Goal: Task Accomplishment & Management: Complete application form

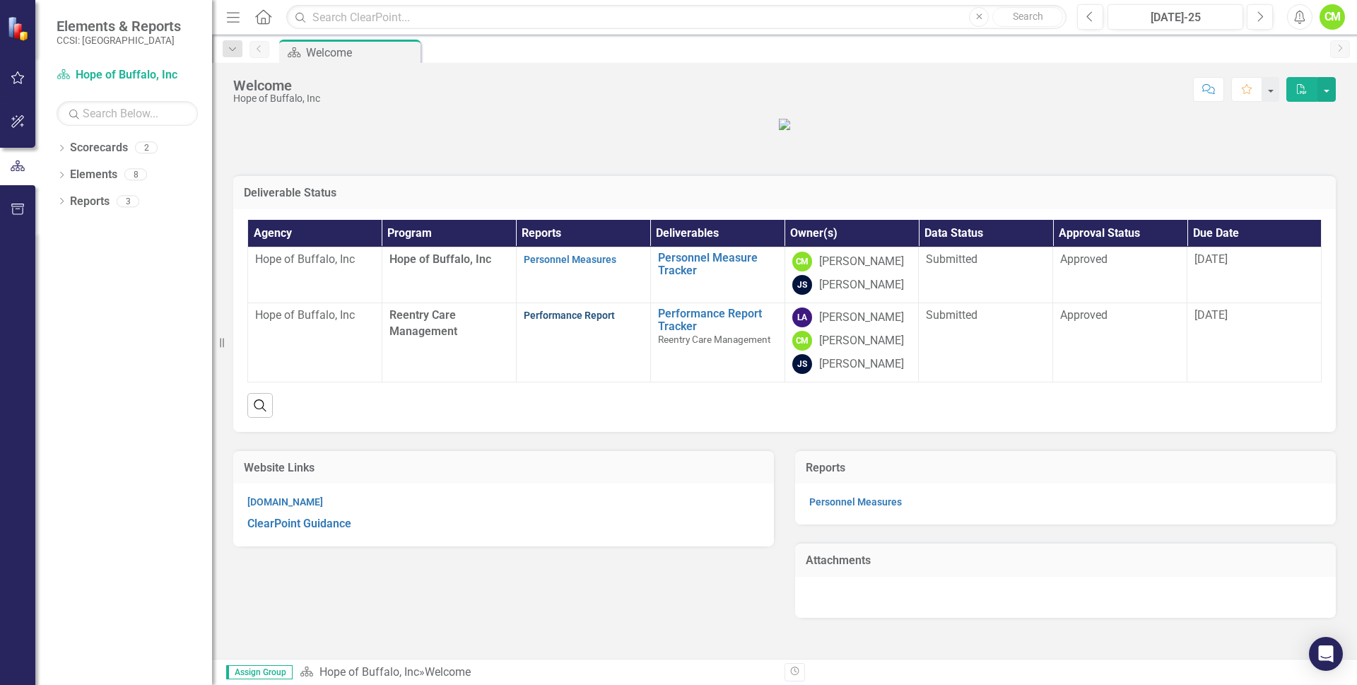
click at [592, 321] on link "Performance Report" at bounding box center [569, 315] width 91 height 11
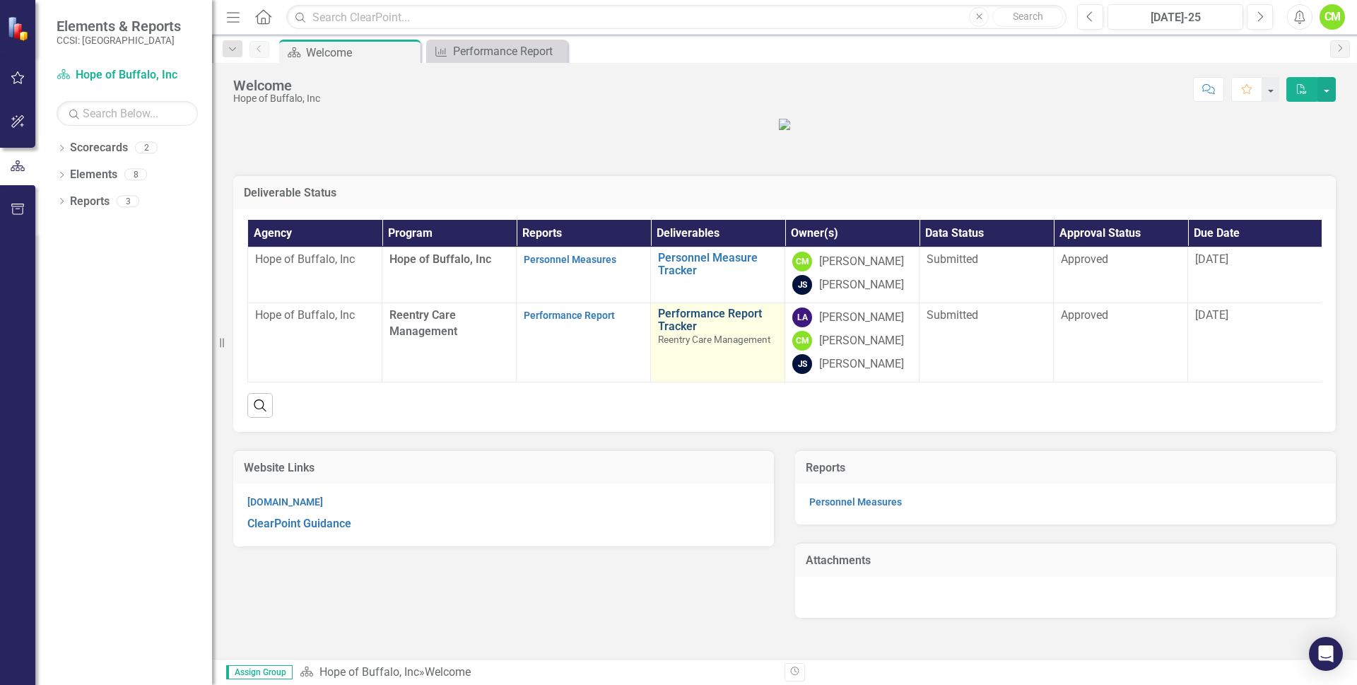
click at [727, 332] on link "Performance Report Tracker" at bounding box center [717, 319] width 119 height 25
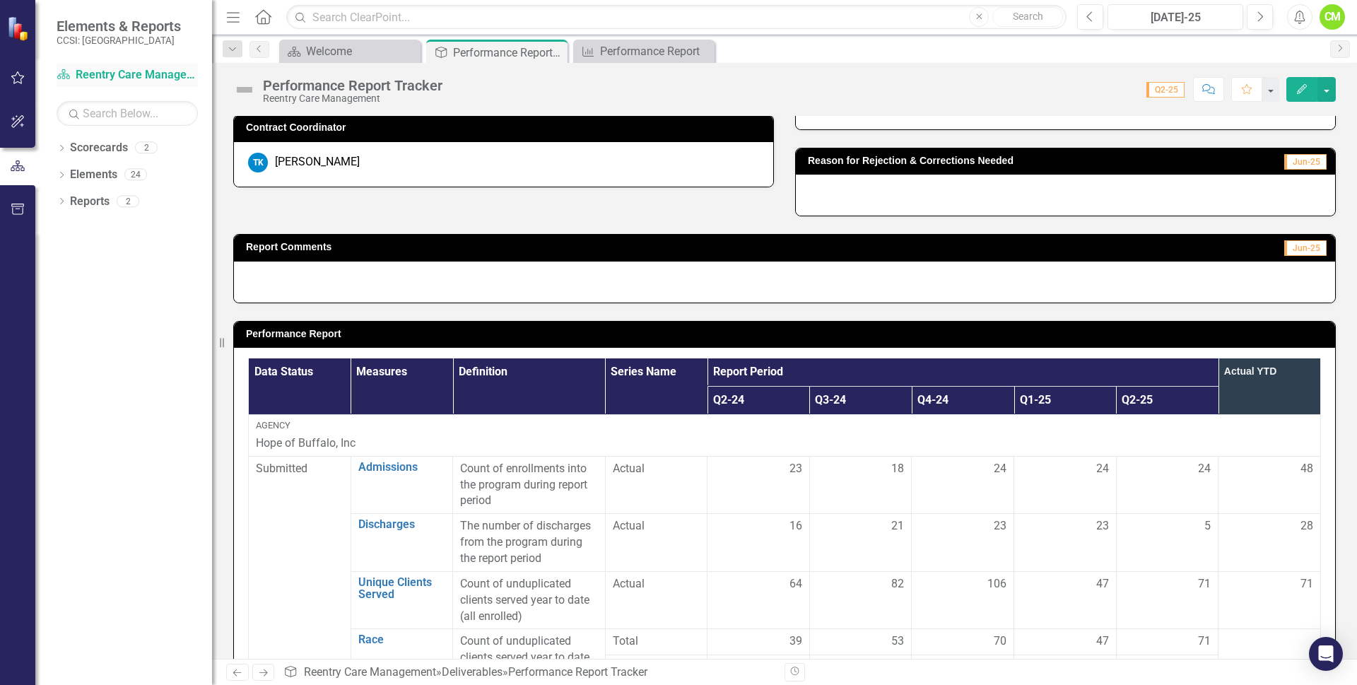
click at [127, 78] on link "Scorecard Reentry Care Management" at bounding box center [127, 75] width 141 height 16
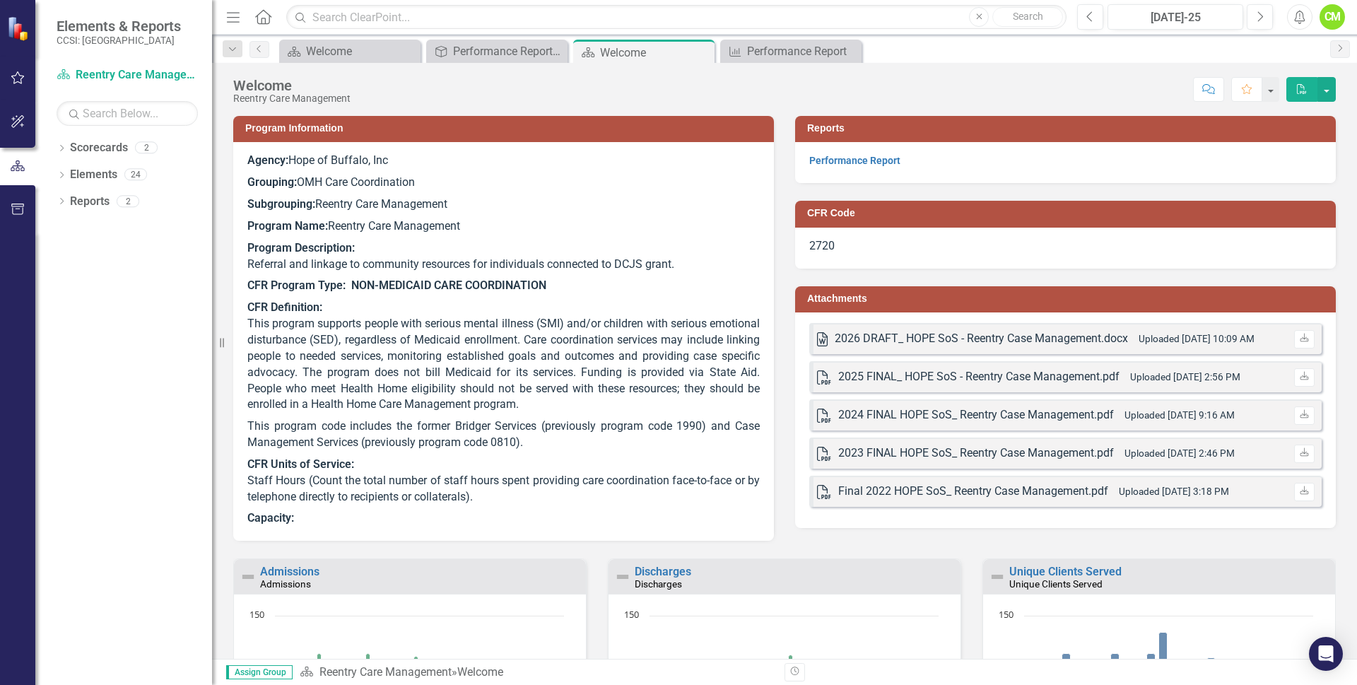
click at [0, 0] on icon "Close" at bounding box center [0, 0] width 0 height 0
click at [699, 52] on icon "Close" at bounding box center [701, 52] width 14 height 11
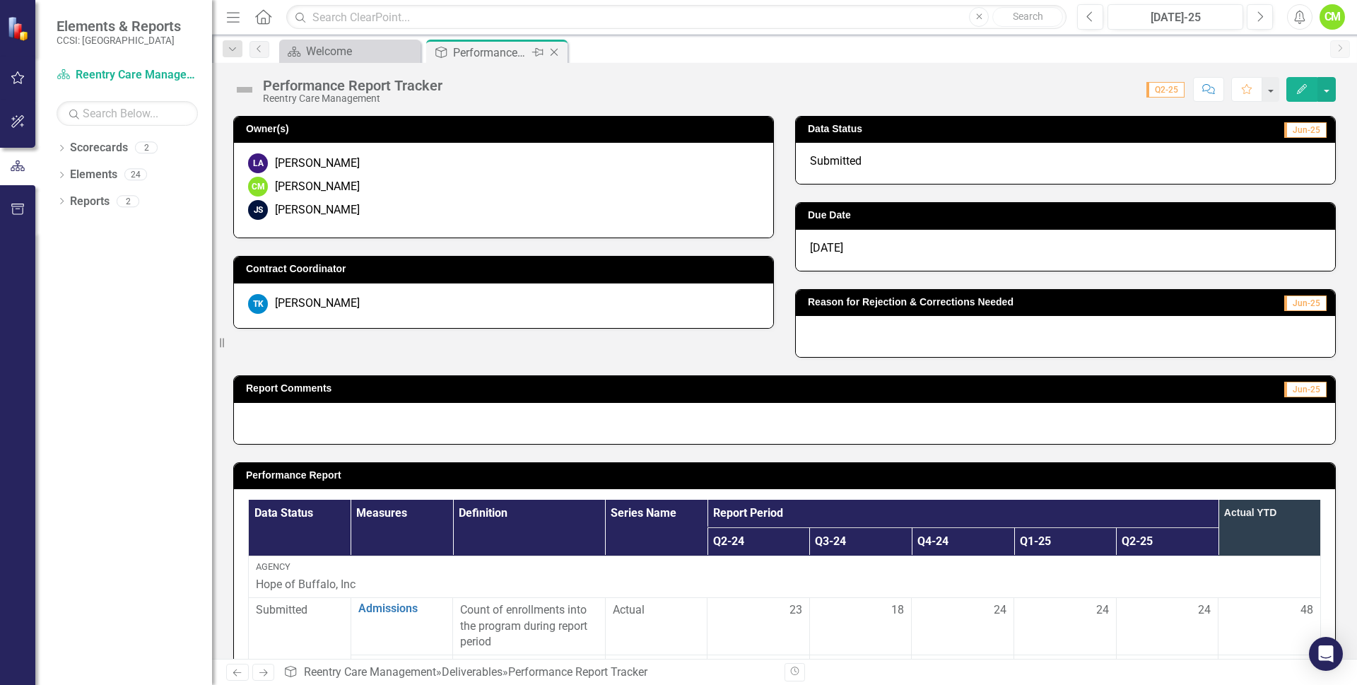
click at [555, 48] on icon "Close" at bounding box center [554, 52] width 14 height 11
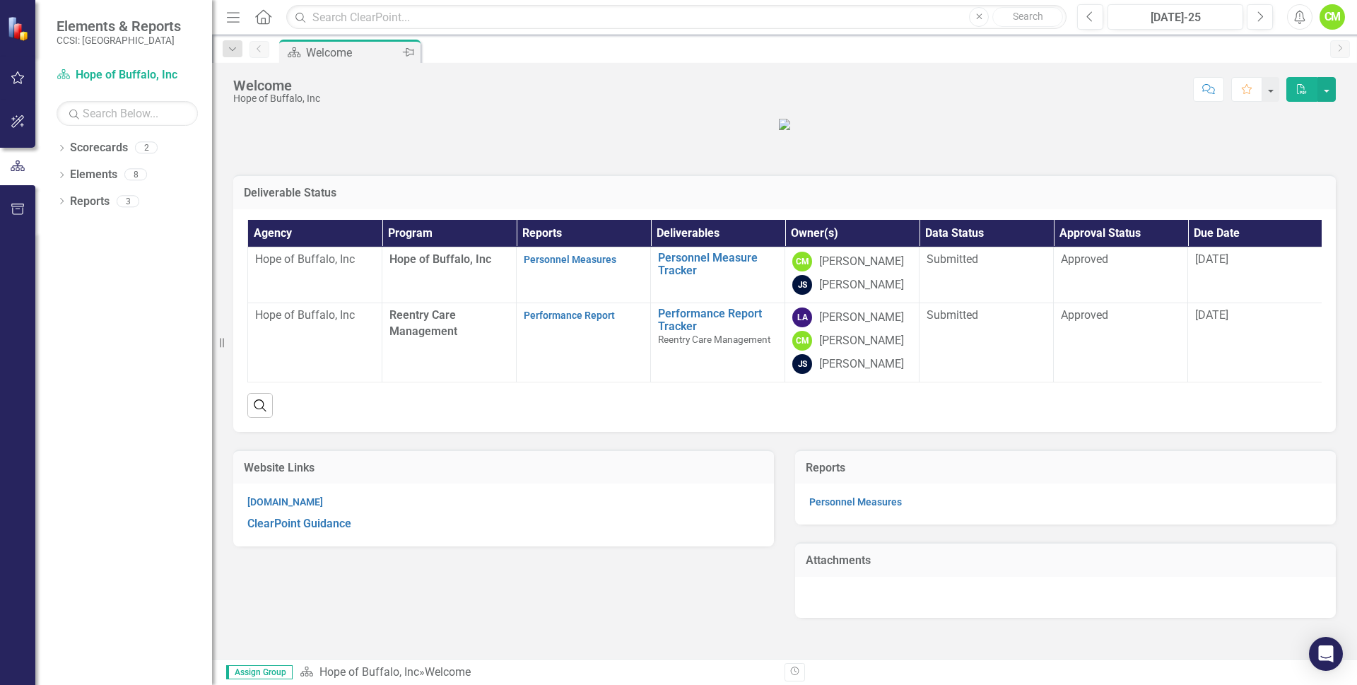
click at [358, 54] on div "Welcome" at bounding box center [352, 53] width 93 height 18
click at [93, 141] on link "Scorecards" at bounding box center [99, 148] width 58 height 16
click at [90, 149] on link "Scorecards" at bounding box center [99, 148] width 58 height 16
click at [66, 153] on icon "Dropdown" at bounding box center [62, 150] width 10 height 8
click at [93, 167] on link "Hope of Buffalo, Inc" at bounding box center [135, 175] width 156 height 16
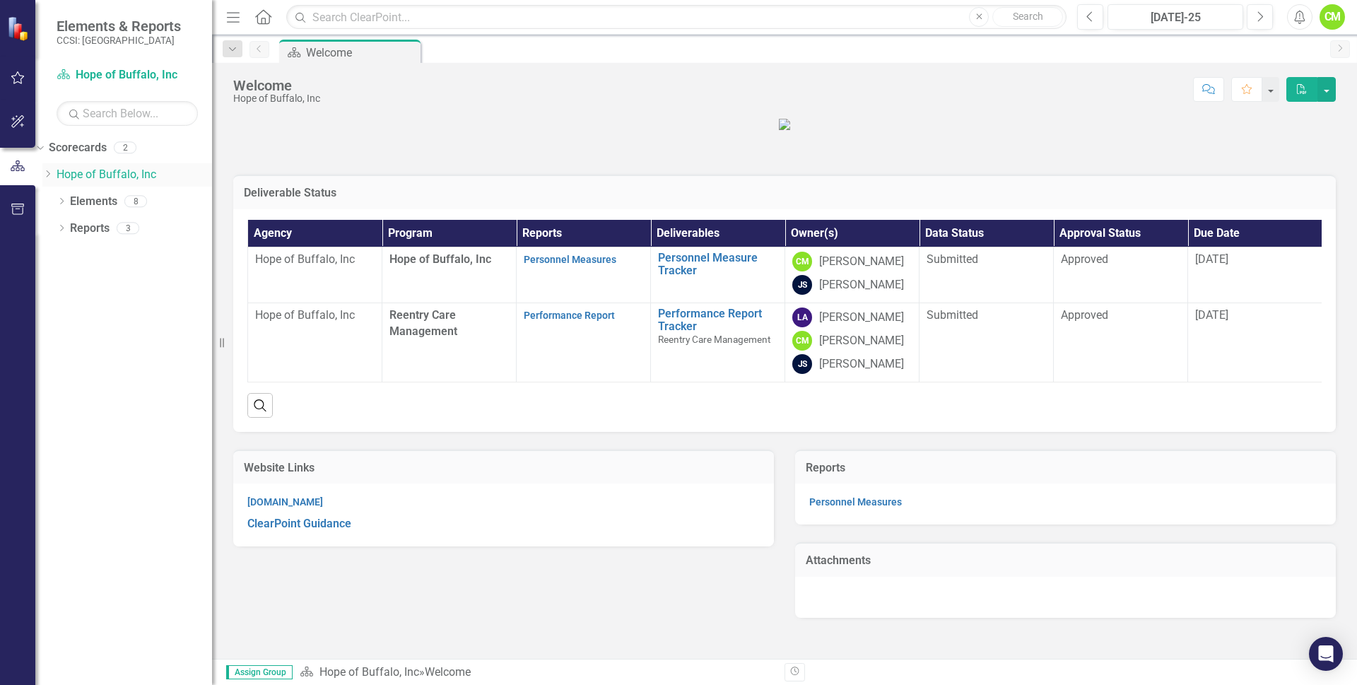
click at [86, 174] on link "Hope of Buffalo, Inc" at bounding box center [135, 175] width 156 height 16
click at [65, 200] on icon "Dropdown" at bounding box center [62, 203] width 10 height 8
click at [110, 233] on link "Deliverable Deliverables" at bounding box center [97, 229] width 82 height 16
click at [86, 282] on link "Reports" at bounding box center [90, 282] width 40 height 16
click at [59, 283] on icon "Dropdown" at bounding box center [62, 283] width 10 height 8
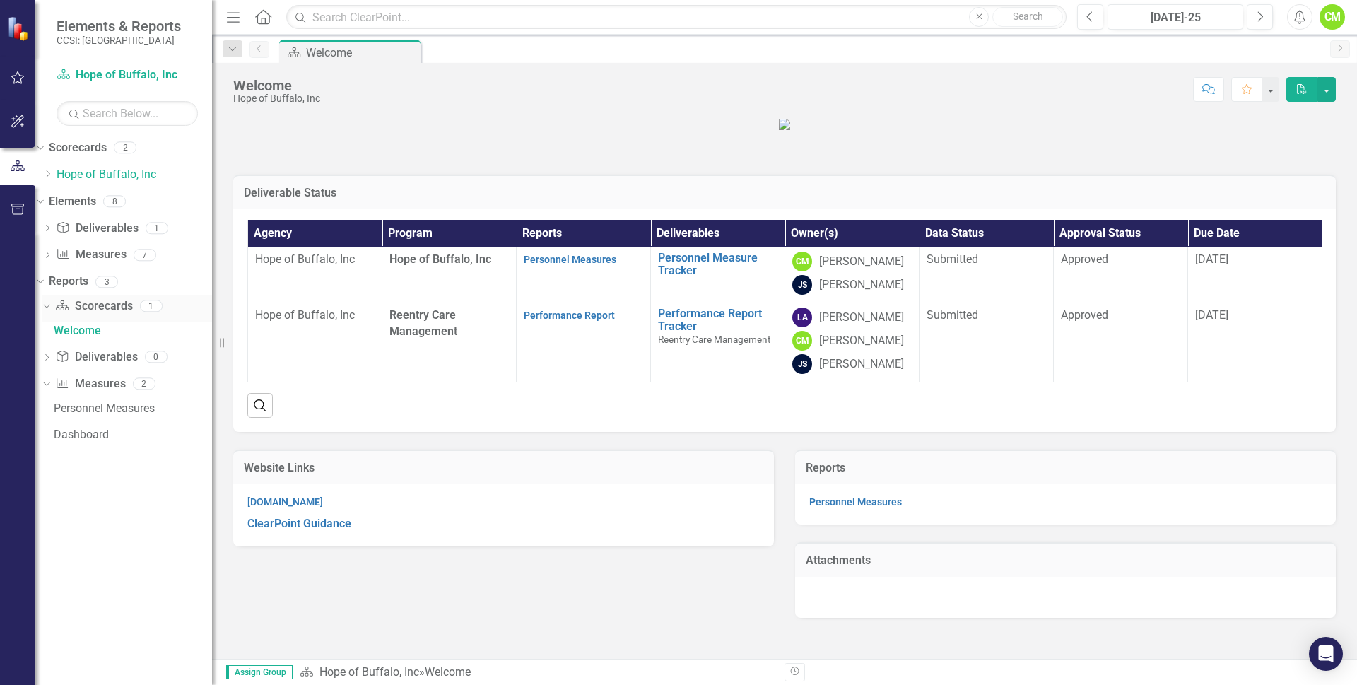
click at [119, 305] on link "Scorecard Scorecards" at bounding box center [93, 306] width 77 height 16
click at [99, 430] on div "Dashboard" at bounding box center [133, 434] width 158 height 13
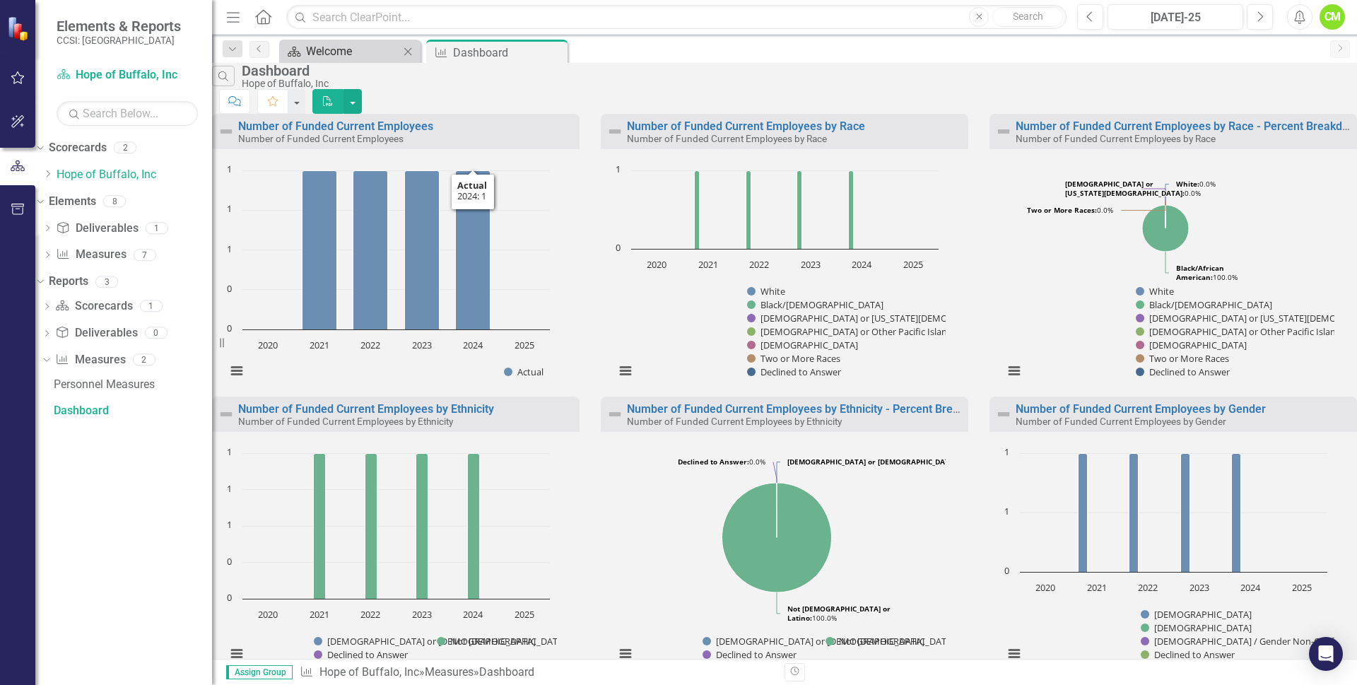
click at [384, 45] on div "Welcome" at bounding box center [352, 51] width 93 height 18
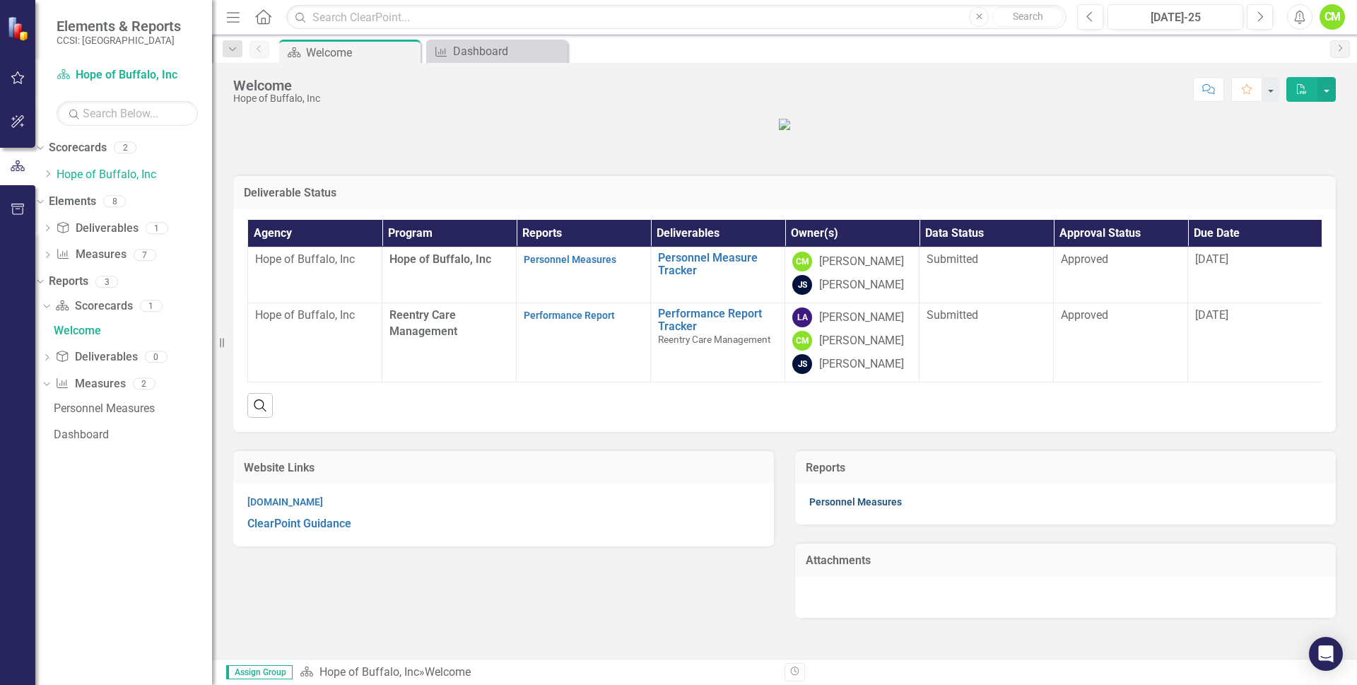
click at [853, 508] on link "Personnel Measures" at bounding box center [855, 501] width 93 height 11
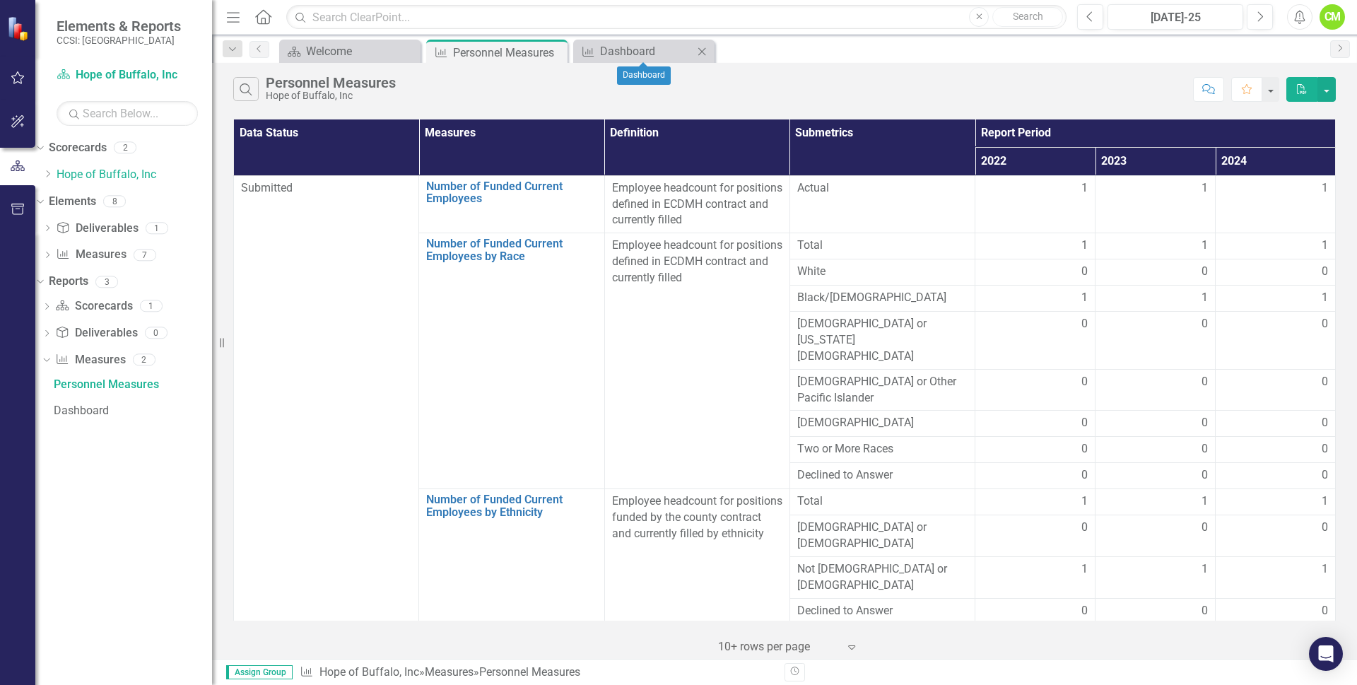
click at [698, 47] on icon "Close" at bounding box center [702, 51] width 14 height 11
click at [555, 49] on icon "Close" at bounding box center [554, 52] width 14 height 11
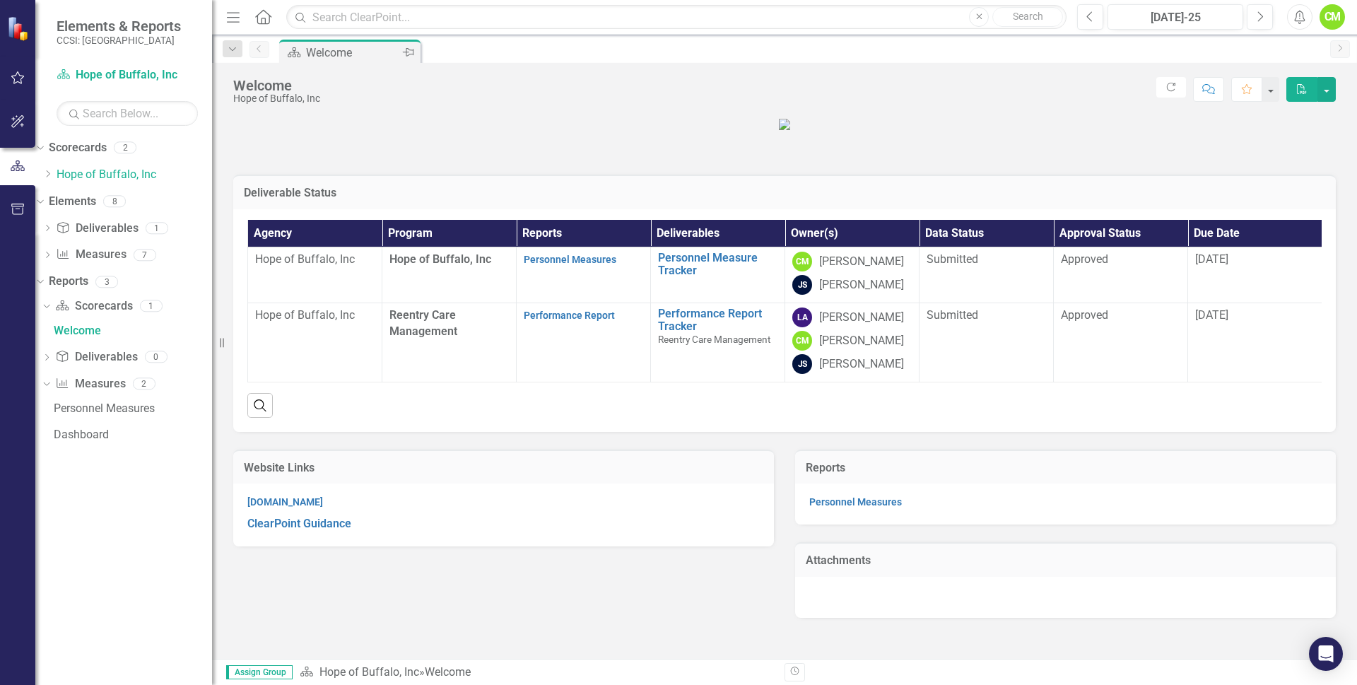
click at [370, 49] on div "Welcome" at bounding box center [352, 53] width 93 height 18
click at [563, 321] on link "Performance Report" at bounding box center [569, 315] width 91 height 11
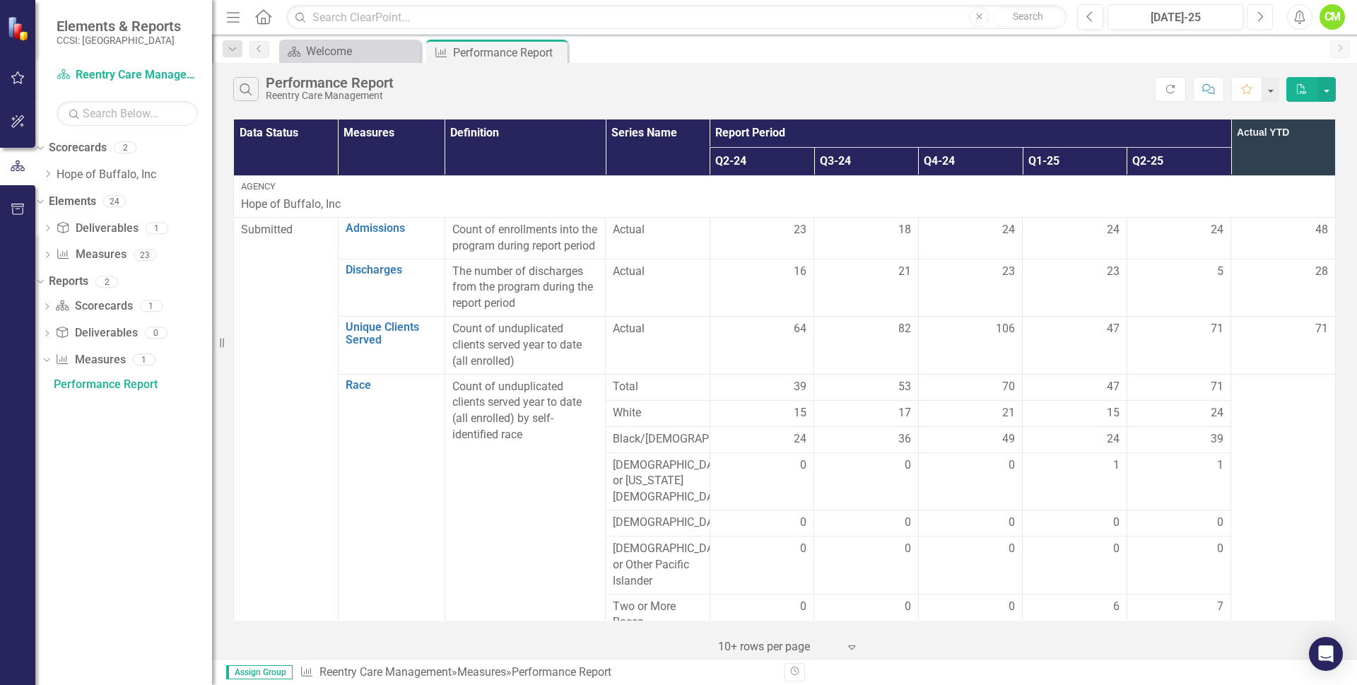
click at [1269, 17] on button "Next" at bounding box center [1260, 16] width 26 height 25
click at [1269, 20] on button "Next" at bounding box center [1260, 16] width 26 height 25
click at [1168, 248] on td at bounding box center [1179, 238] width 105 height 42
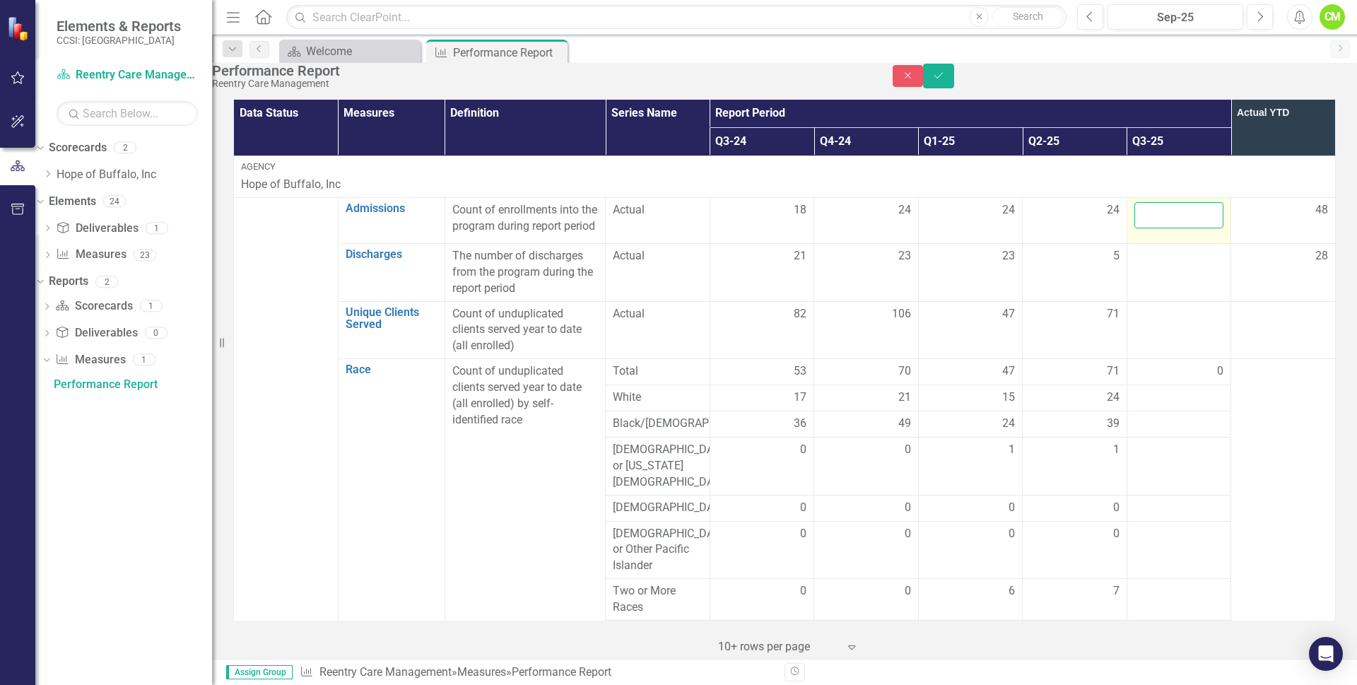
click at [1171, 228] on input "number" at bounding box center [1179, 215] width 90 height 26
type input "18"
click at [1156, 265] on div at bounding box center [1179, 256] width 90 height 17
click at [1159, 274] on input "number" at bounding box center [1179, 261] width 90 height 26
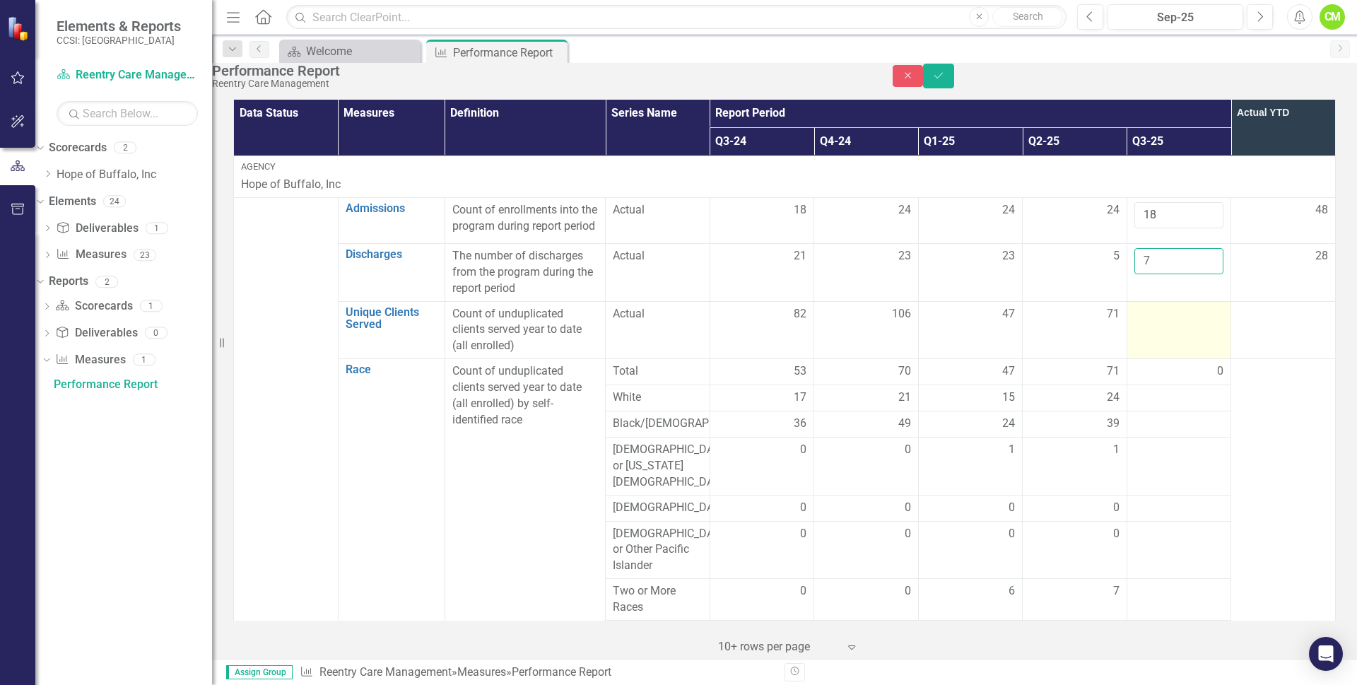
type input "7"
click at [1151, 359] on td at bounding box center [1179, 330] width 105 height 58
click at [1149, 332] on input "number" at bounding box center [1179, 319] width 90 height 26
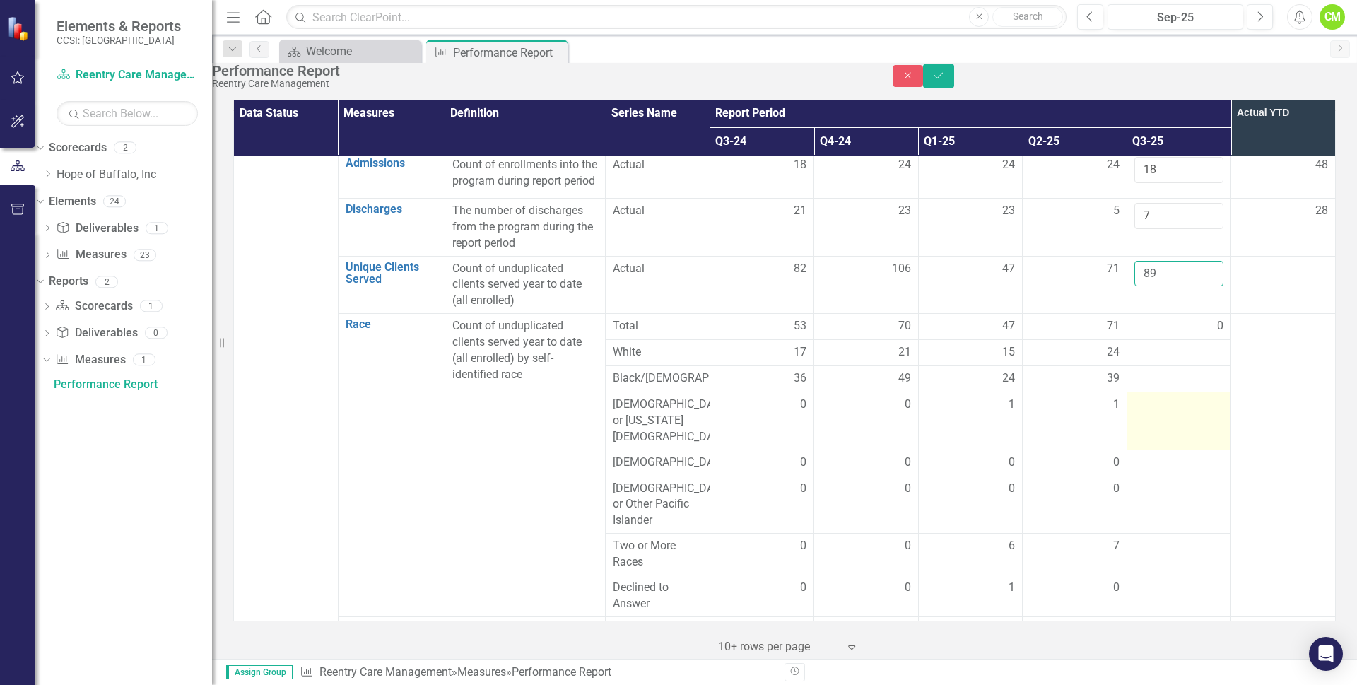
scroll to position [71, 0]
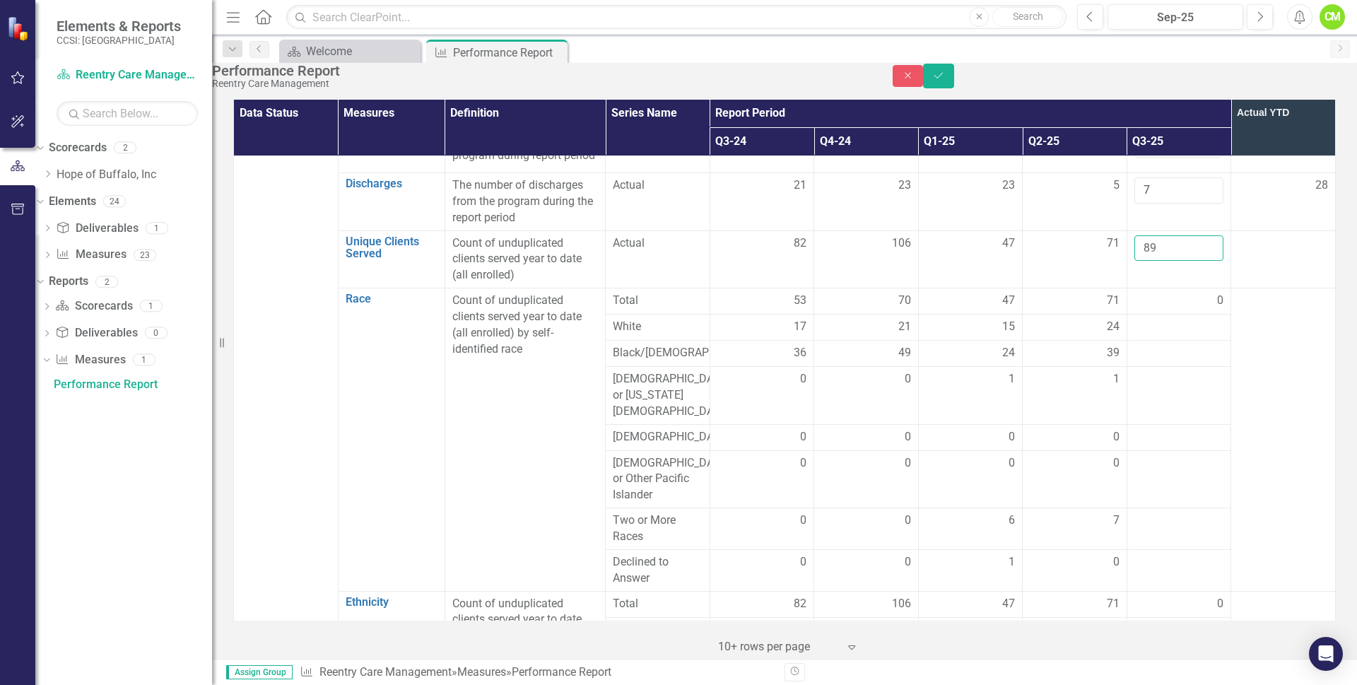
type input "89"
drag, startPoint x: 1144, startPoint y: 340, endPoint x: 1144, endPoint y: 348, distance: 8.5
click at [1156, 336] on div at bounding box center [1179, 327] width 90 height 17
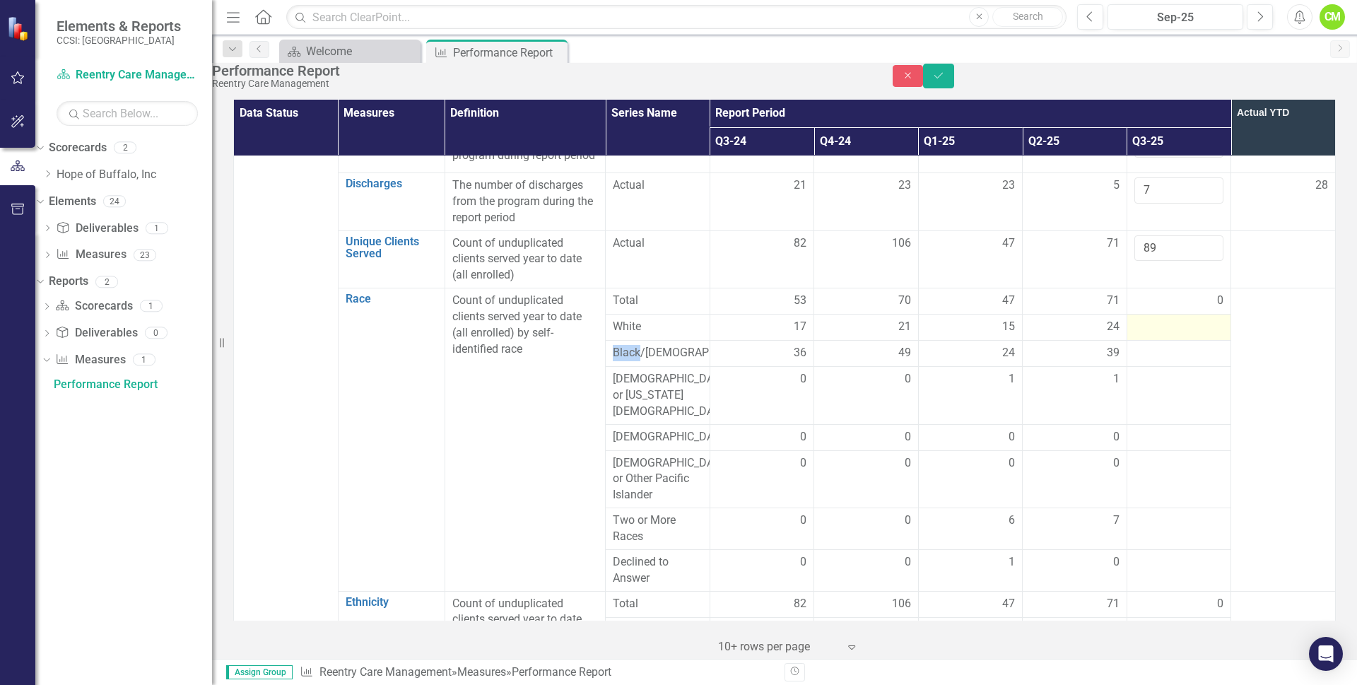
click at [1156, 336] on div at bounding box center [1179, 327] width 90 height 17
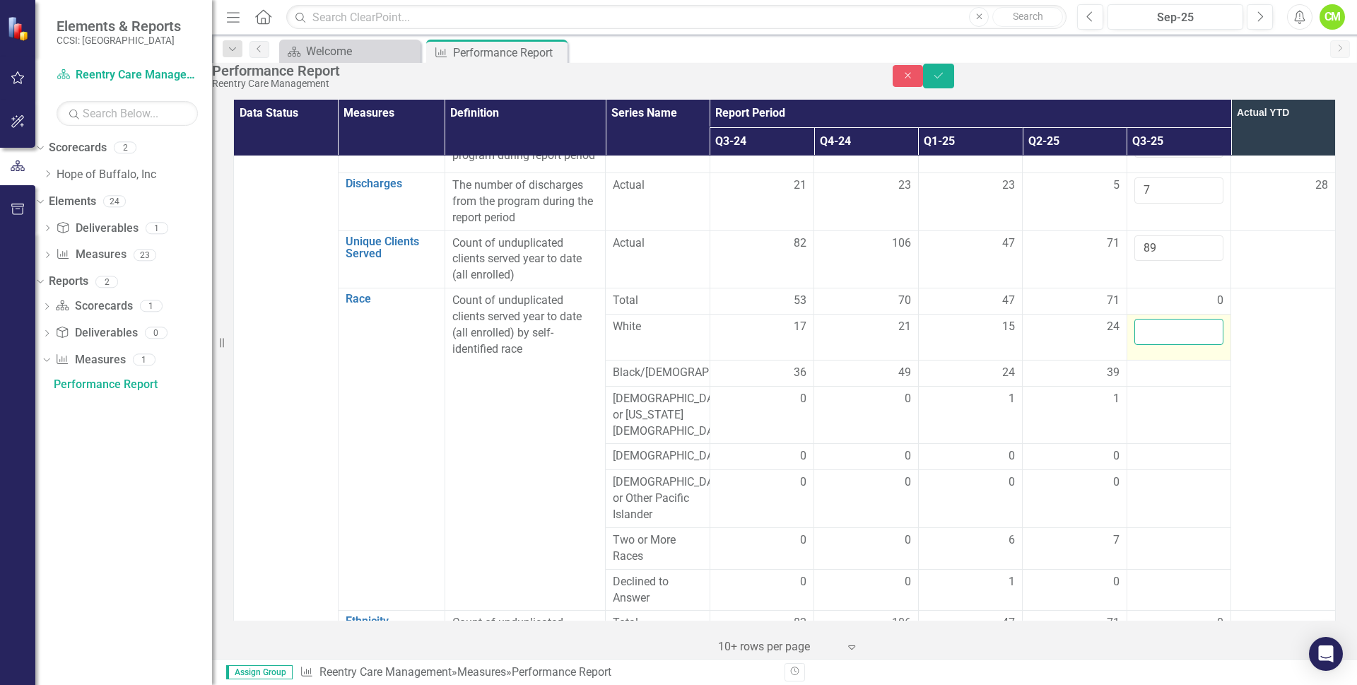
click at [1151, 345] on input "number" at bounding box center [1179, 332] width 90 height 26
click at [1156, 345] on input "number" at bounding box center [1179, 332] width 90 height 26
type input "31"
click at [1151, 386] on td at bounding box center [1179, 373] width 105 height 26
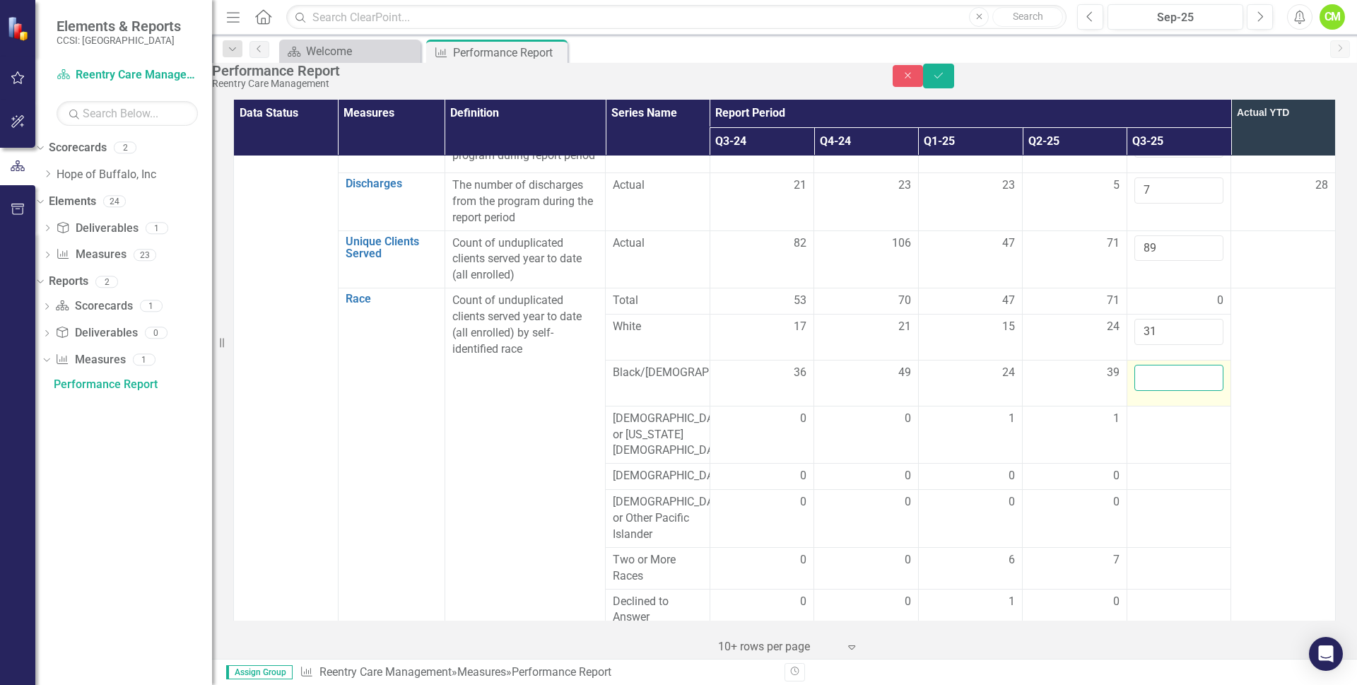
click at [1161, 391] on input "number" at bounding box center [1179, 378] width 90 height 26
type input "34"
click at [1151, 428] on div at bounding box center [1179, 419] width 90 height 17
click at [1151, 437] on input "number" at bounding box center [1179, 424] width 90 height 26
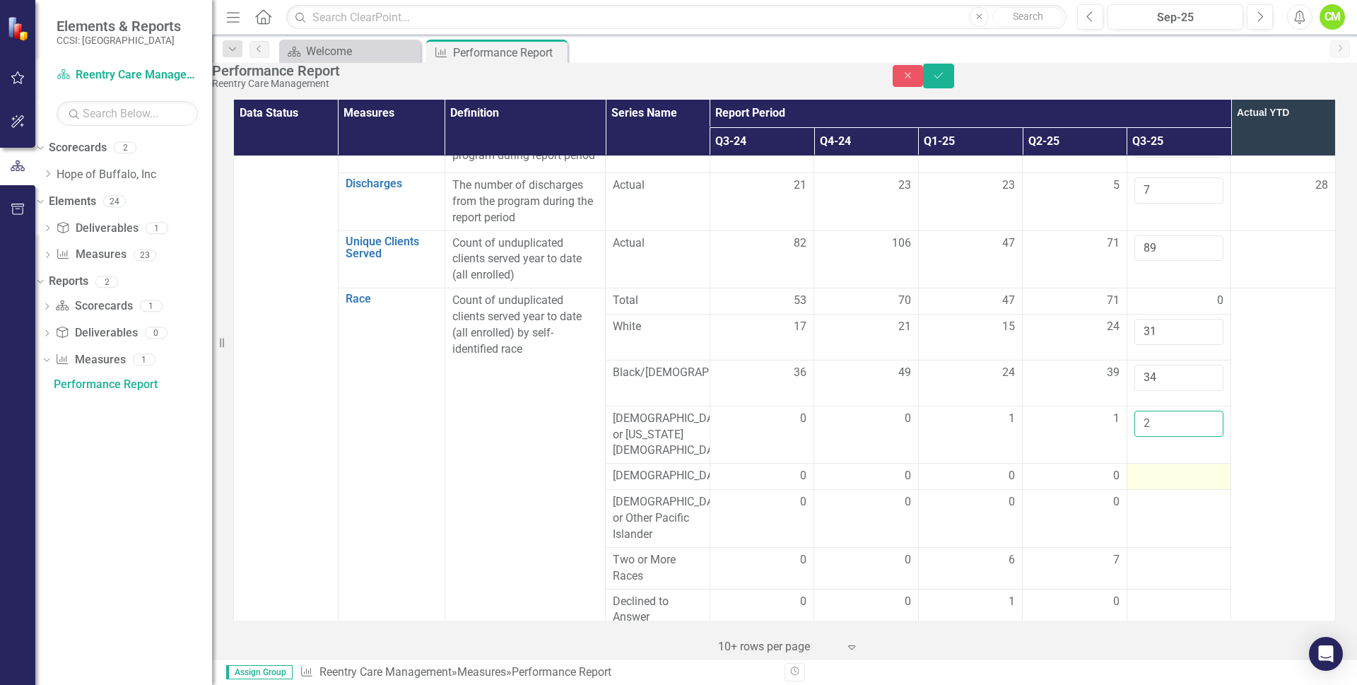
type input "2"
click at [1144, 474] on div at bounding box center [1179, 476] width 90 height 17
click at [1144, 474] on input "number" at bounding box center [1179, 481] width 90 height 26
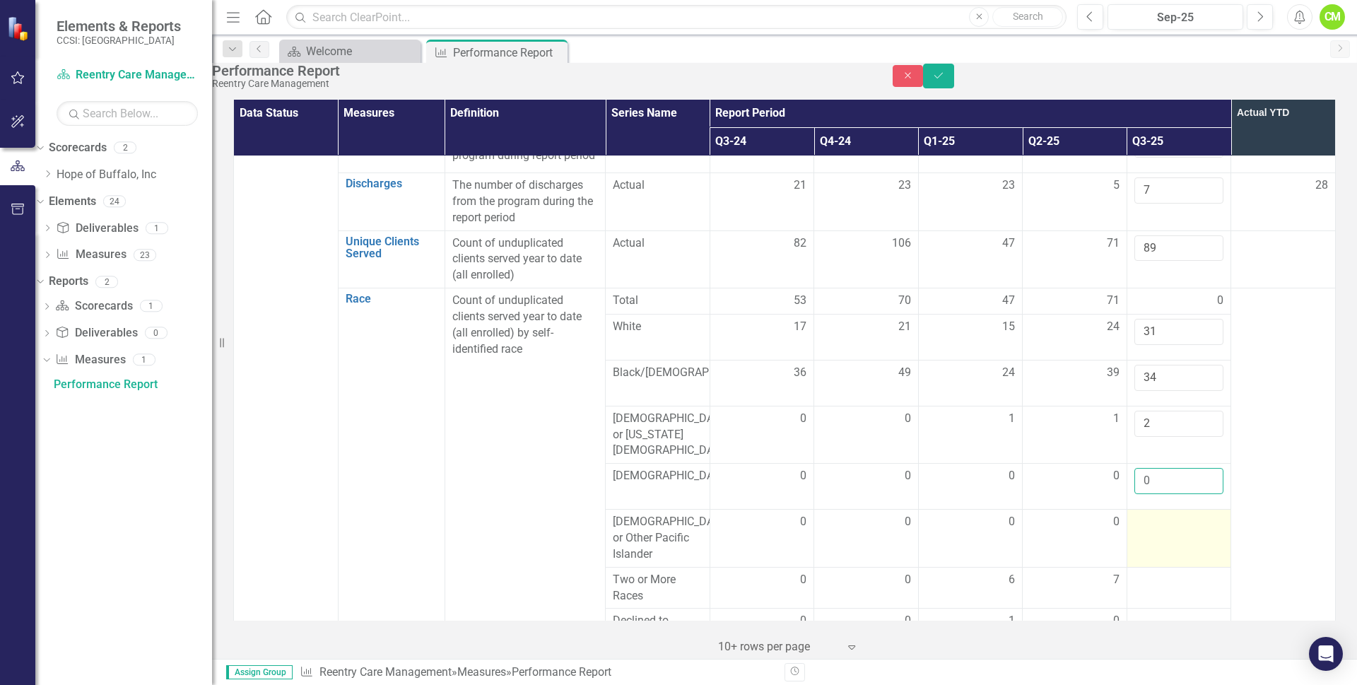
type input "0"
click at [1144, 515] on div at bounding box center [1179, 522] width 90 height 17
click at [1144, 515] on input "number" at bounding box center [1179, 527] width 90 height 26
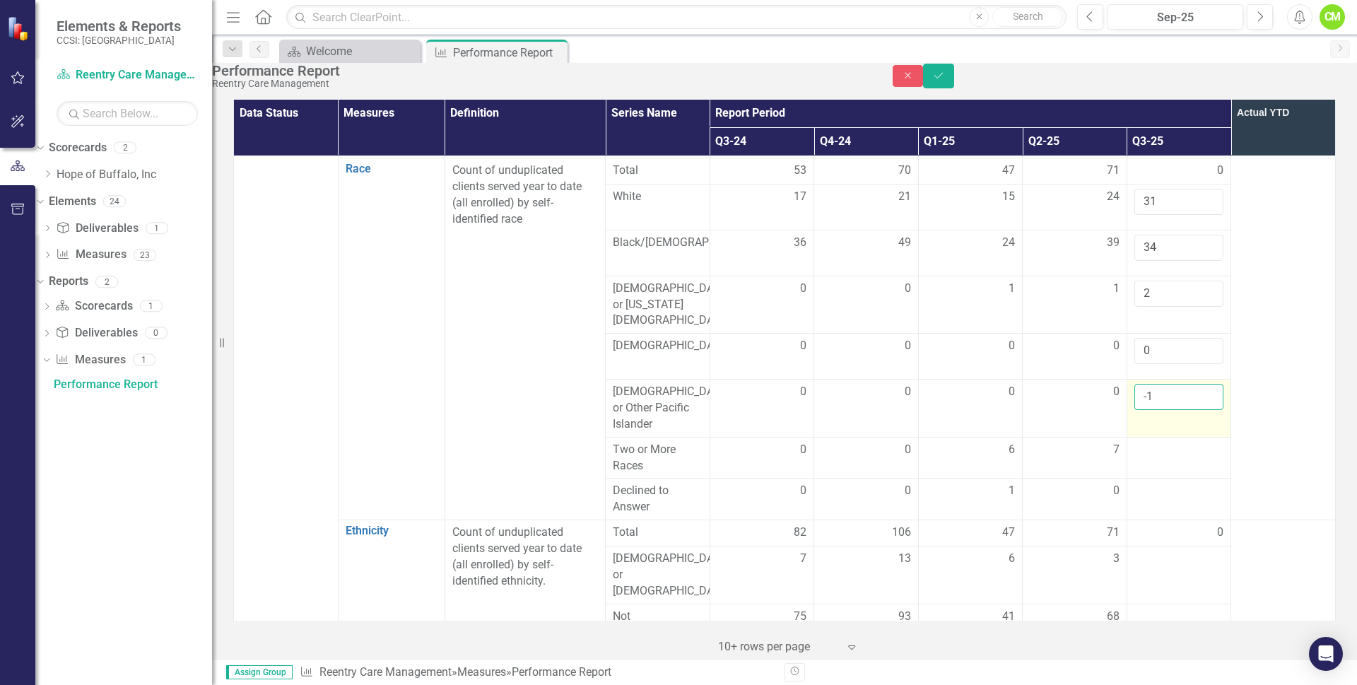
scroll to position [212, 0]
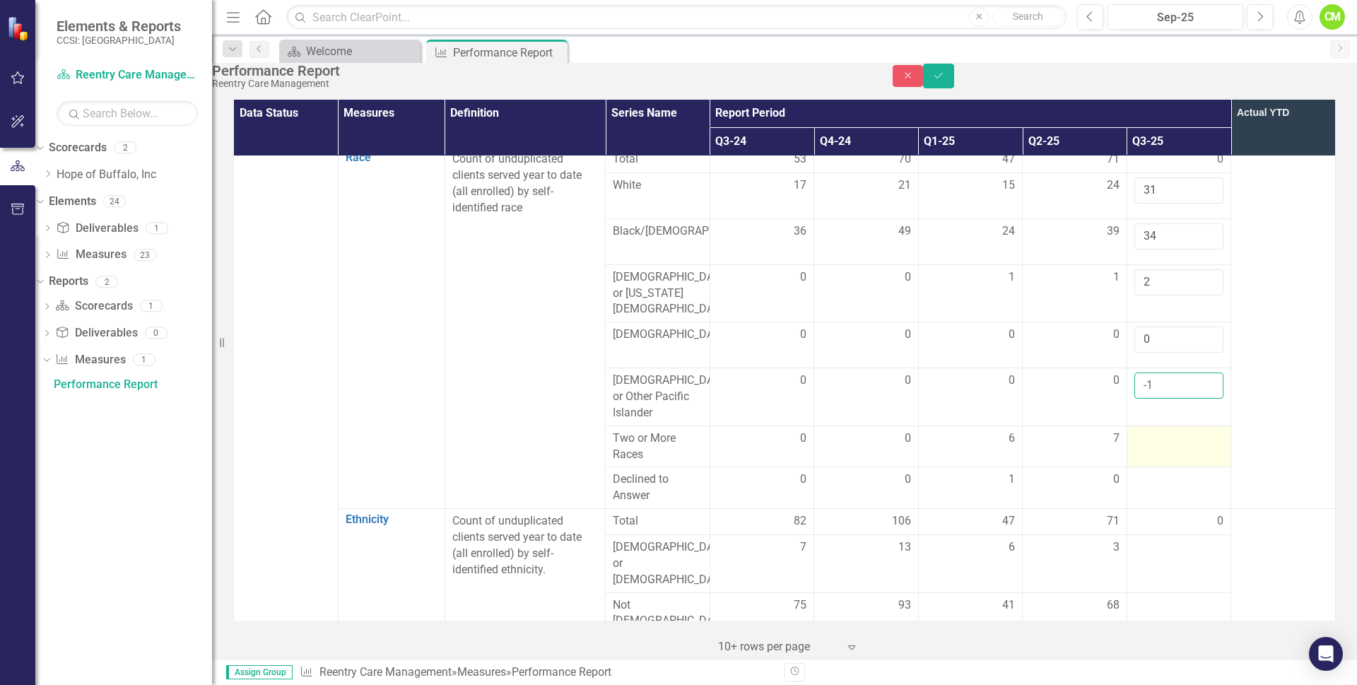
type input "-1"
click at [1150, 439] on td at bounding box center [1179, 447] width 105 height 42
click at [1154, 381] on input "-1" at bounding box center [1179, 386] width 90 height 26
type input "0"
click at [1151, 431] on div at bounding box center [1179, 438] width 90 height 17
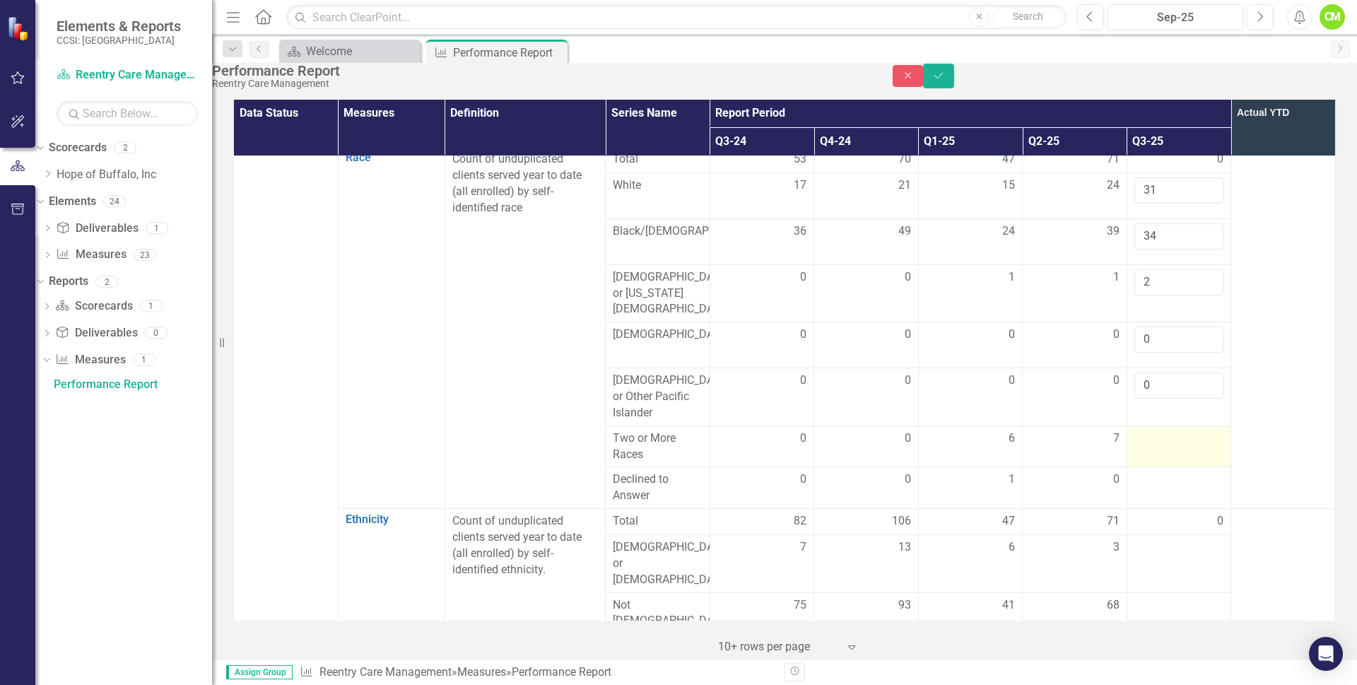
click at [1146, 431] on div at bounding box center [1179, 438] width 90 height 17
click at [1139, 431] on div at bounding box center [1179, 438] width 90 height 17
click at [1139, 431] on input "number" at bounding box center [1179, 443] width 90 height 26
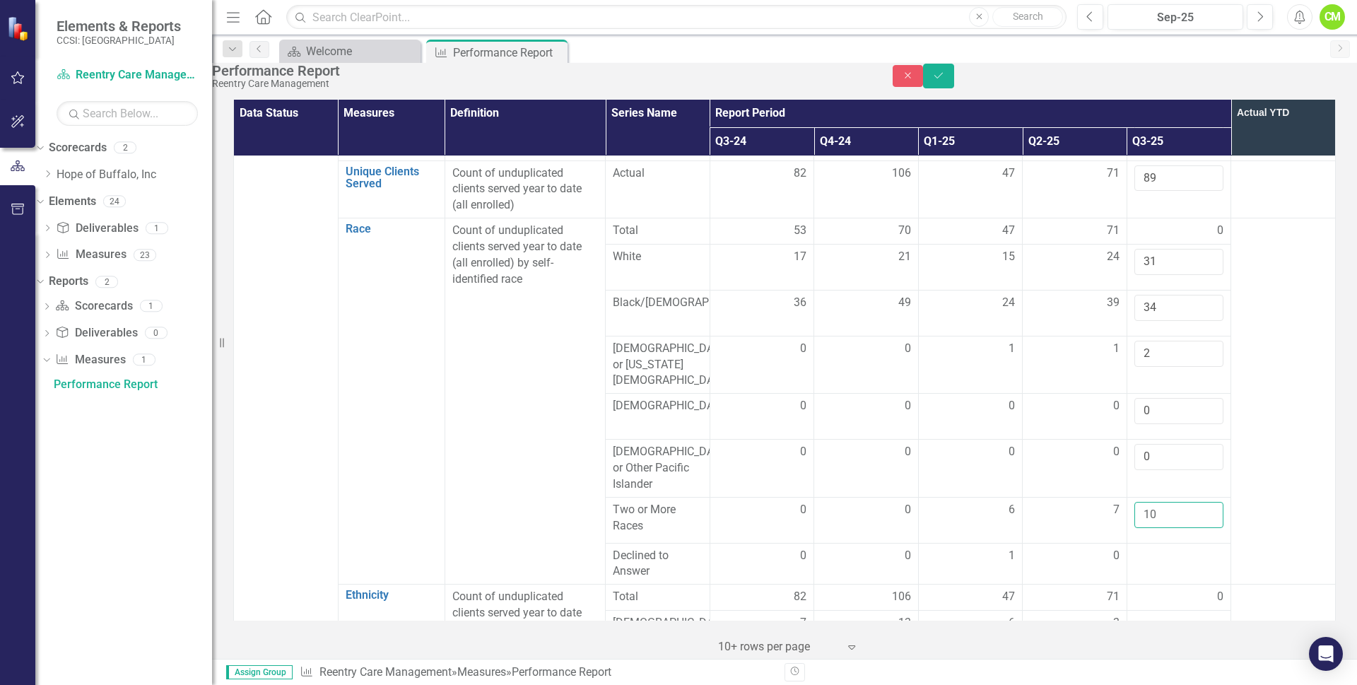
scroll to position [141, 0]
type input "10"
click at [1157, 274] on input "31" at bounding box center [1179, 261] width 90 height 26
type input "37"
click at [1160, 317] on input "34" at bounding box center [1179, 307] width 90 height 26
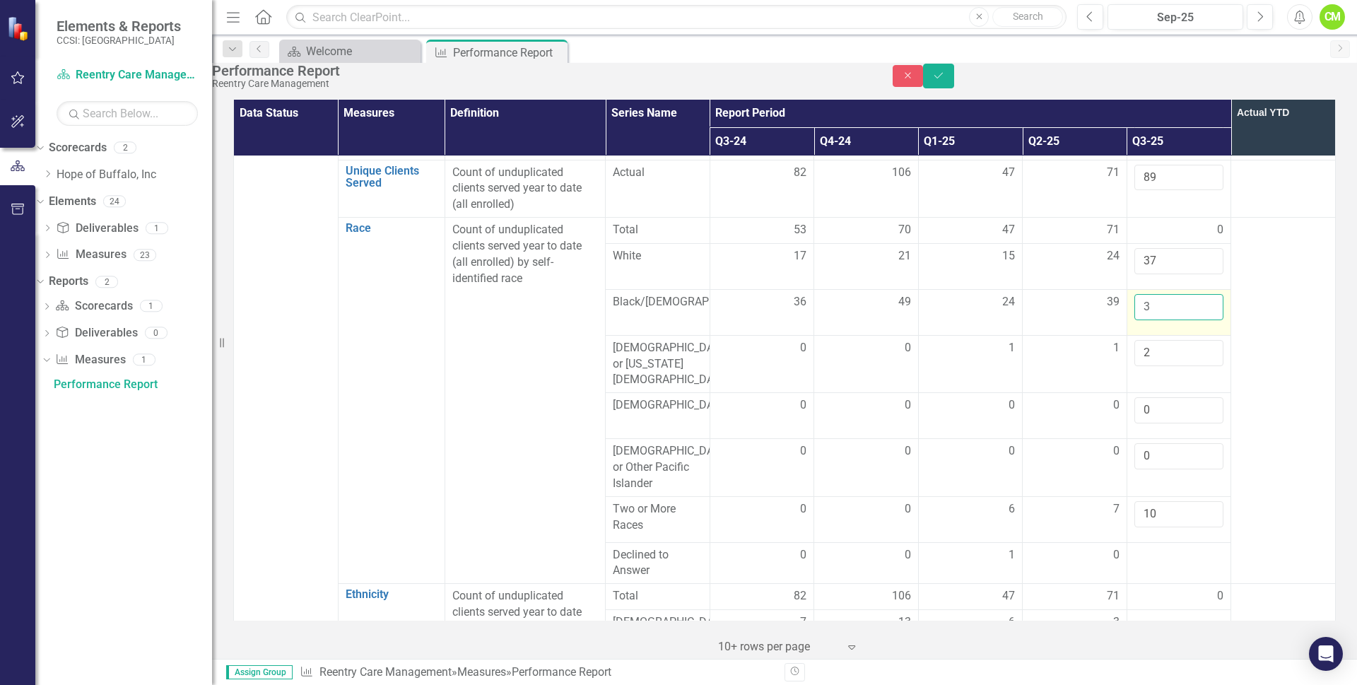
type input "34"
click at [1259, 333] on td at bounding box center [1283, 401] width 105 height 366
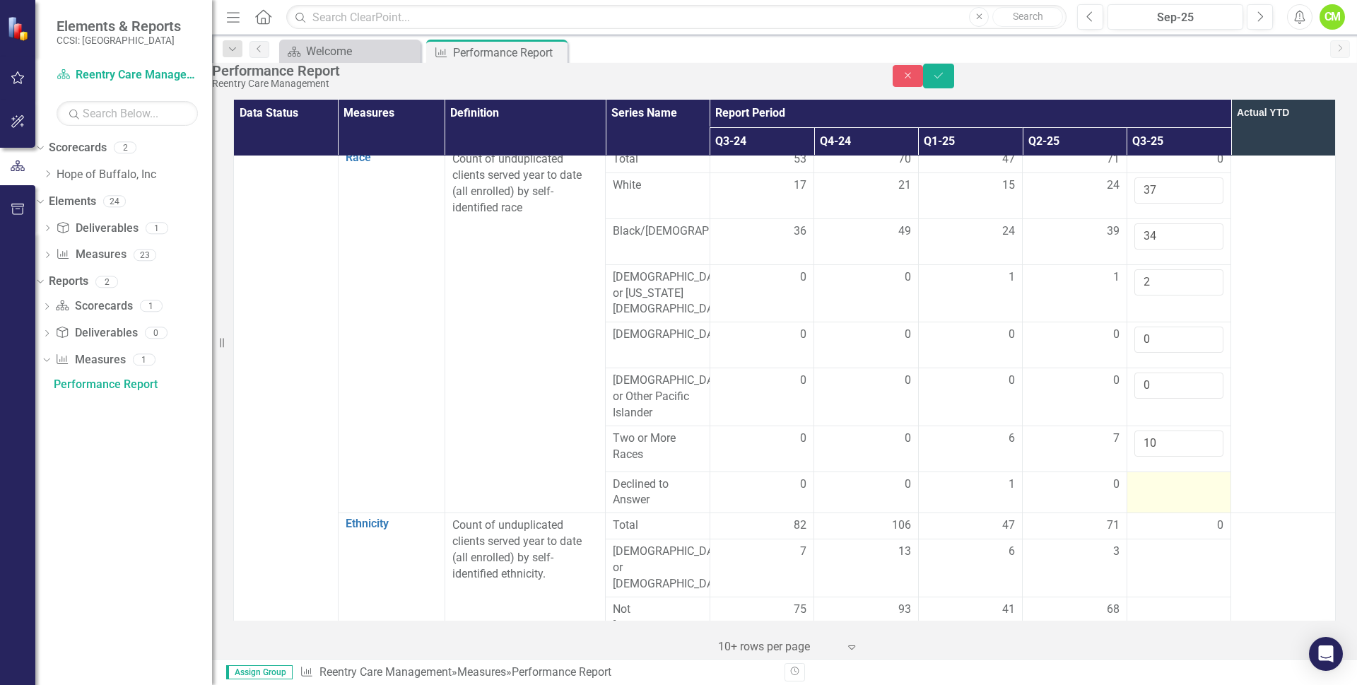
click at [1146, 478] on div at bounding box center [1179, 484] width 90 height 17
click at [1151, 476] on input "number" at bounding box center [1179, 489] width 90 height 26
type input "1"
click at [1160, 433] on input "10" at bounding box center [1179, 443] width 90 height 26
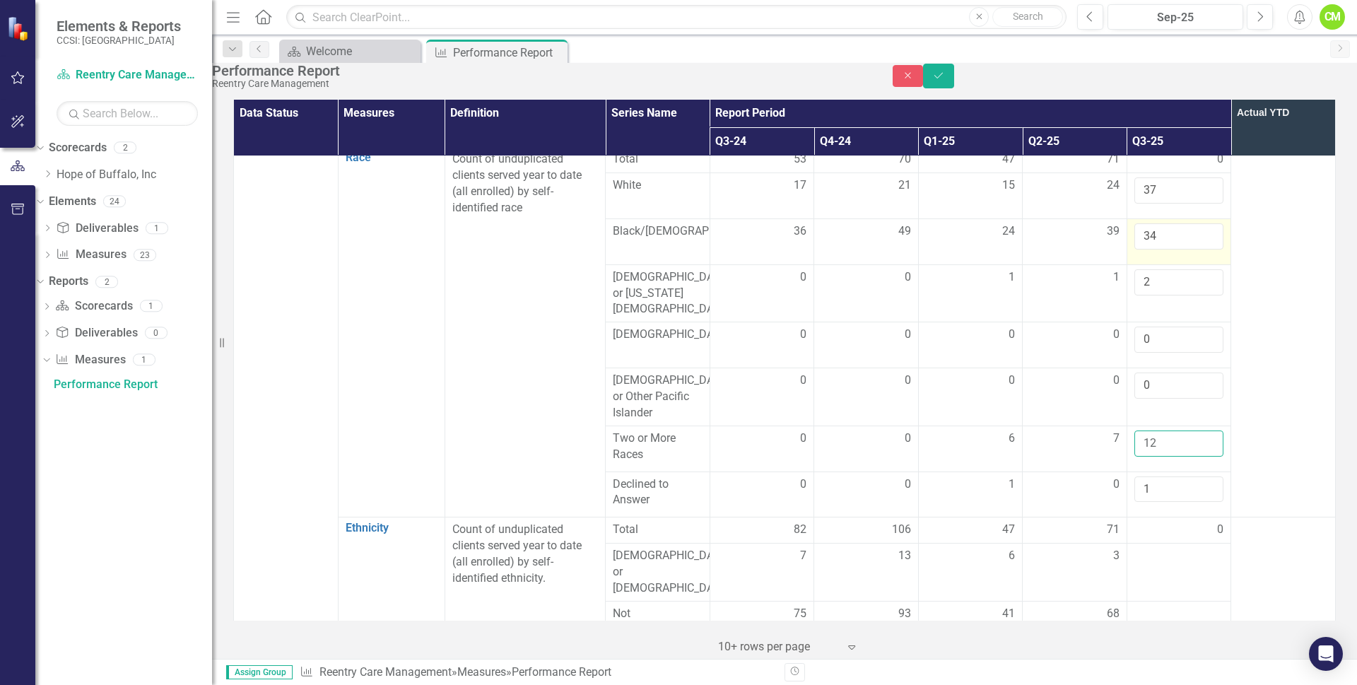
type input "12"
click at [1171, 250] on input "34" at bounding box center [1179, 236] width 90 height 26
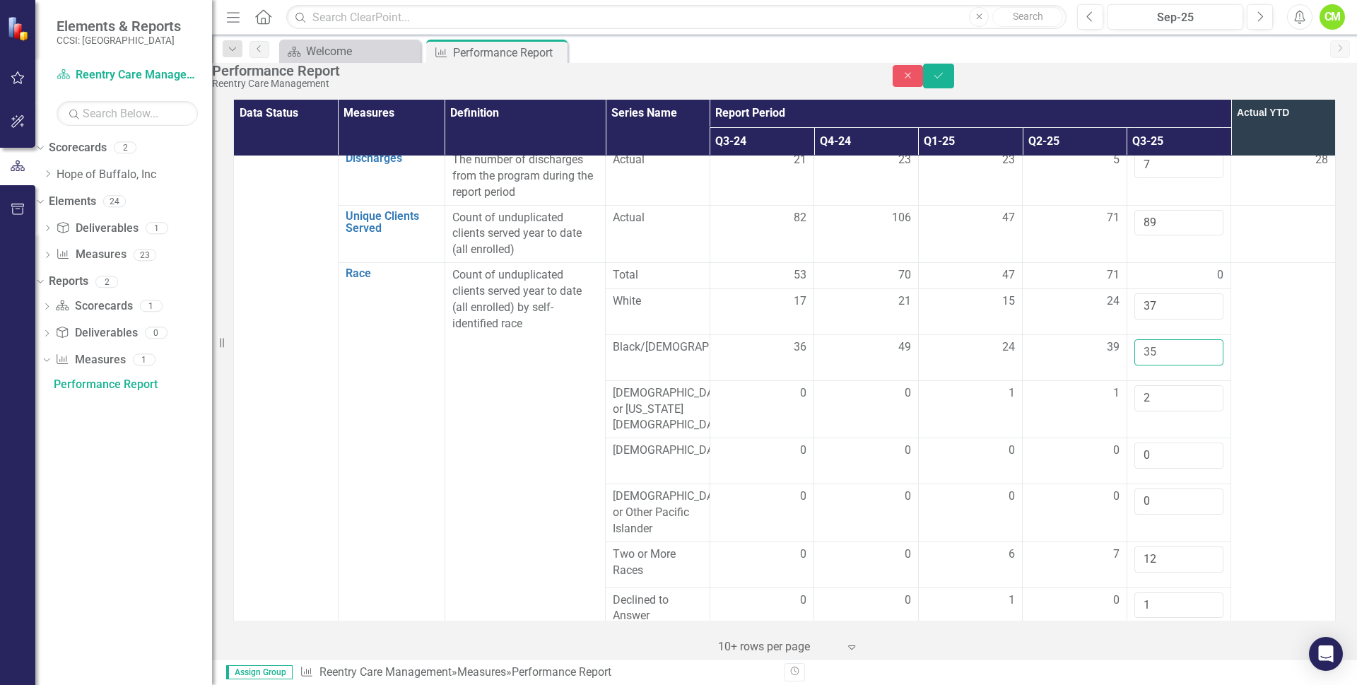
scroll to position [71, 0]
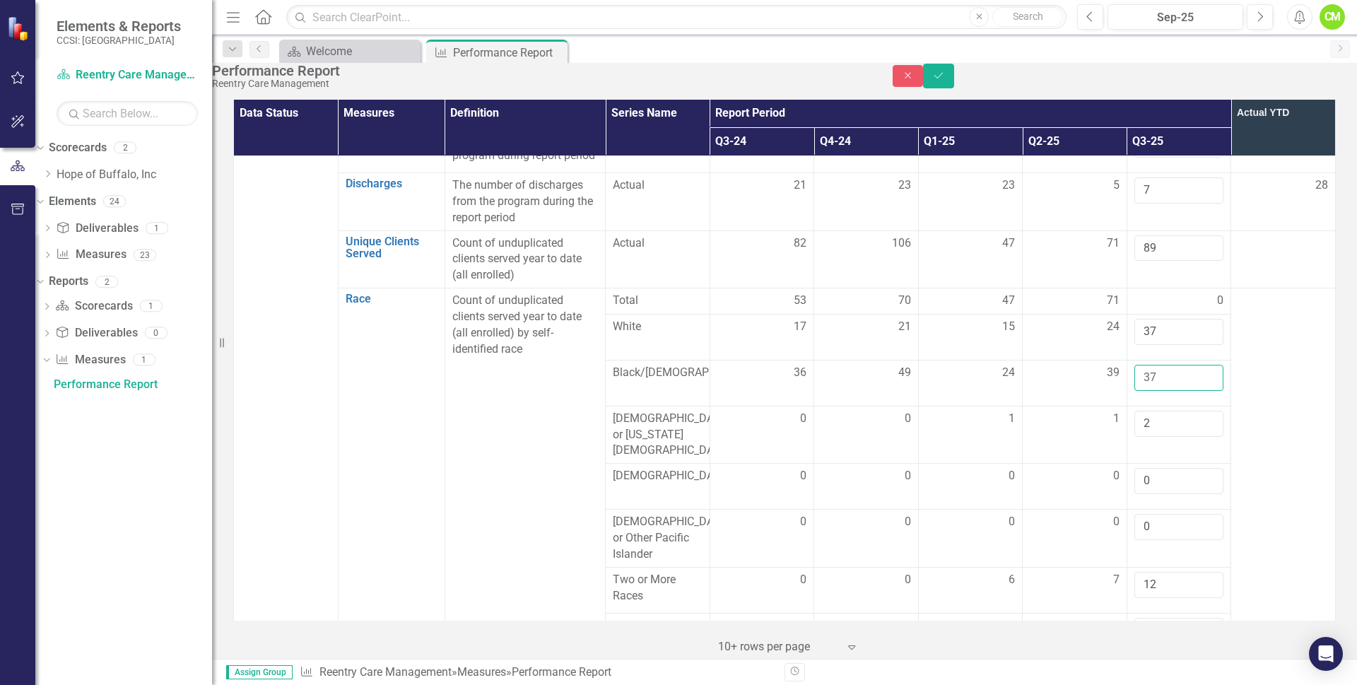
type input "37"
click at [1246, 437] on td at bounding box center [1283, 473] width 105 height 370
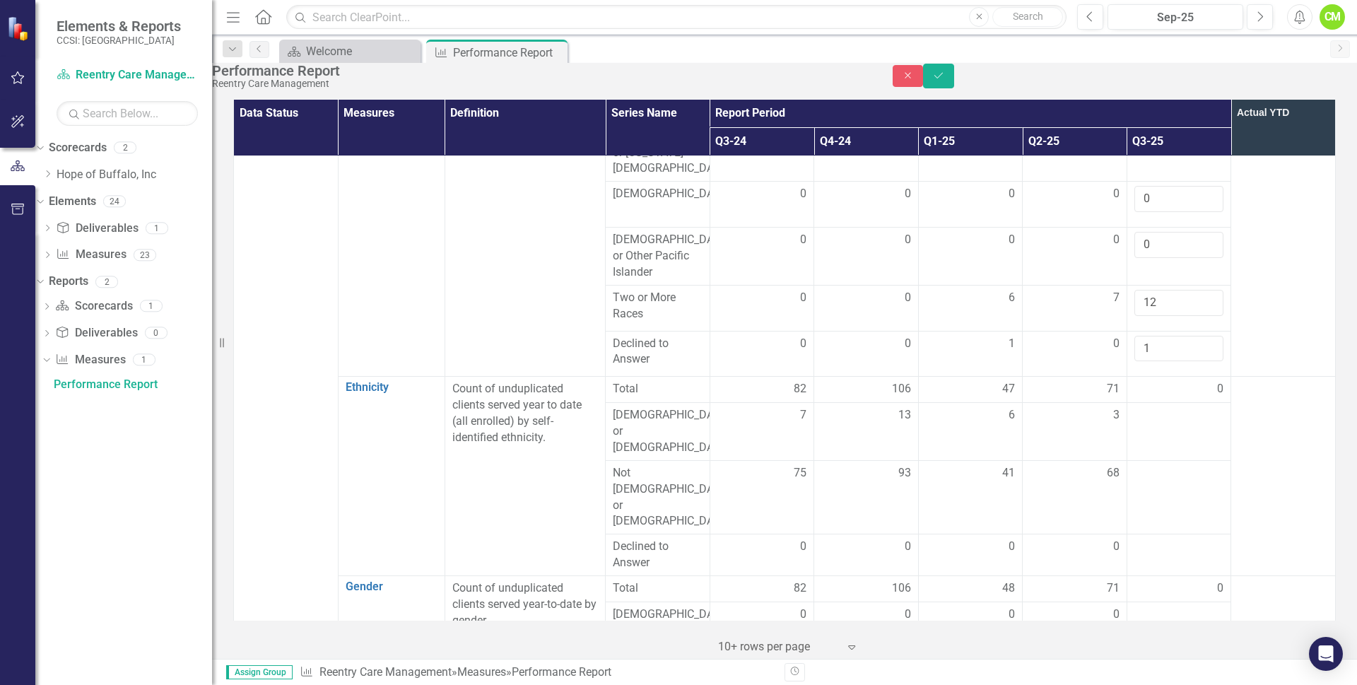
scroll to position [353, 0]
click at [1168, 406] on div at bounding box center [1179, 414] width 90 height 17
click at [1164, 459] on td at bounding box center [1179, 496] width 105 height 74
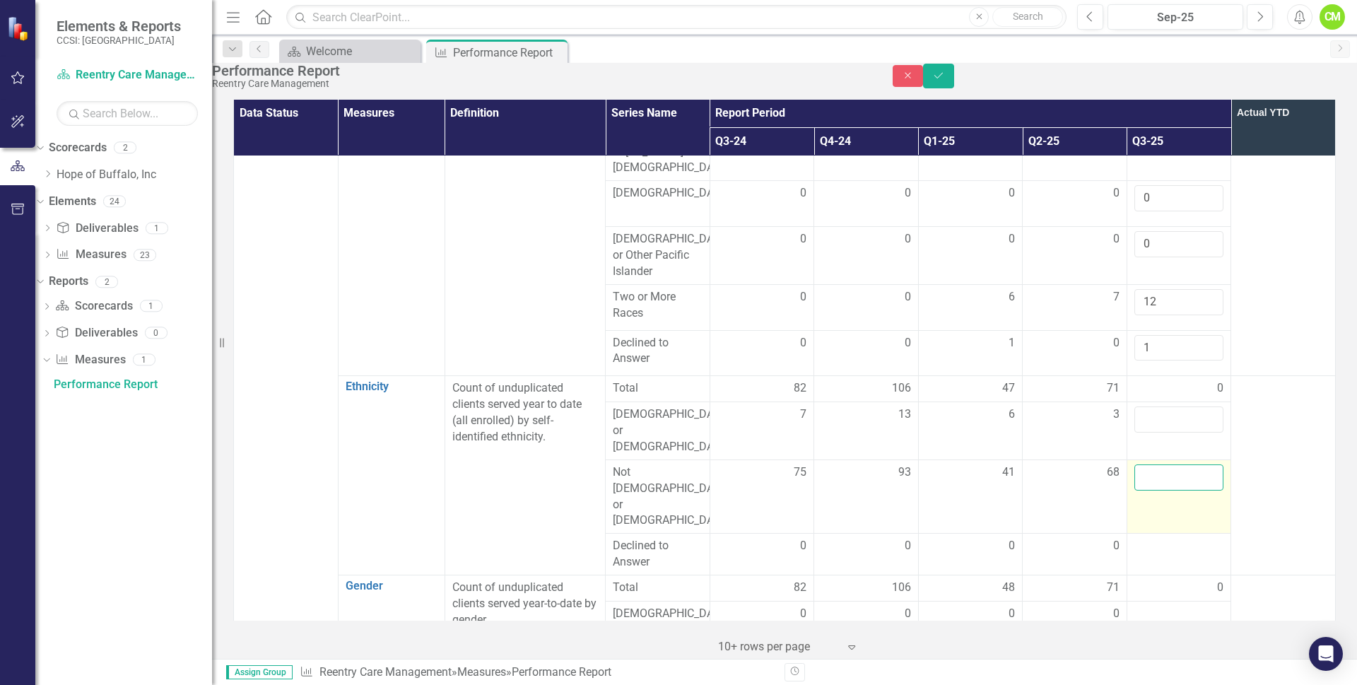
click at [1163, 464] on input "number" at bounding box center [1179, 477] width 90 height 26
type input "84"
click at [1164, 408] on input "number" at bounding box center [1179, 419] width 90 height 26
type input "5"
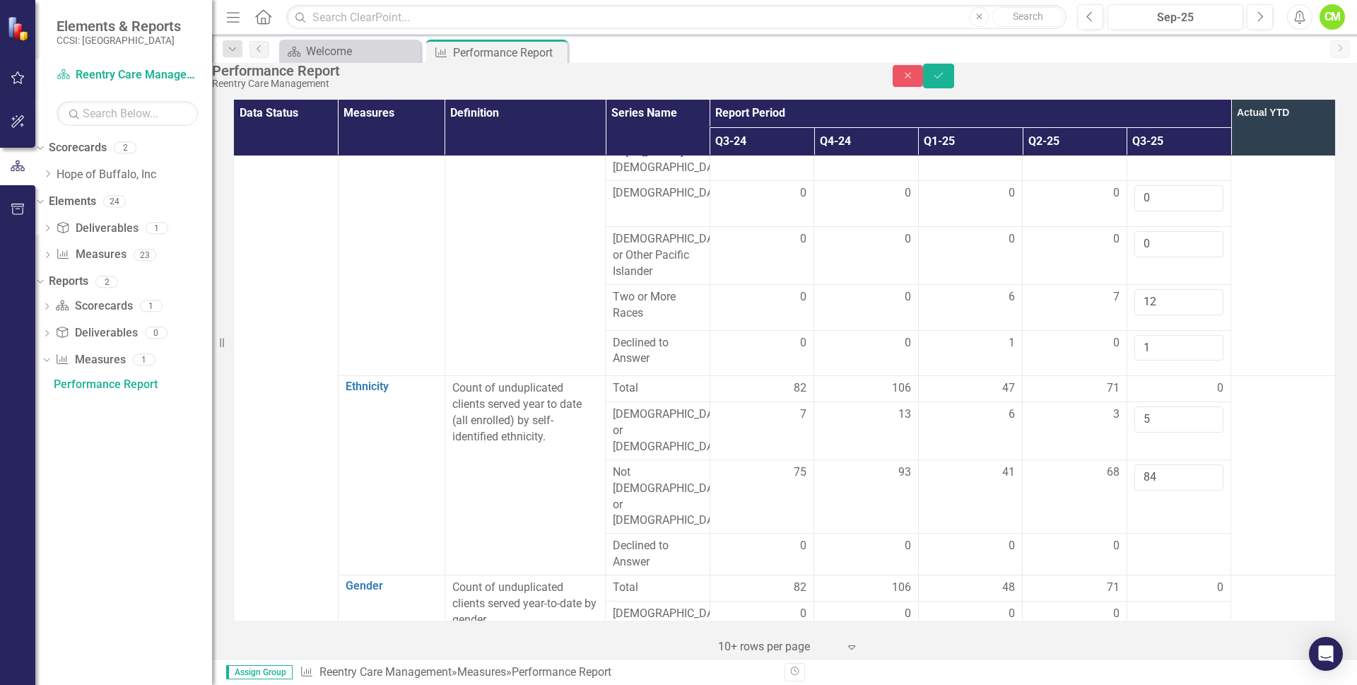
click at [1259, 421] on td at bounding box center [1283, 475] width 105 height 199
click at [1158, 538] on div at bounding box center [1179, 546] width 90 height 17
click at [1162, 406] on input "5" at bounding box center [1179, 419] width 90 height 26
click at [1159, 464] on input "84" at bounding box center [1179, 477] width 90 height 26
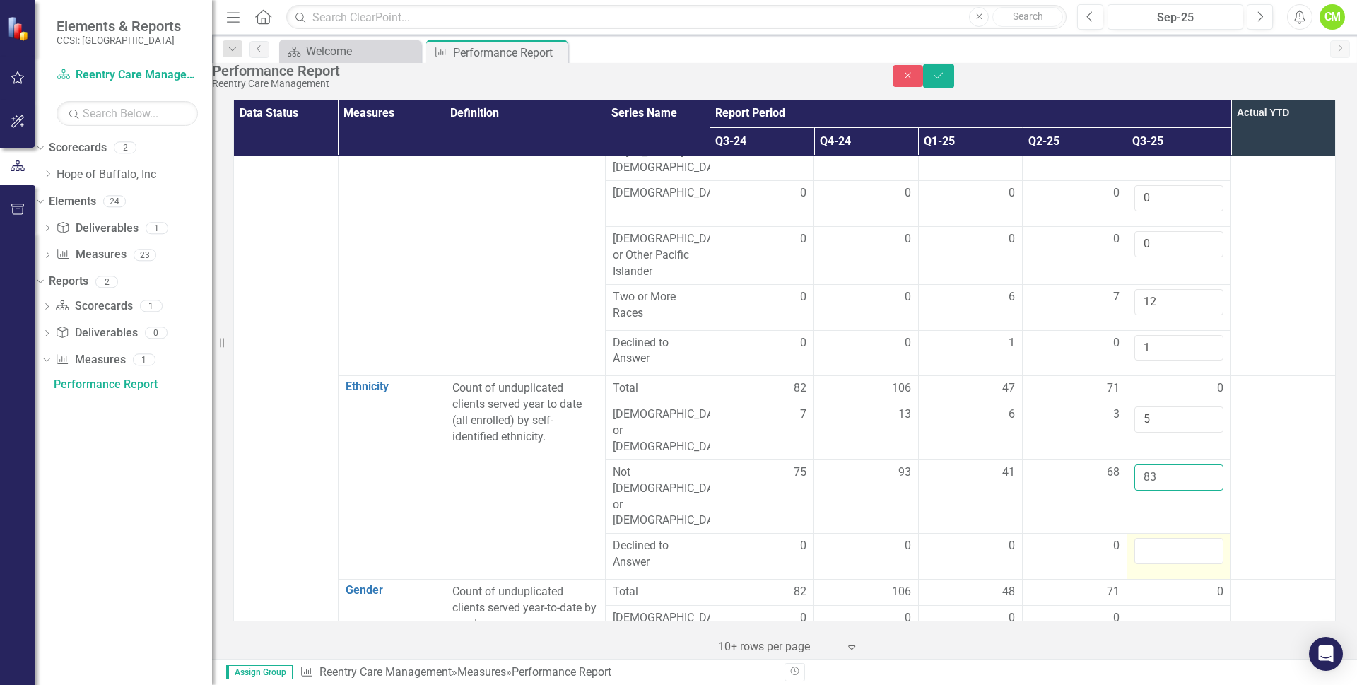
type input "83"
click at [1164, 538] on input "number" at bounding box center [1179, 551] width 90 height 26
type input "2"
type input "1"
click at [1248, 467] on td at bounding box center [1283, 478] width 105 height 204
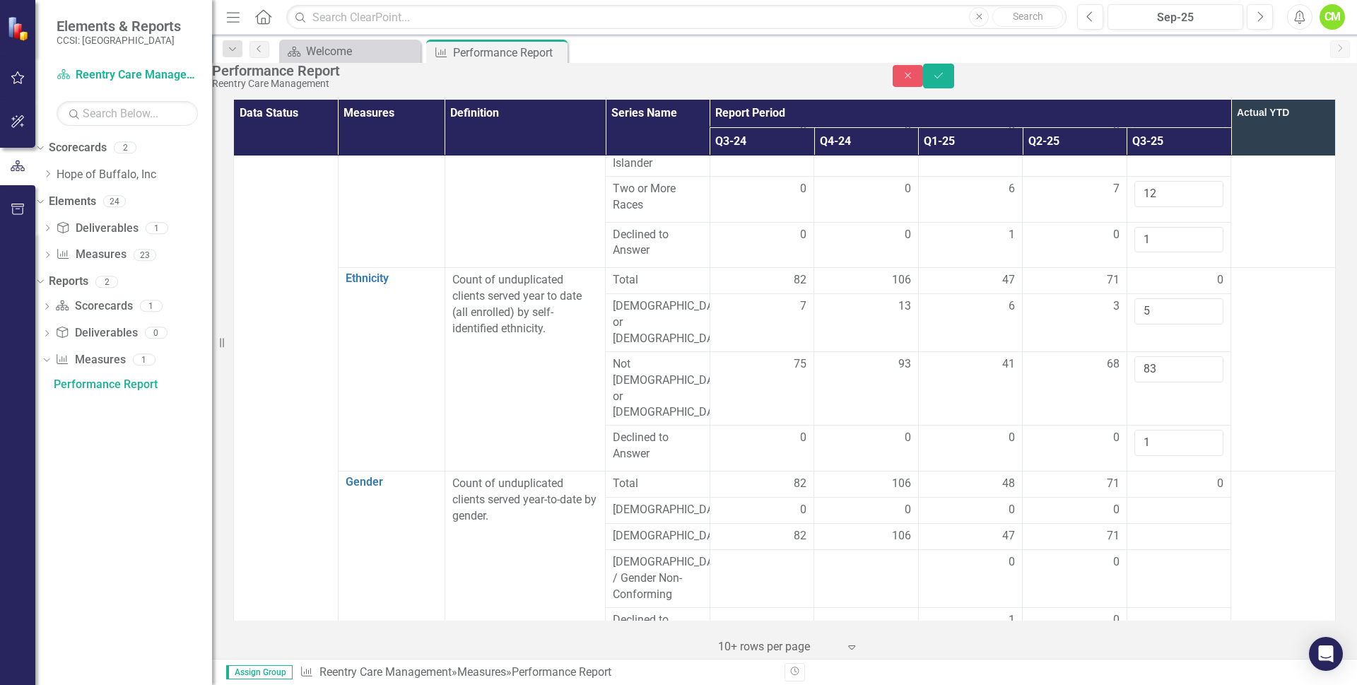
scroll to position [495, 0]
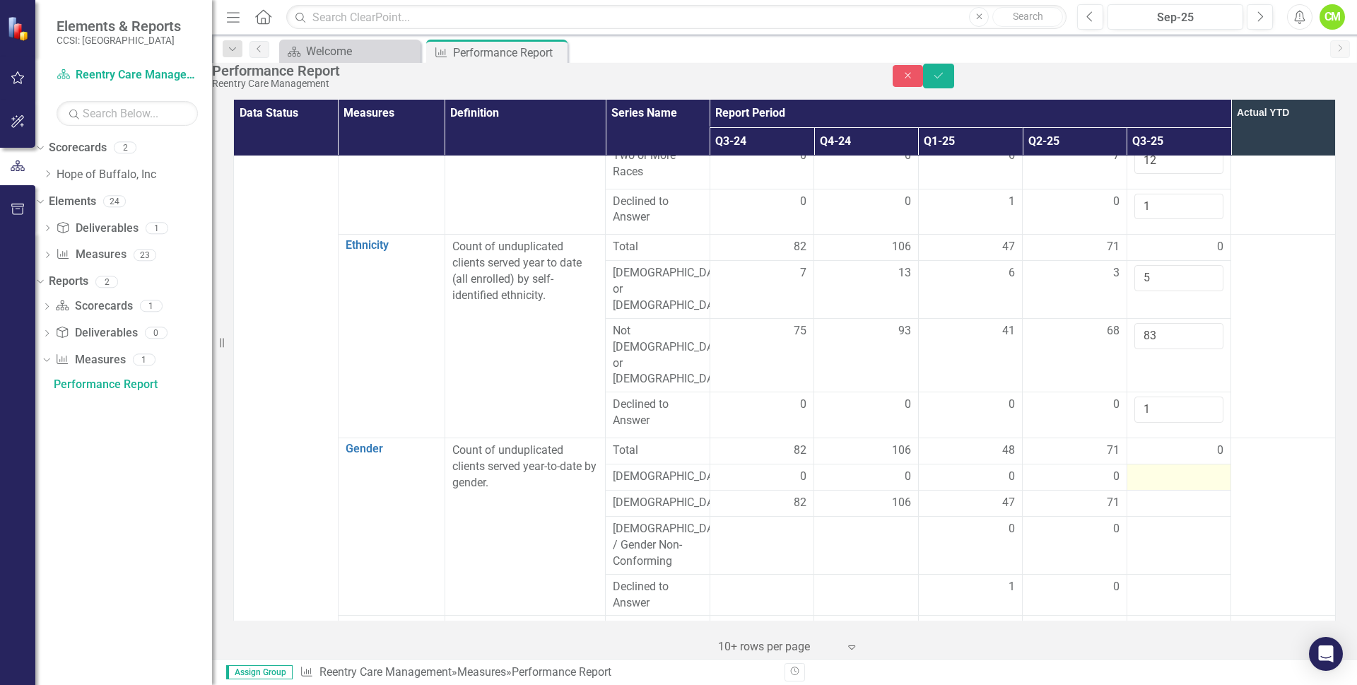
click at [1167, 469] on div at bounding box center [1179, 477] width 90 height 17
click at [1167, 469] on input "number" at bounding box center [1179, 482] width 90 height 26
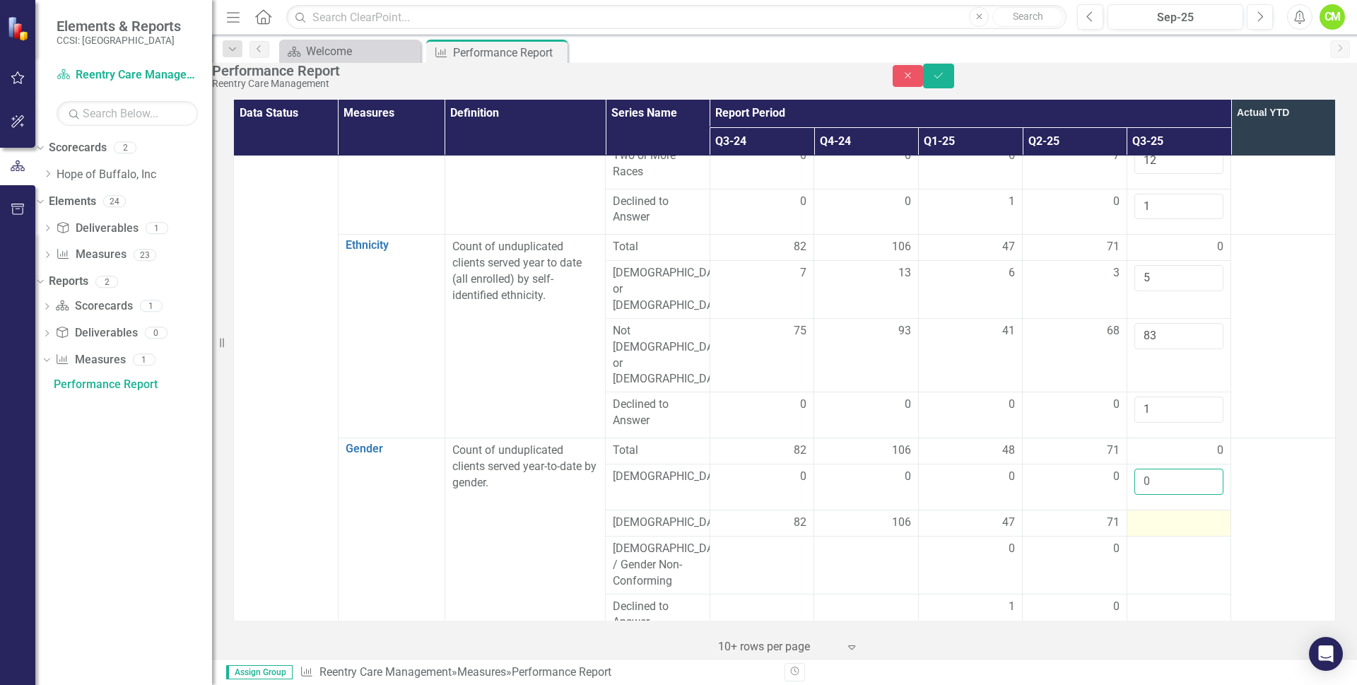
type input "0"
click at [1167, 515] on div at bounding box center [1179, 523] width 90 height 17
click at [1167, 515] on input "number" at bounding box center [1179, 528] width 90 height 26
type input "89"
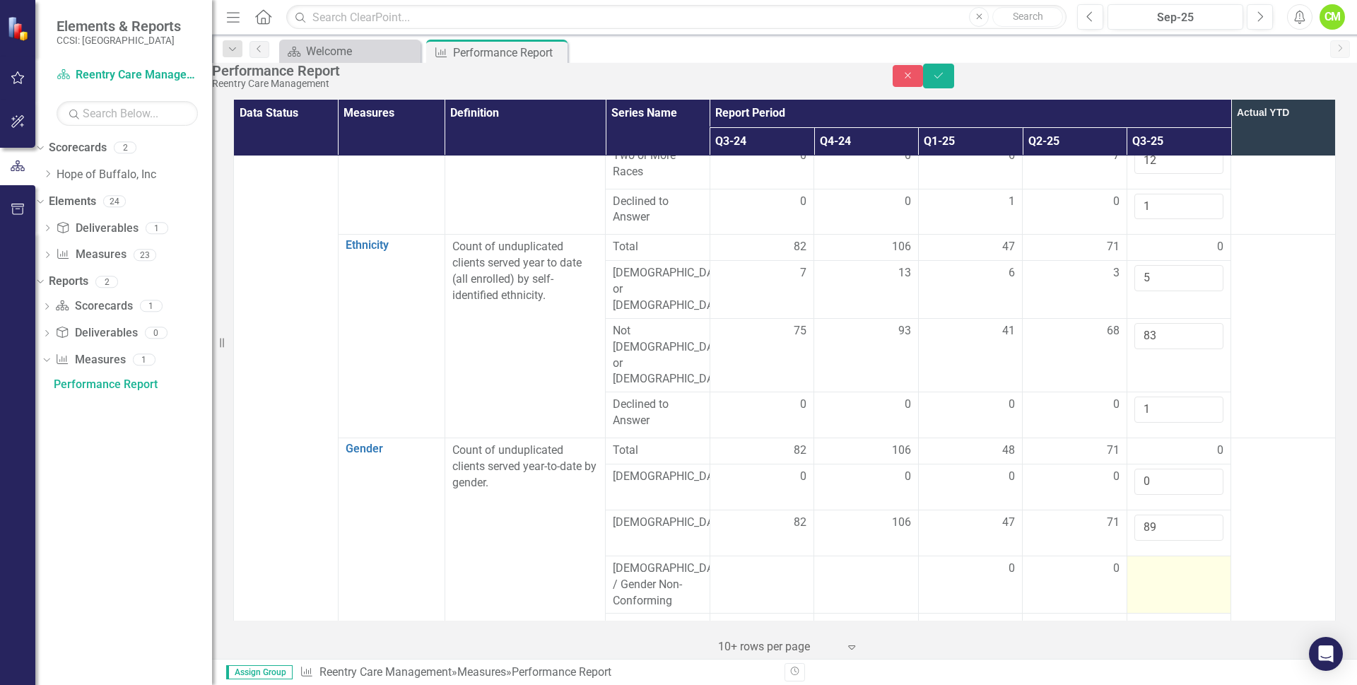
click at [1166, 556] on td at bounding box center [1179, 585] width 105 height 58
click at [1165, 561] on input "number" at bounding box center [1179, 574] width 90 height 26
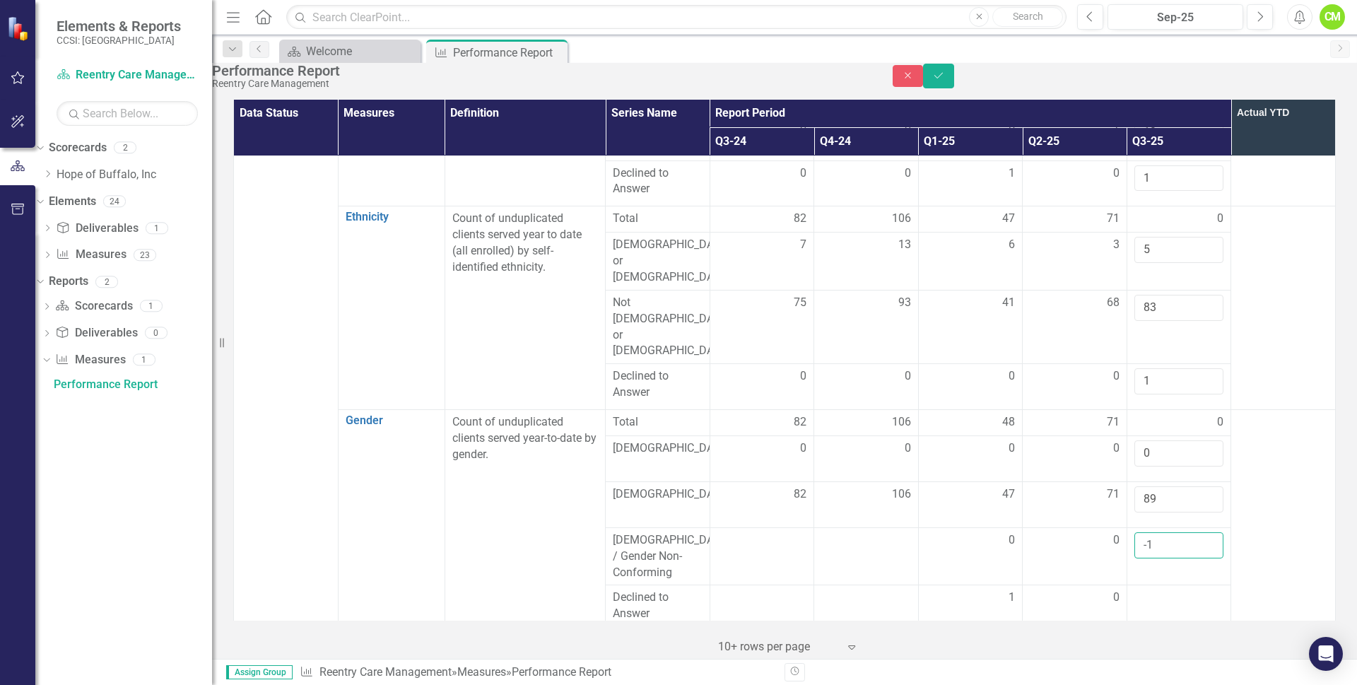
scroll to position [565, 0]
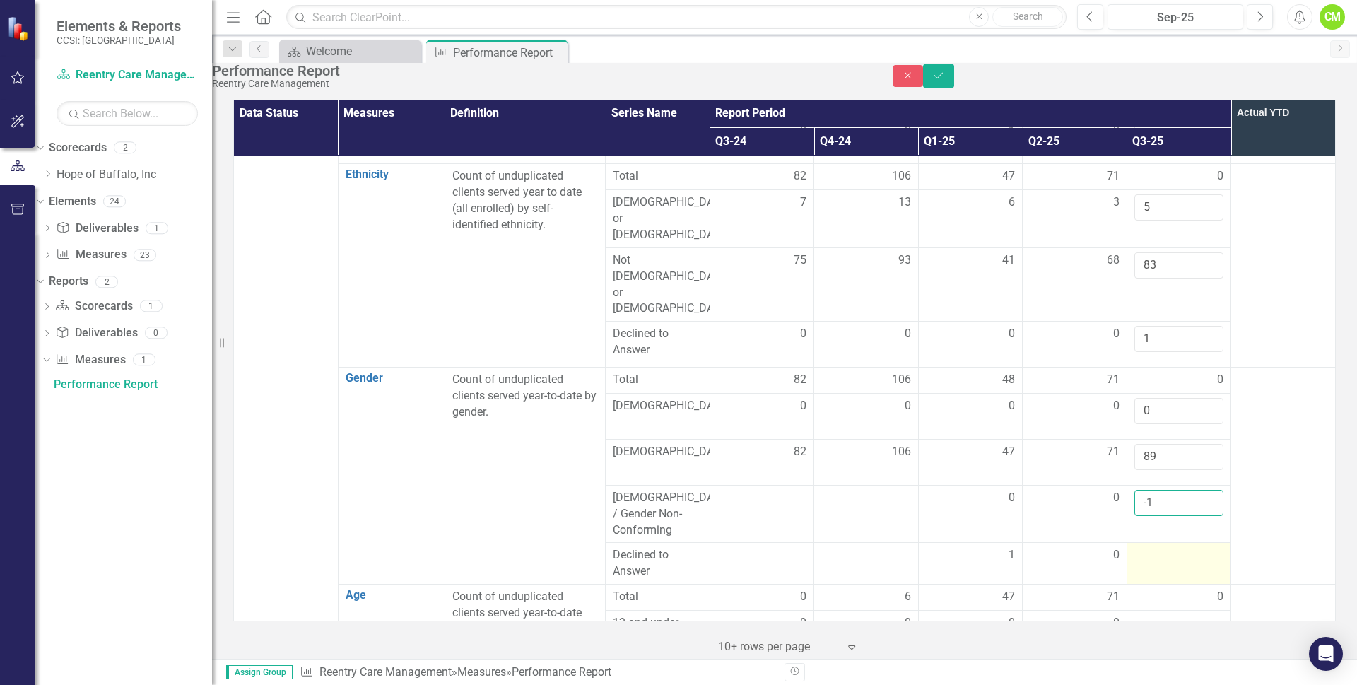
type input "-1"
click at [1154, 547] on div at bounding box center [1179, 555] width 90 height 17
click at [1161, 490] on input "-1" at bounding box center [1179, 503] width 90 height 26
type input "0"
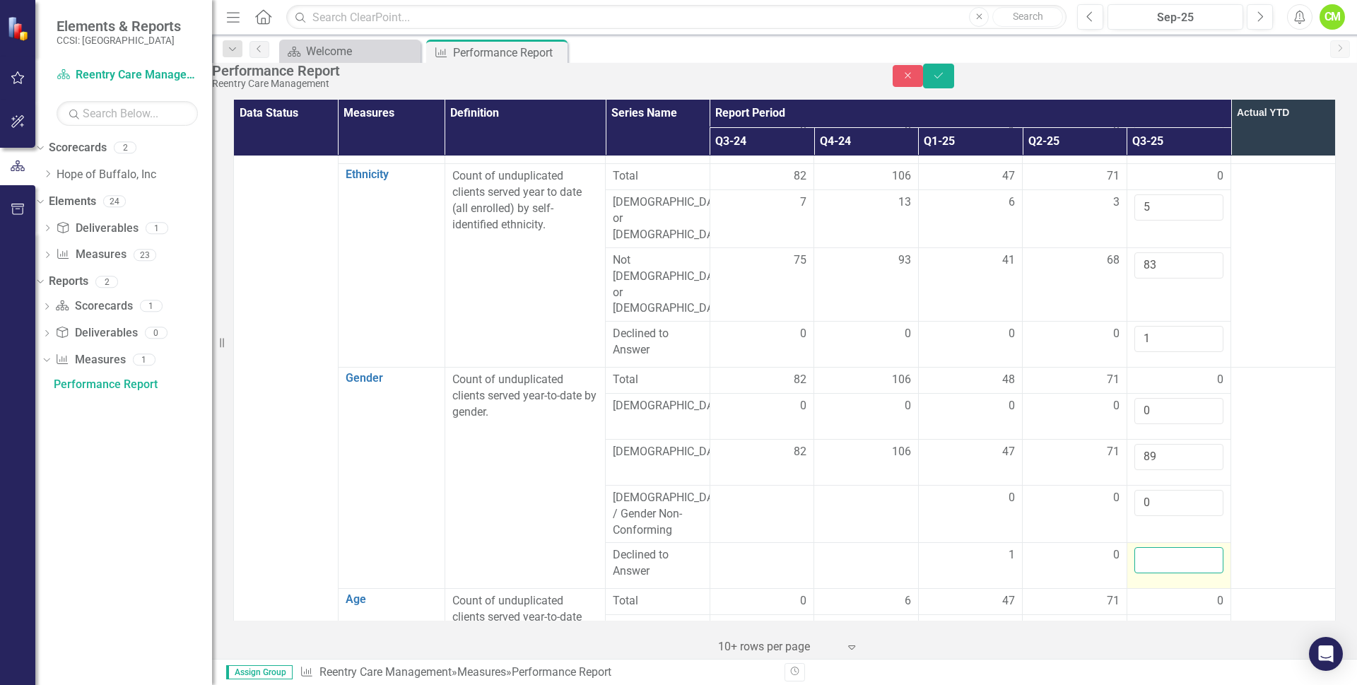
click at [1153, 547] on input "number" at bounding box center [1179, 560] width 90 height 26
type input "0"
click at [1268, 469] on td at bounding box center [1283, 478] width 105 height 221
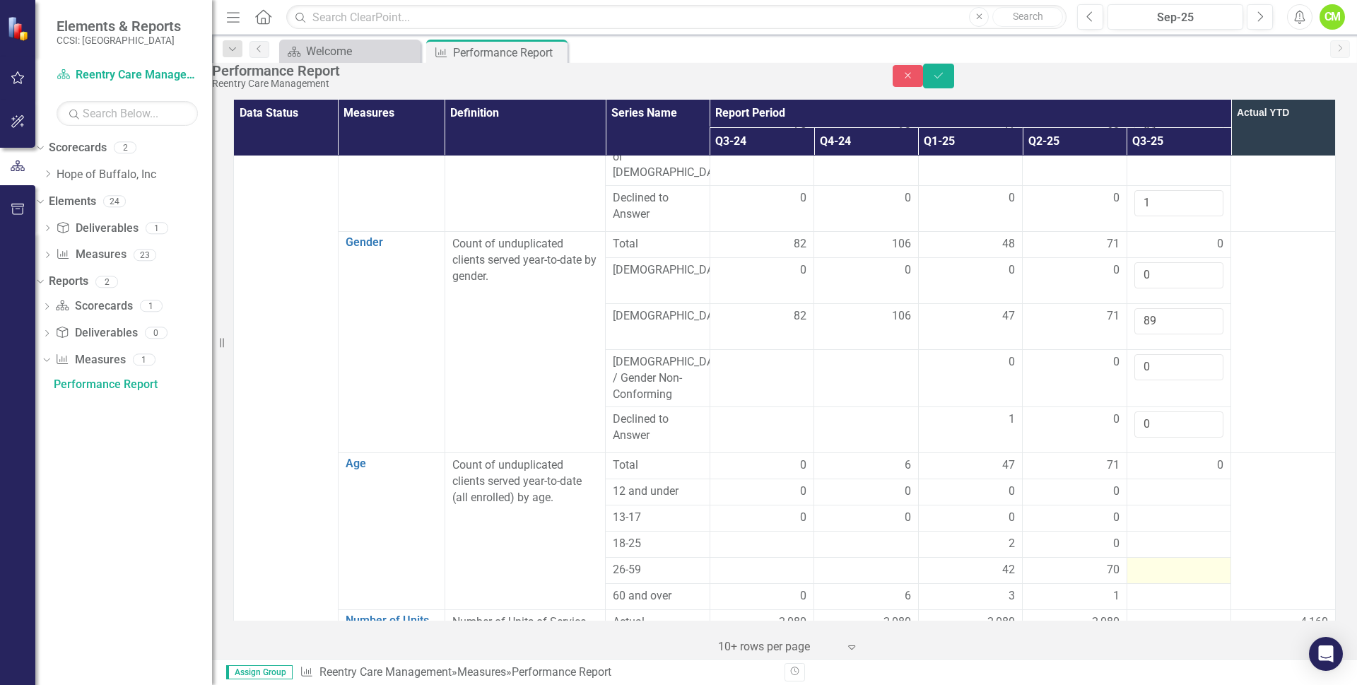
scroll to position [707, 0]
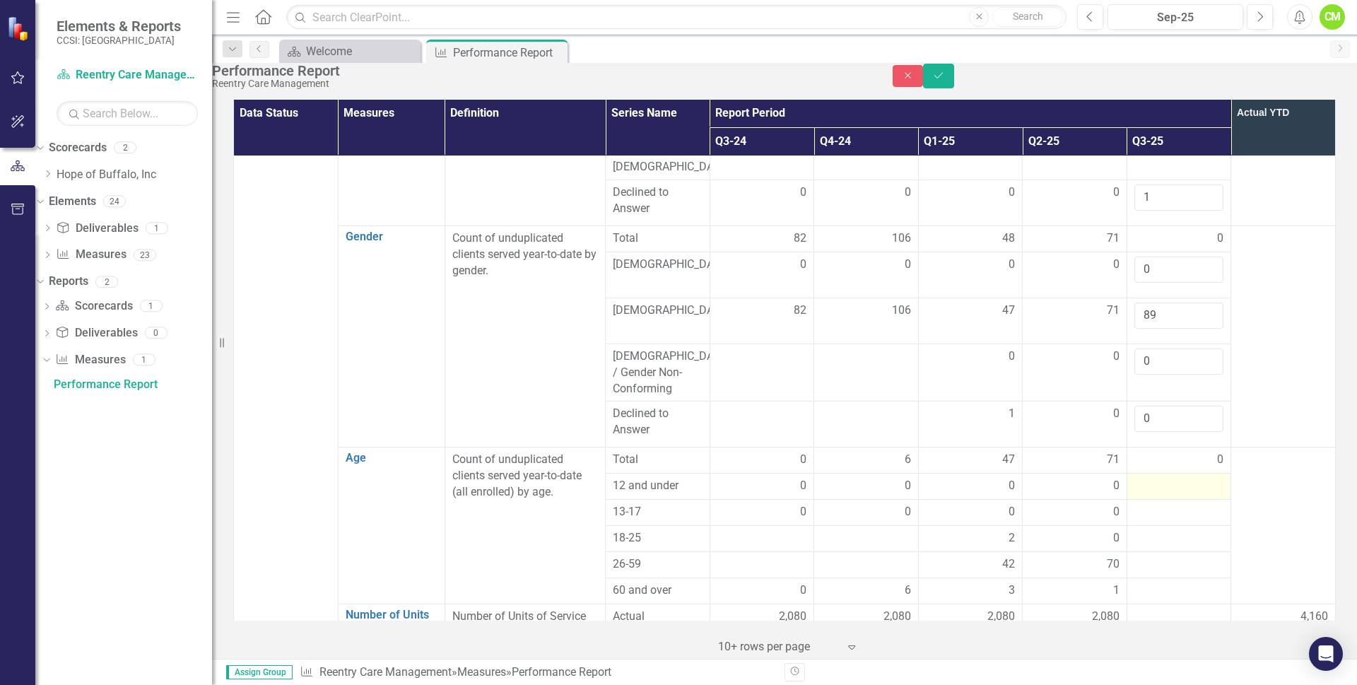
click at [1157, 478] on div at bounding box center [1179, 486] width 90 height 17
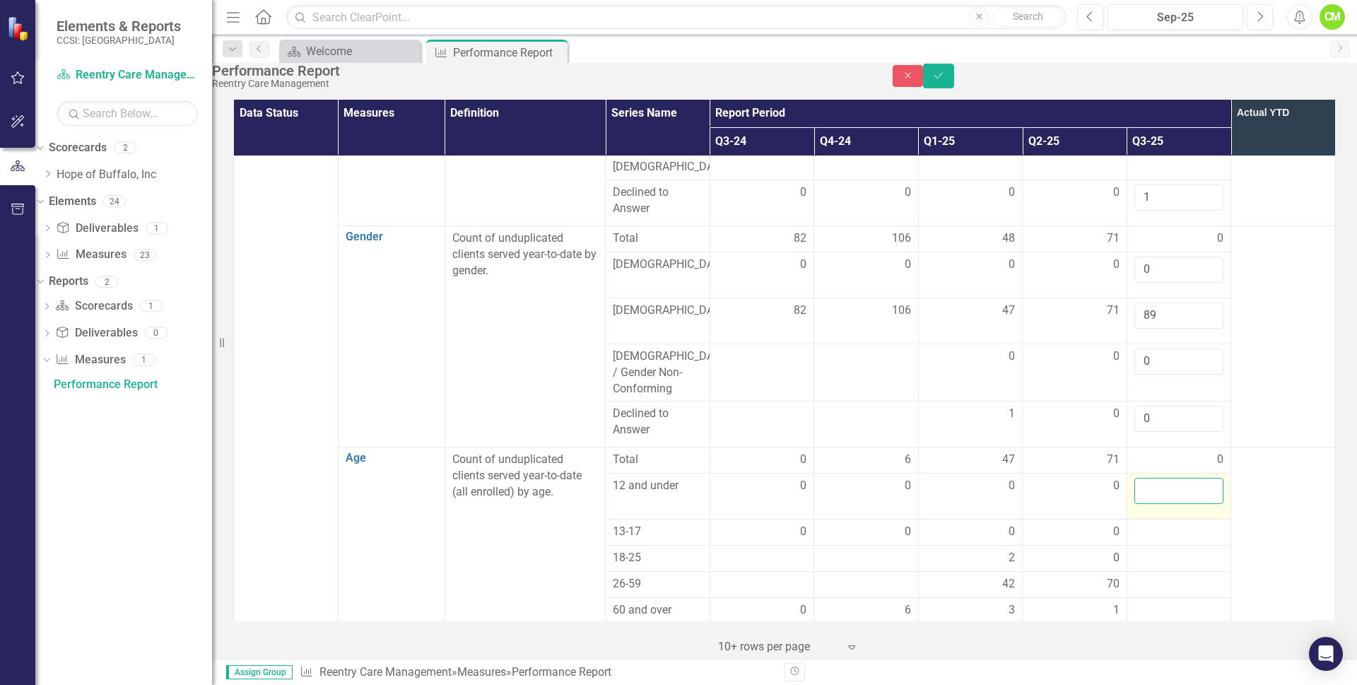
click at [1156, 478] on input "number" at bounding box center [1179, 491] width 90 height 26
type input "0"
click at [1151, 524] on div at bounding box center [1179, 532] width 90 height 17
click at [1151, 524] on input "number" at bounding box center [1179, 537] width 90 height 26
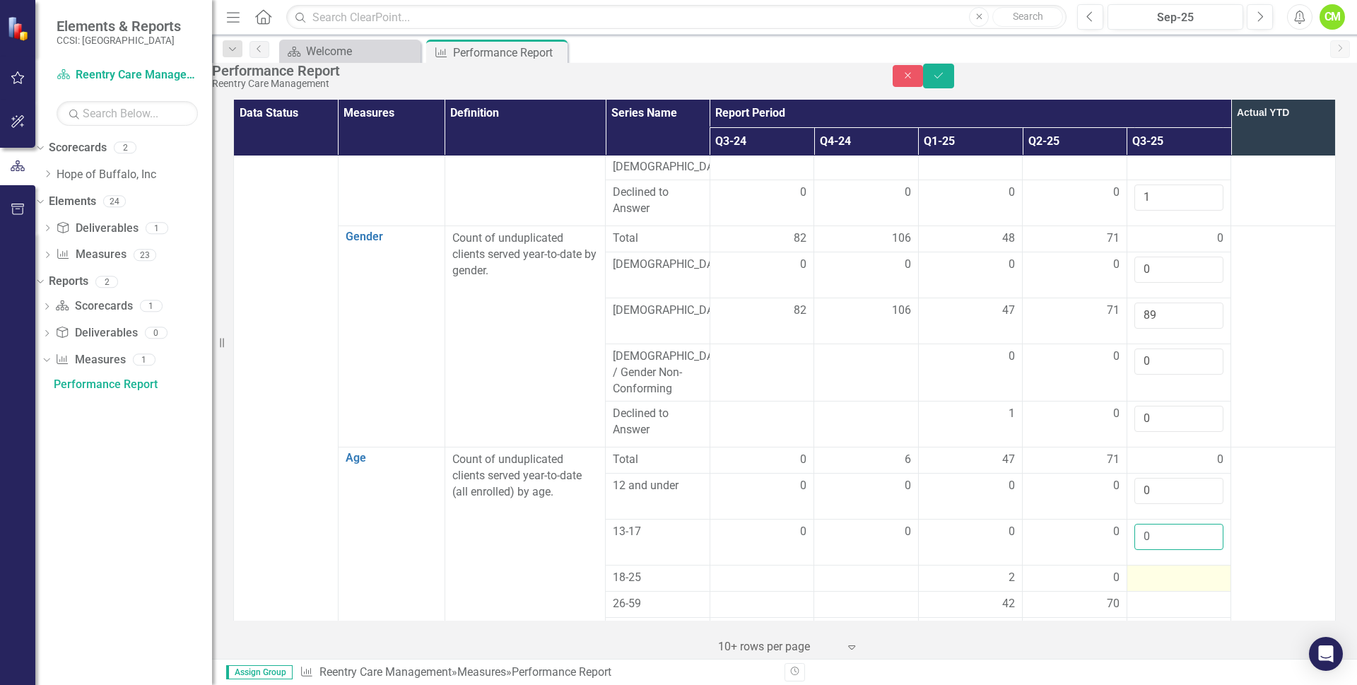
type input "0"
click at [1152, 570] on div at bounding box center [1179, 578] width 90 height 17
click at [1152, 570] on input "number" at bounding box center [1179, 583] width 90 height 26
type input "2"
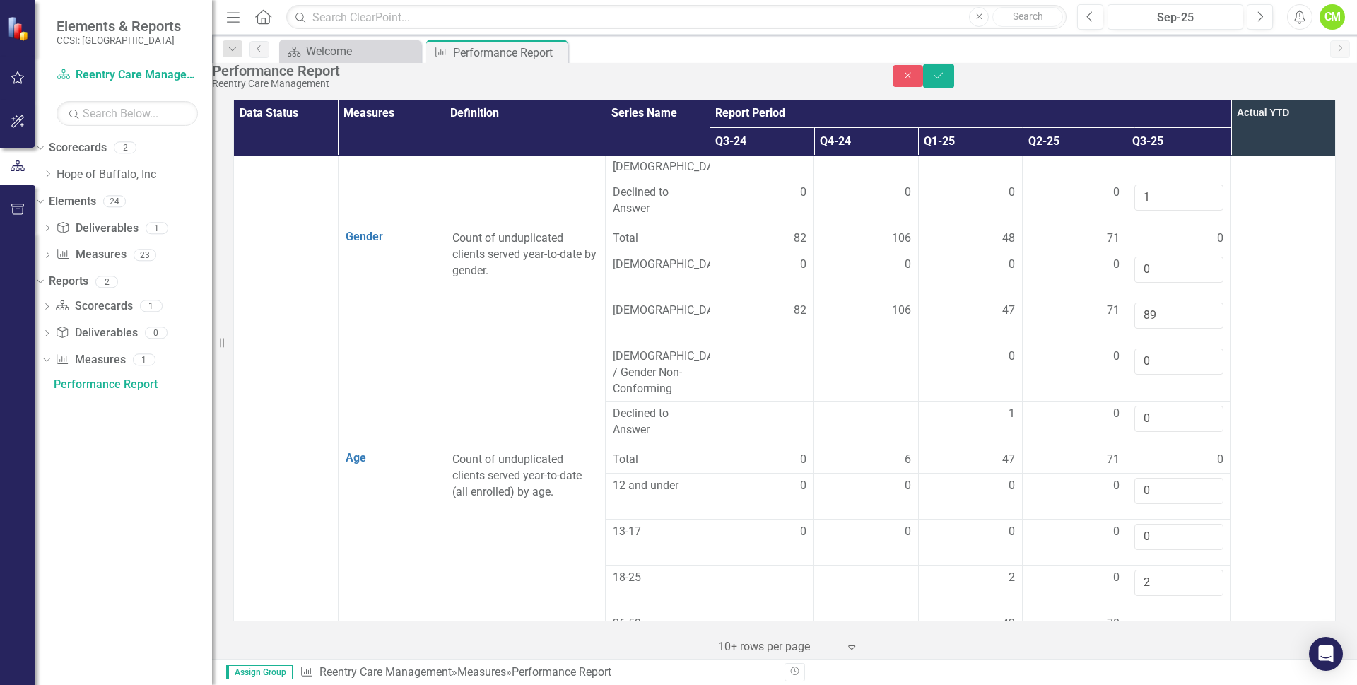
click at [1148, 642] on div at bounding box center [1179, 650] width 90 height 17
click at [1148, 642] on input "number" at bounding box center [1179, 655] width 90 height 26
type input "3"
click at [1151, 616] on div at bounding box center [1179, 624] width 90 height 17
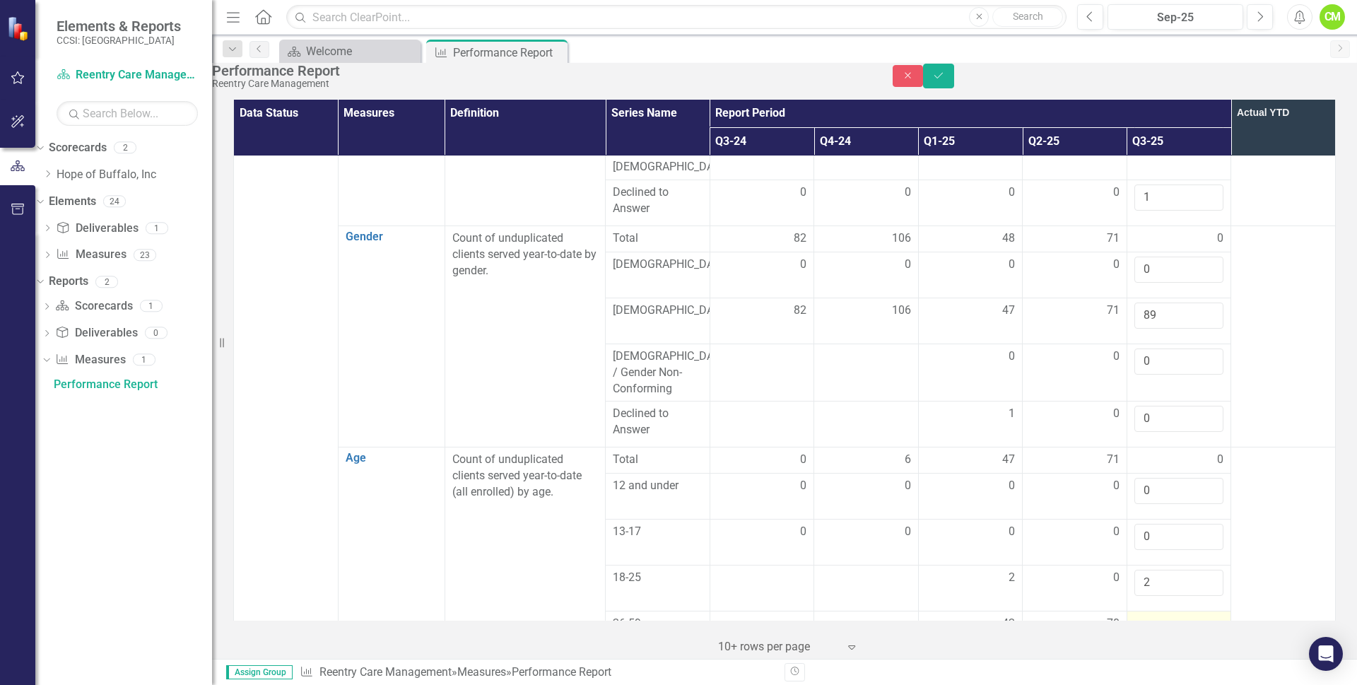
click at [1151, 616] on div at bounding box center [1179, 624] width 90 height 17
click at [1151, 616] on input "number" at bounding box center [1179, 629] width 90 height 26
type input "1"
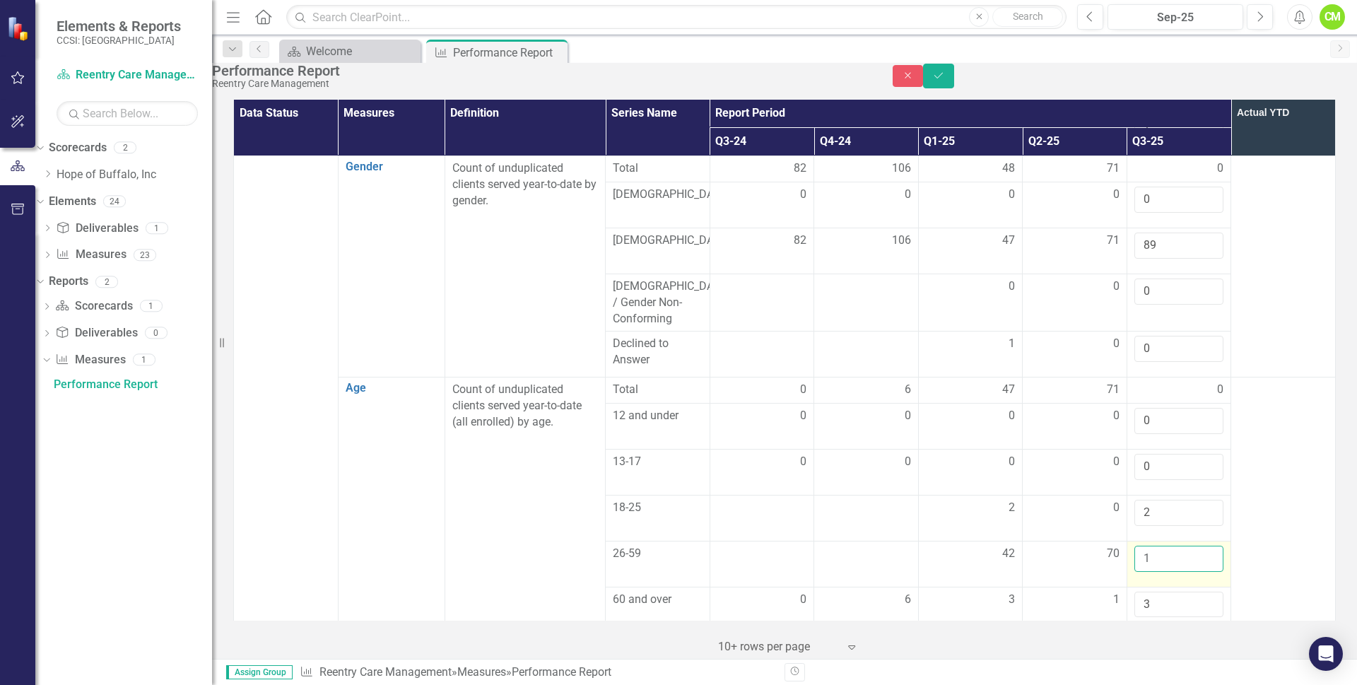
scroll to position [778, 0]
type input "84"
click at [1263, 408] on td at bounding box center [1283, 504] width 105 height 255
click at [1161, 632] on td at bounding box center [1179, 653] width 105 height 42
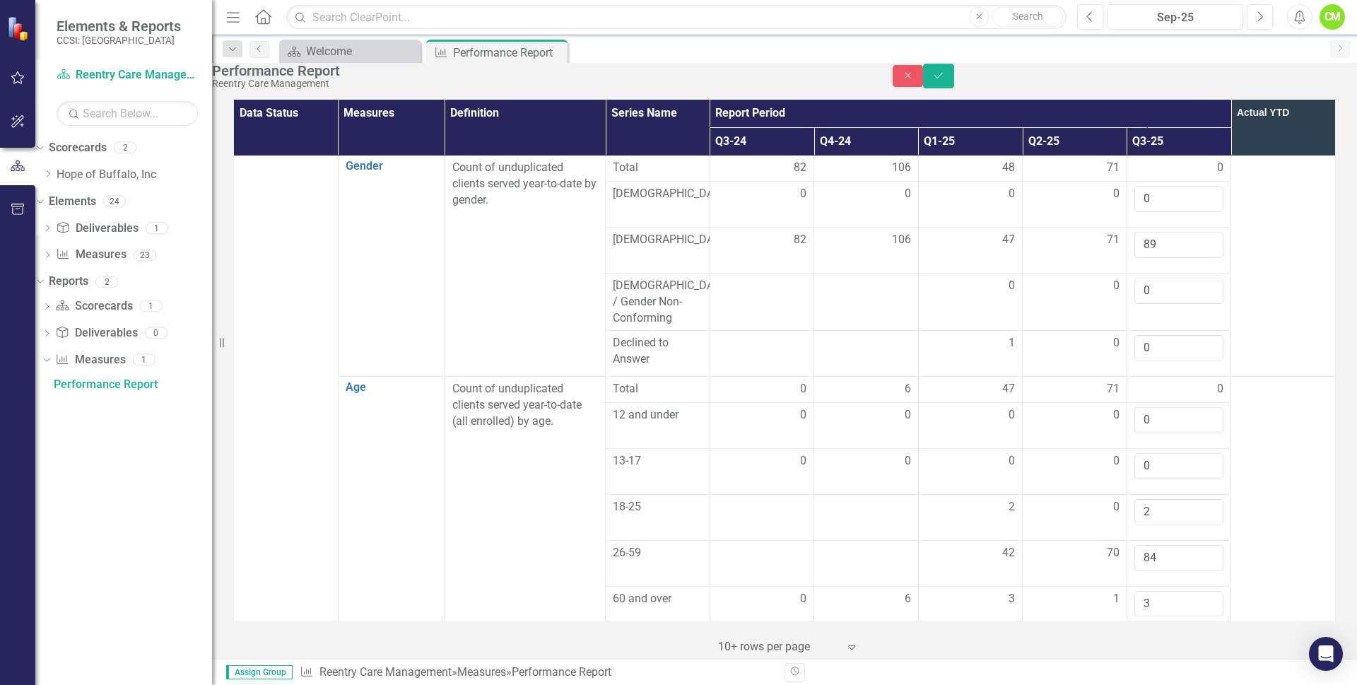
click at [1161, 636] on input "number" at bounding box center [1179, 649] width 90 height 26
type input "1"
type input "2080"
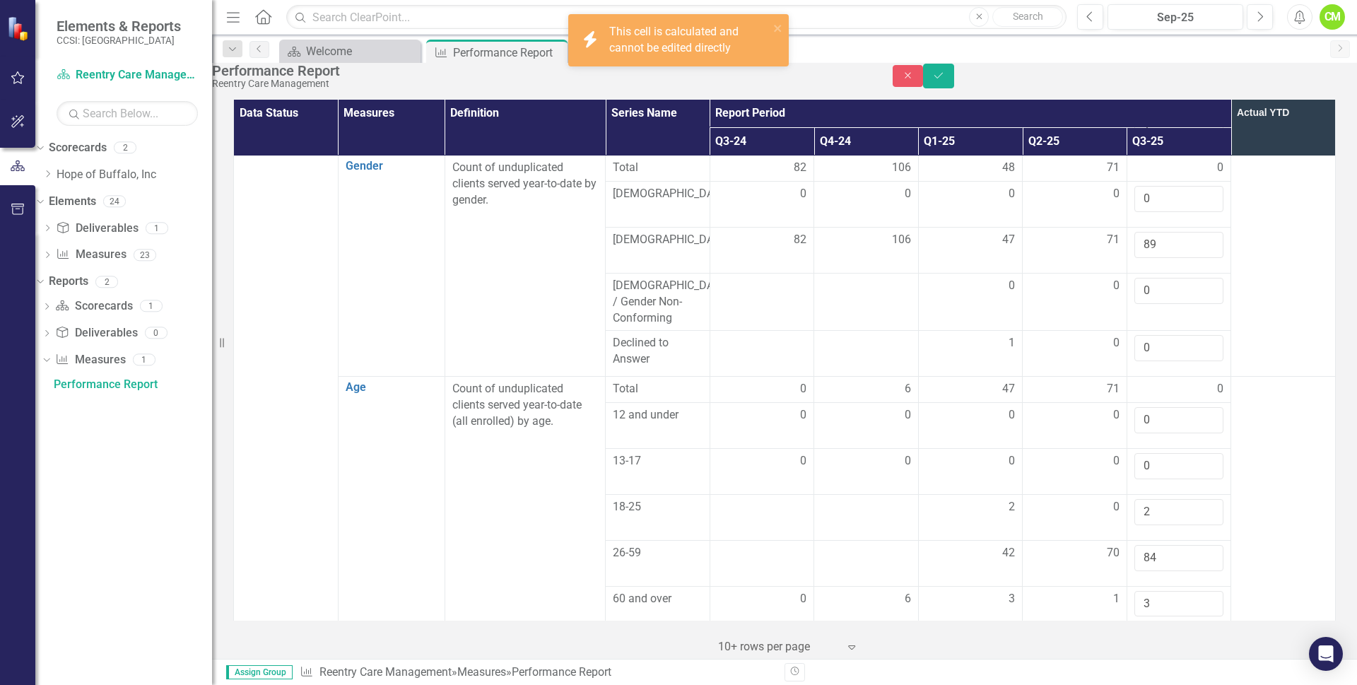
click at [1149, 682] on div at bounding box center [1179, 690] width 90 height 17
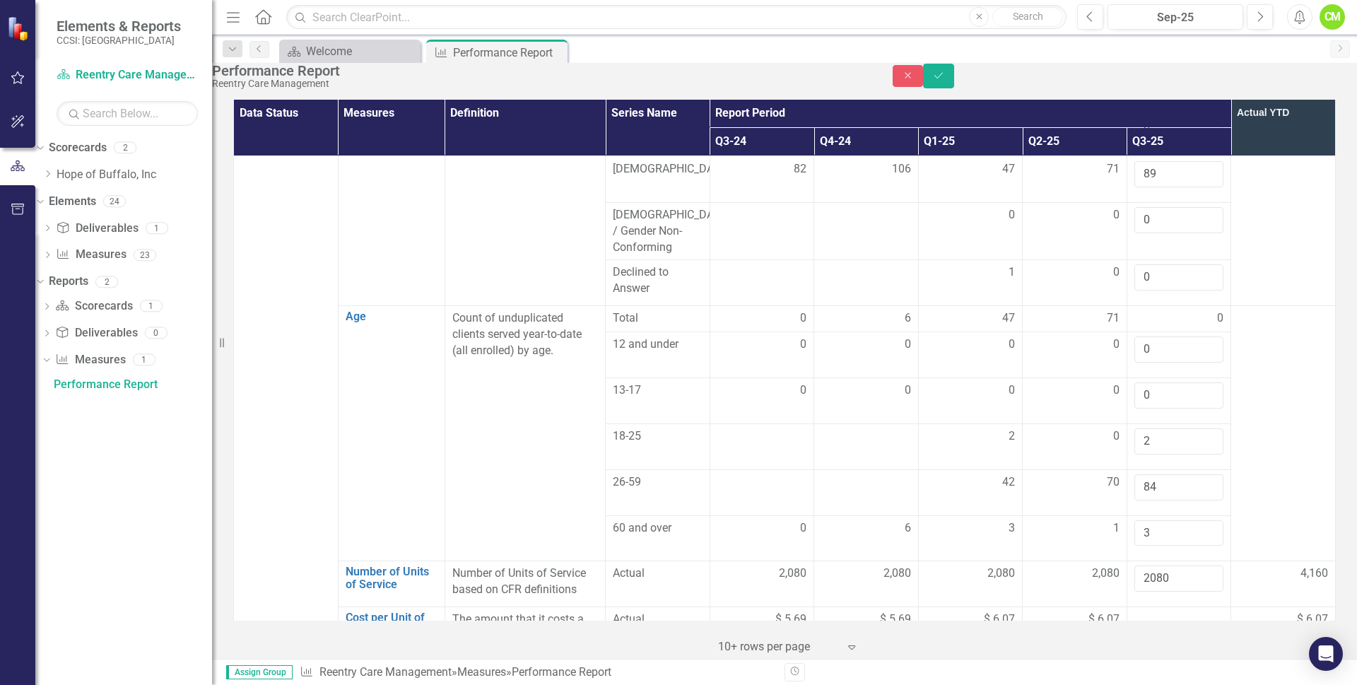
scroll to position [919, 0]
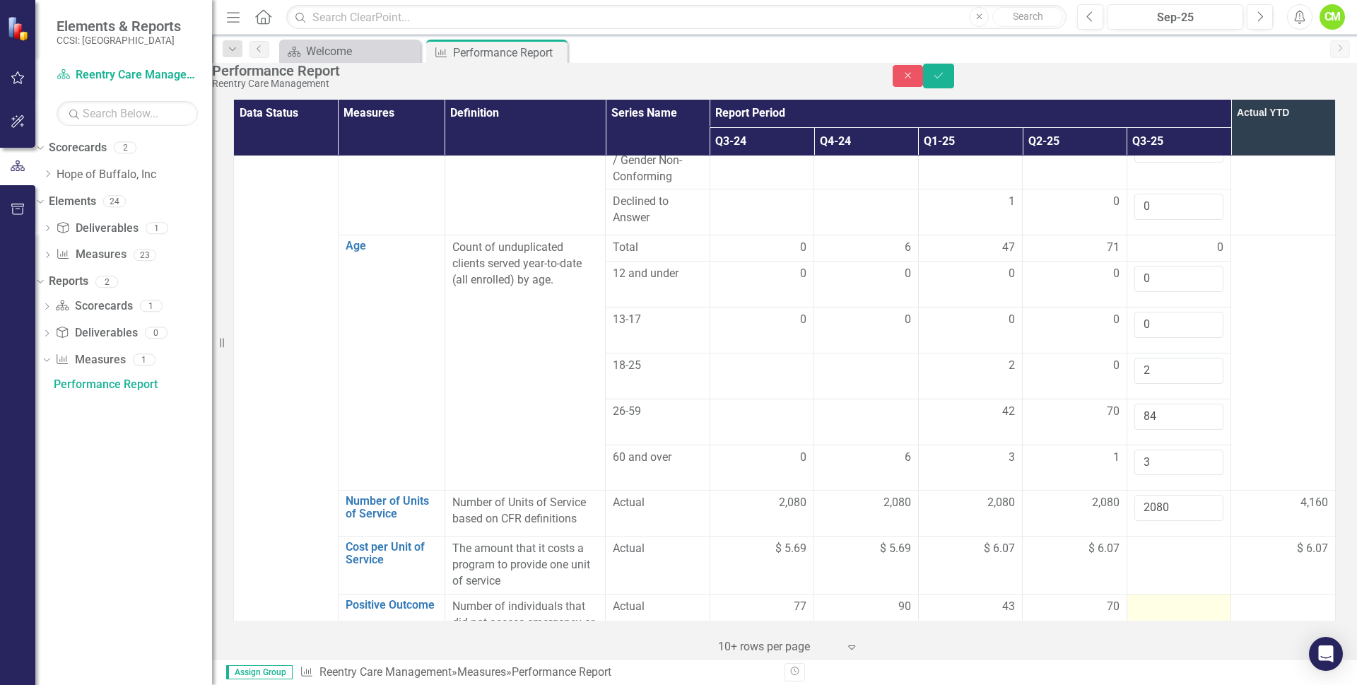
click at [1156, 594] on td at bounding box center [1179, 631] width 105 height 74
click at [1159, 599] on input "number" at bounding box center [1179, 612] width 90 height 26
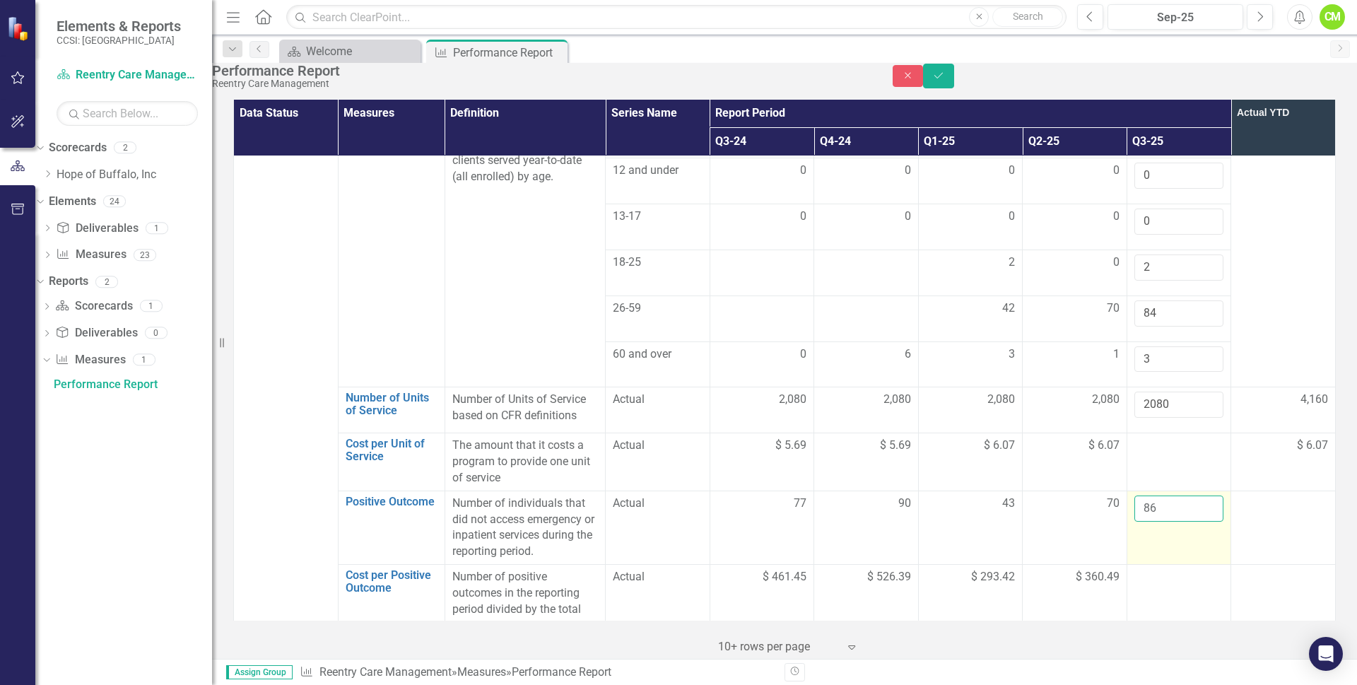
scroll to position [1060, 0]
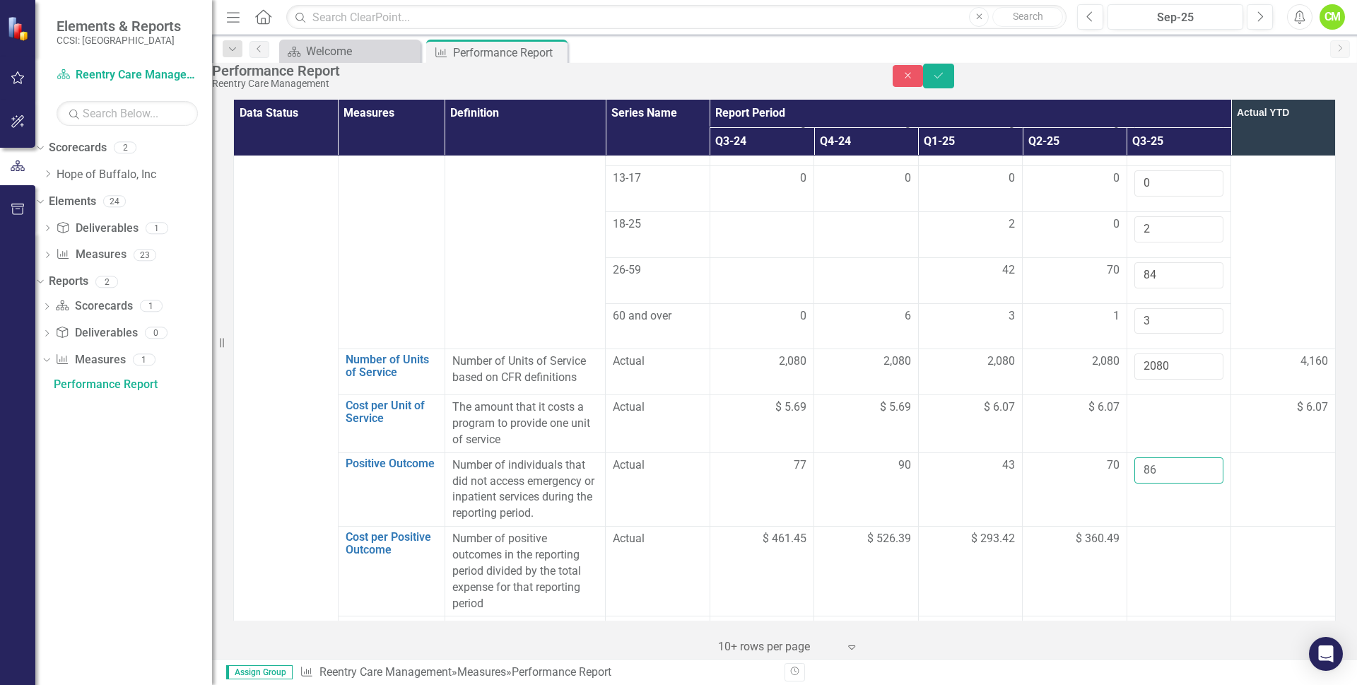
type input "86"
click at [1163, 527] on td at bounding box center [1179, 572] width 105 height 90
click at [1166, 527] on td at bounding box center [1179, 572] width 105 height 90
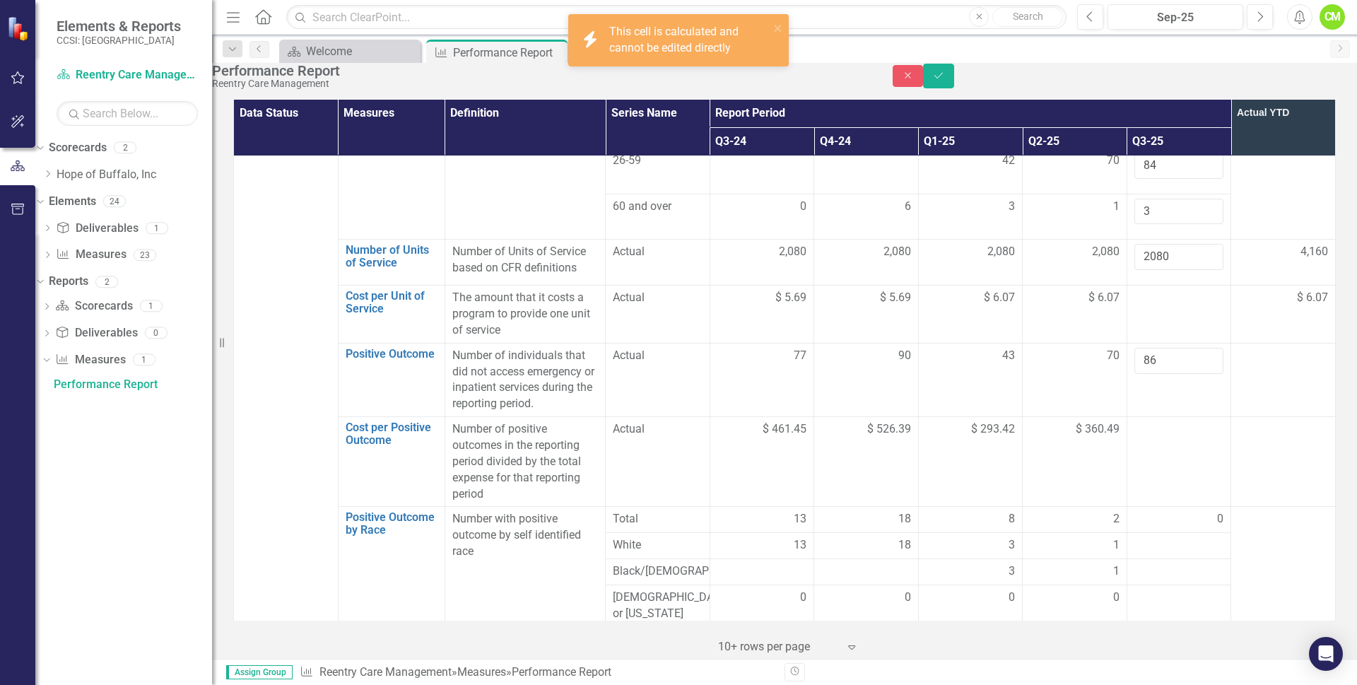
scroll to position [1202, 0]
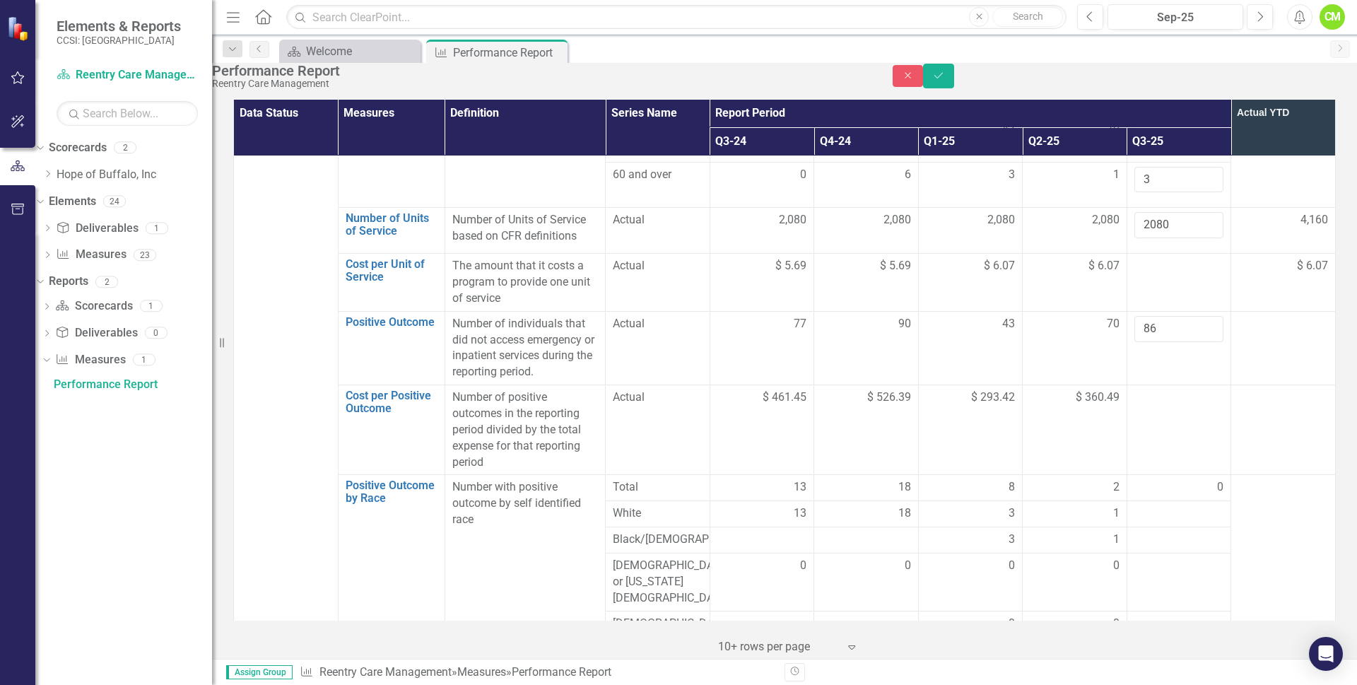
click at [1173, 479] on div "0" at bounding box center [1179, 487] width 90 height 16
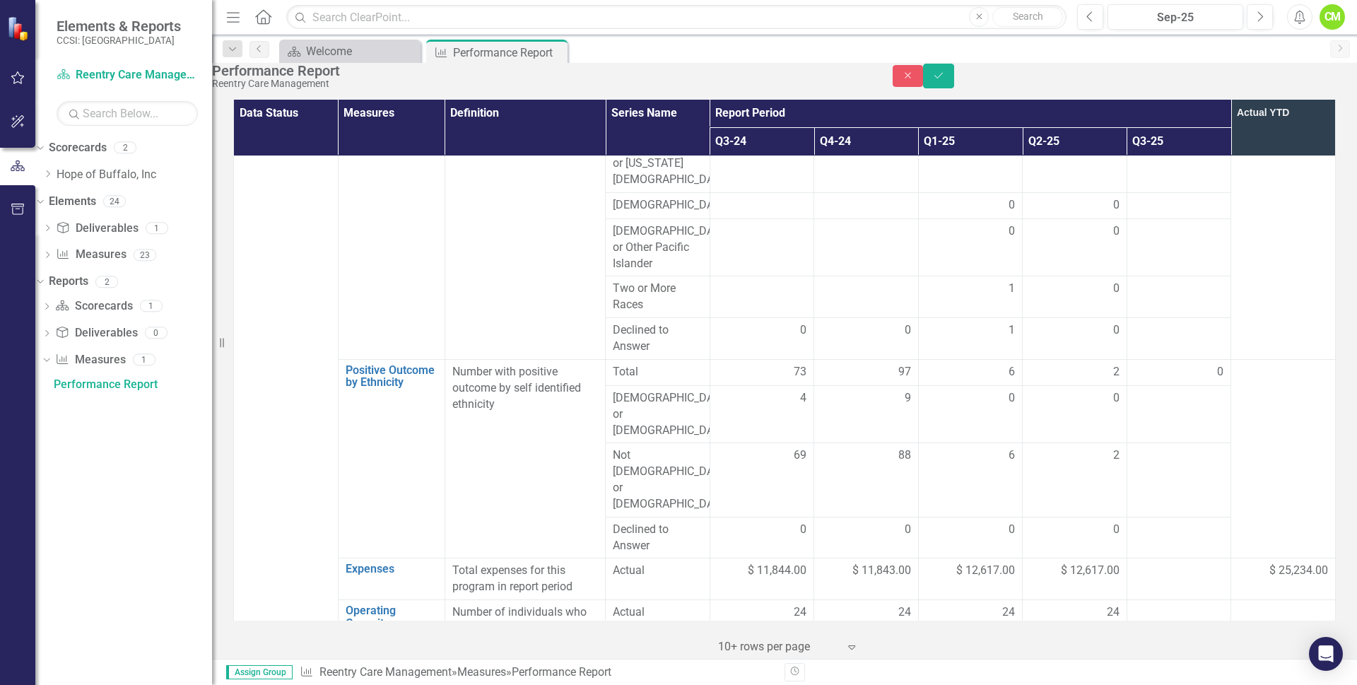
scroll to position [1626, 0]
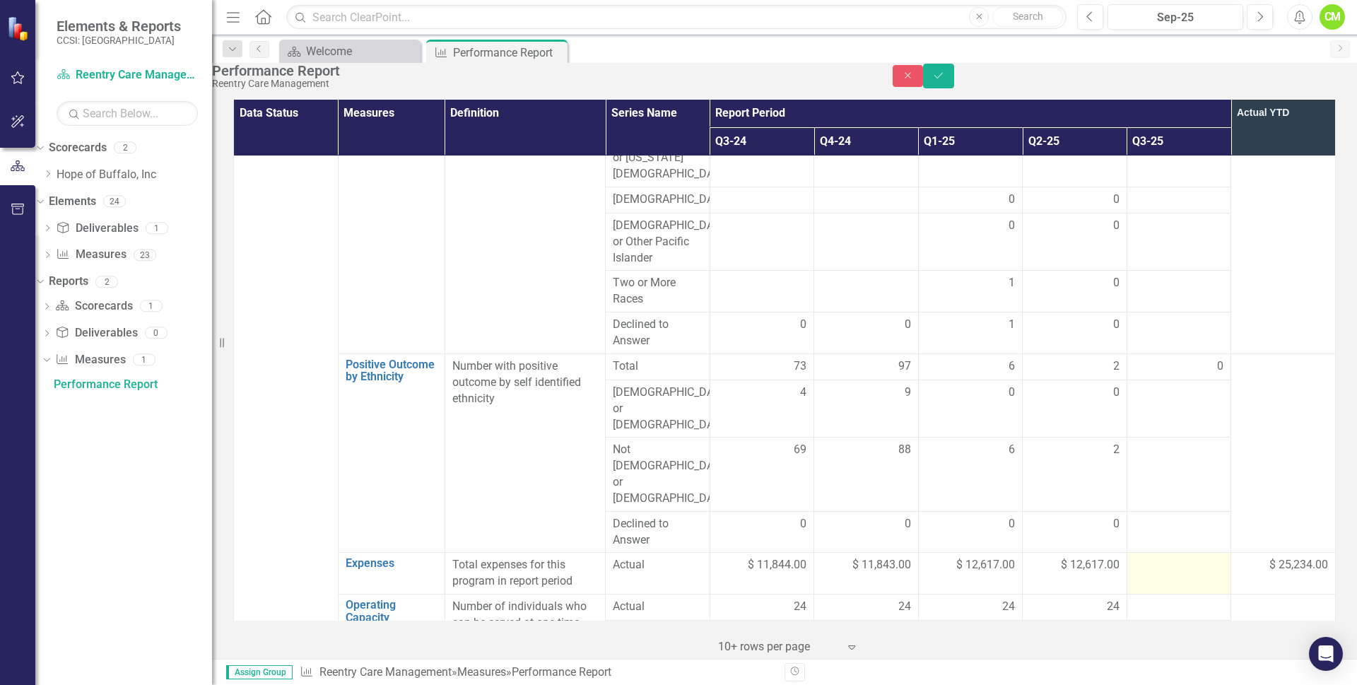
click at [1154, 557] on div at bounding box center [1179, 565] width 90 height 17
click at [1174, 557] on input "number" at bounding box center [1179, 570] width 90 height 26
click at [1231, 553] on td "$ 25,234.00" at bounding box center [1283, 576] width 105 height 46
click at [1182, 557] on input "12617" at bounding box center [1179, 570] width 90 height 26
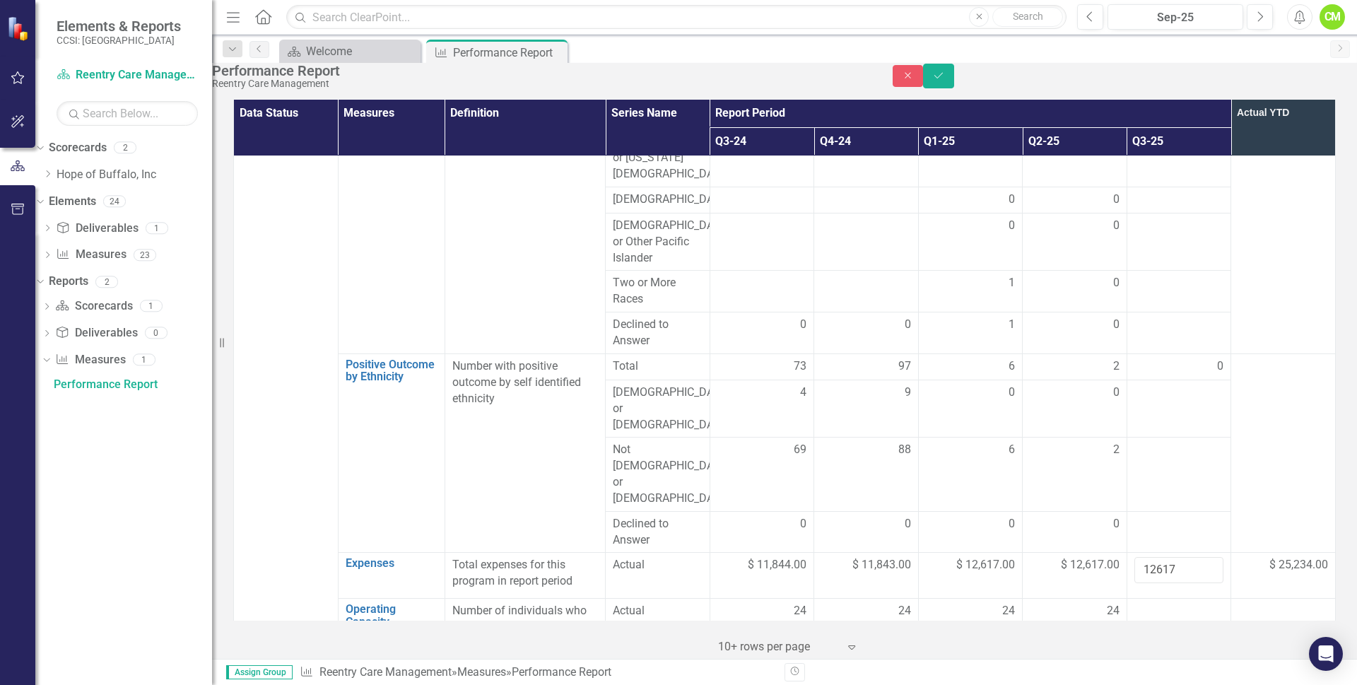
click at [1247, 557] on div "$ 25,234.00" at bounding box center [1283, 565] width 90 height 17
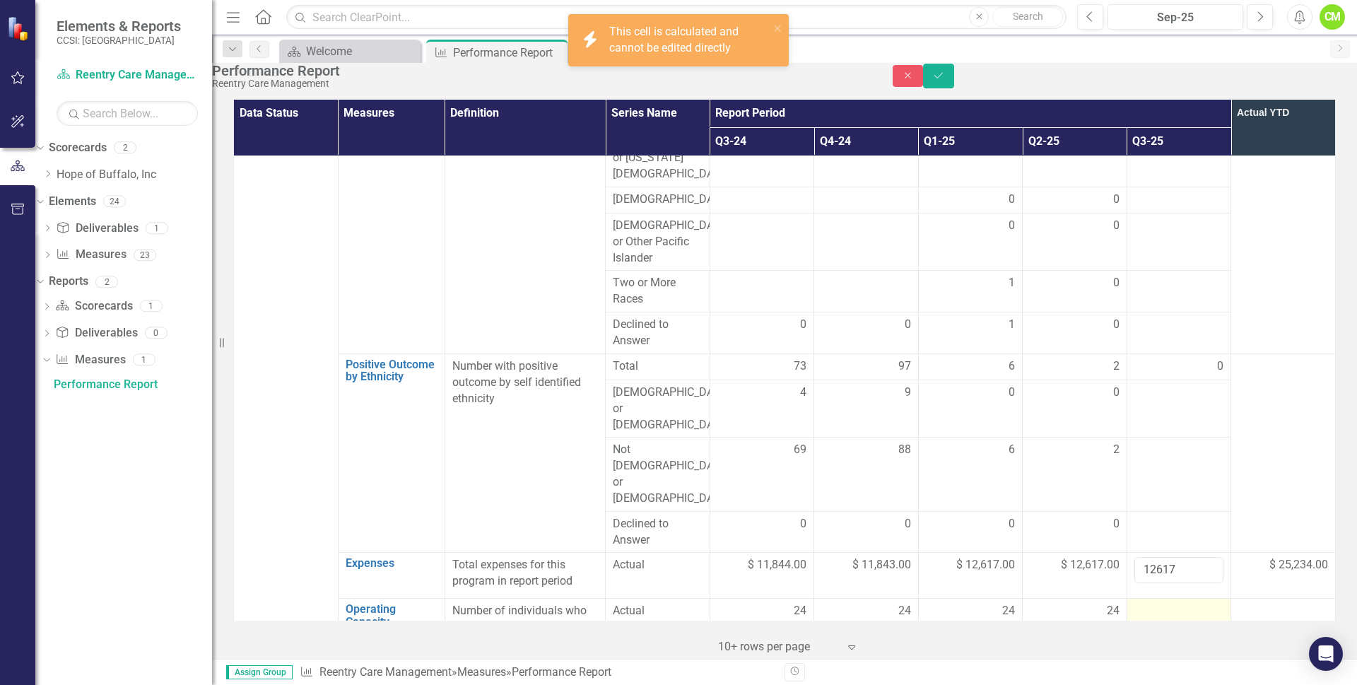
click at [1183, 603] on div at bounding box center [1179, 611] width 90 height 17
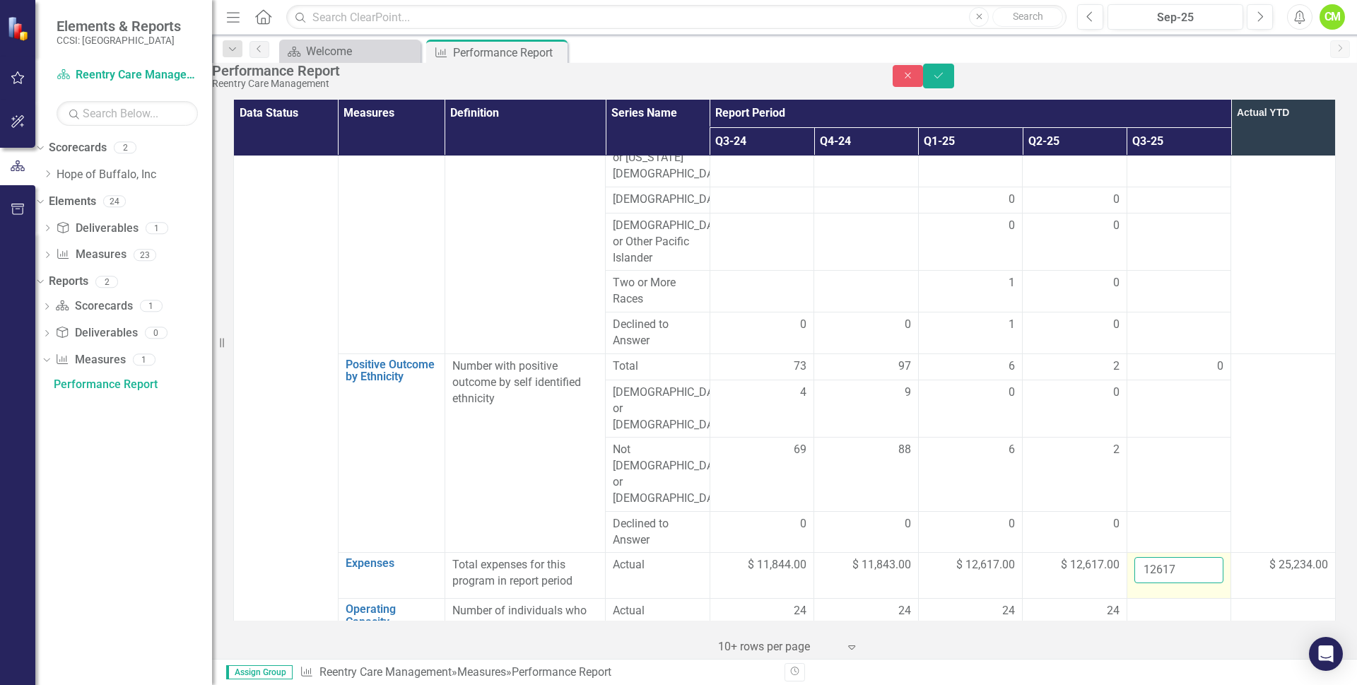
click at [1177, 557] on input "12617" at bounding box center [1179, 570] width 90 height 26
type input "1"
click at [1153, 603] on div at bounding box center [1179, 611] width 90 height 17
click at [1153, 603] on input "number" at bounding box center [1179, 616] width 90 height 26
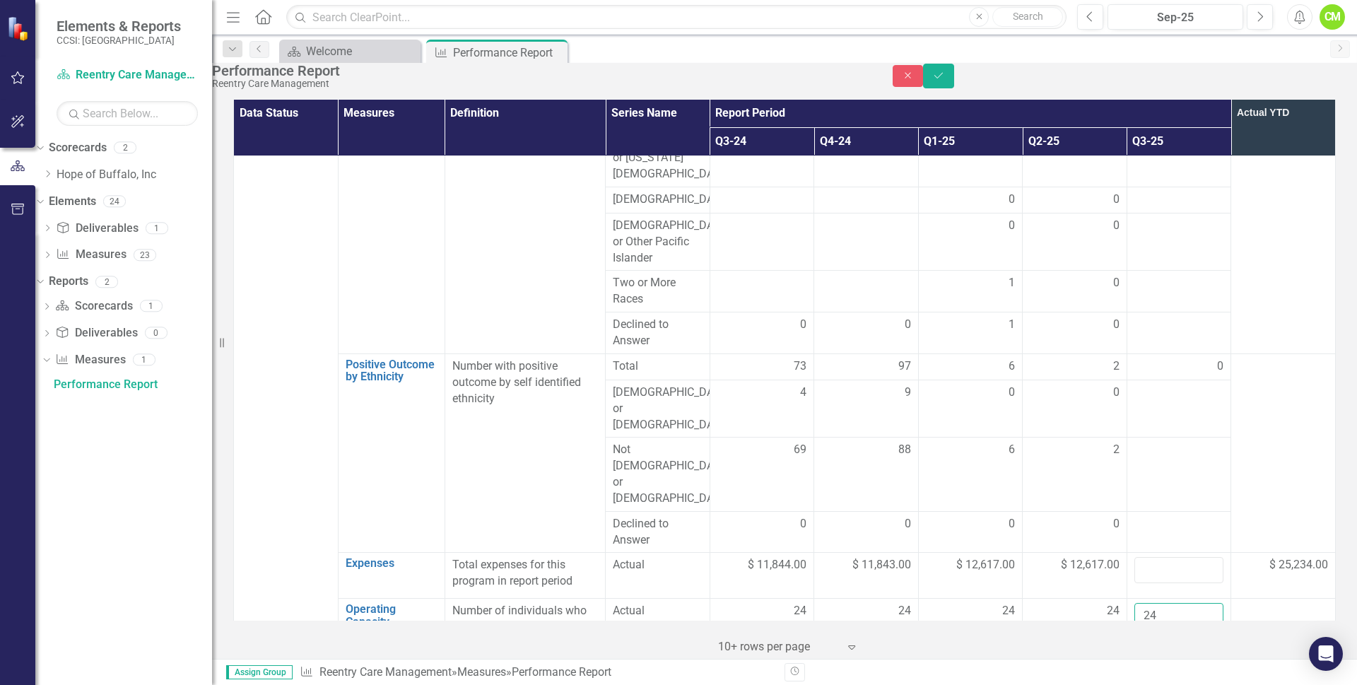
type input "24"
click at [1150, 649] on div at bounding box center [1179, 657] width 90 height 17
click at [1166, 649] on div at bounding box center [1179, 657] width 90 height 17
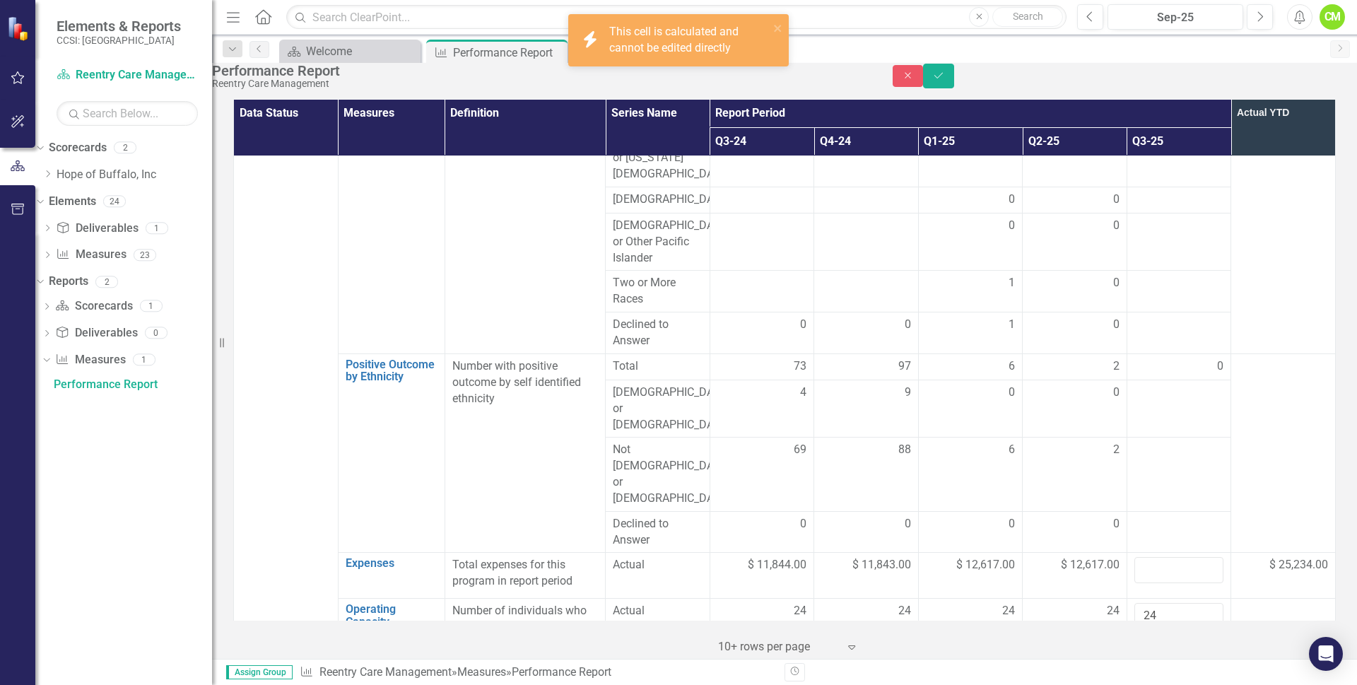
click at [1186, 649] on div at bounding box center [1179, 657] width 90 height 17
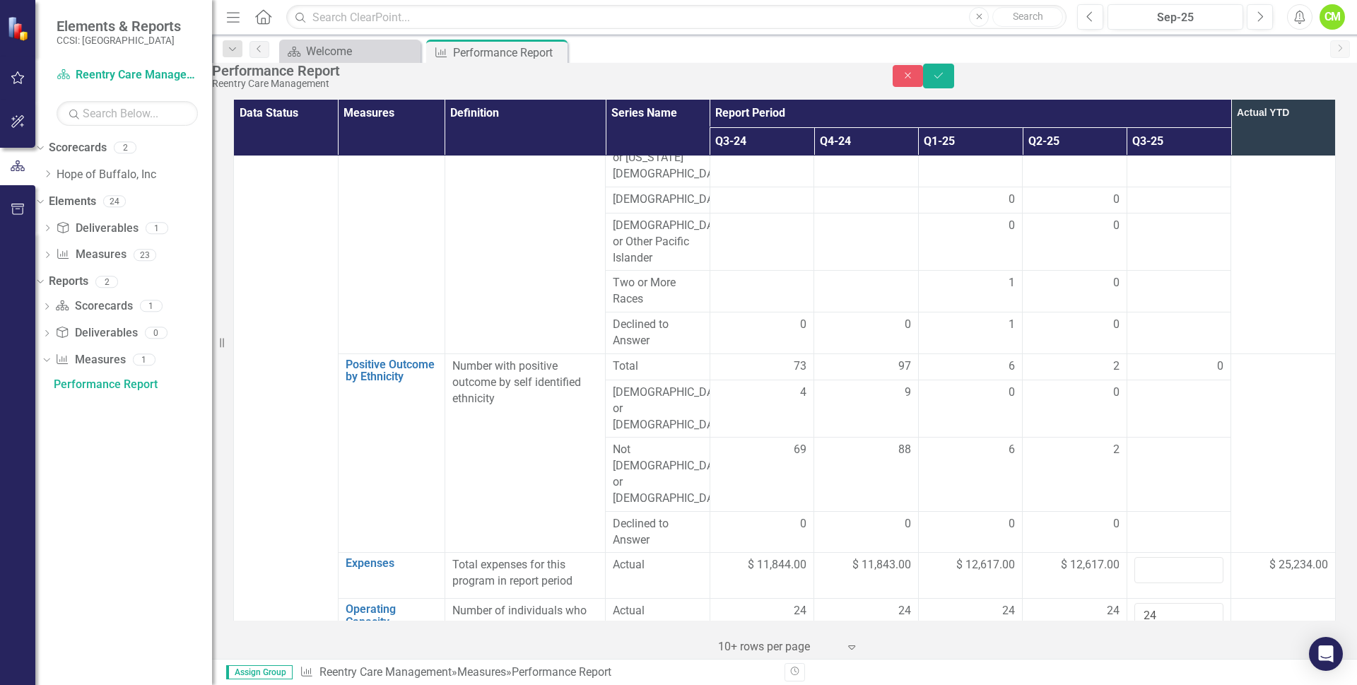
click at [1161, 675] on div at bounding box center [1179, 683] width 90 height 17
click at [1161, 675] on input "number" at bounding box center [1179, 688] width 90 height 26
type input "18"
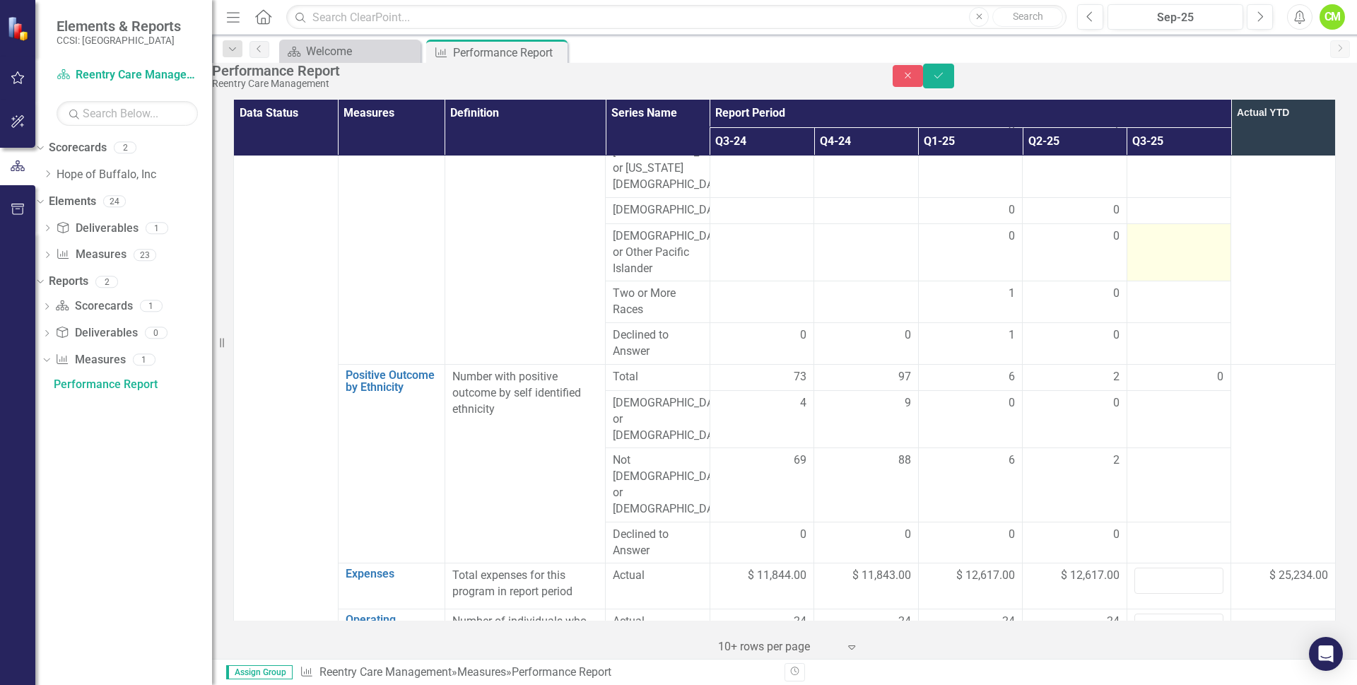
scroll to position [1696, 0]
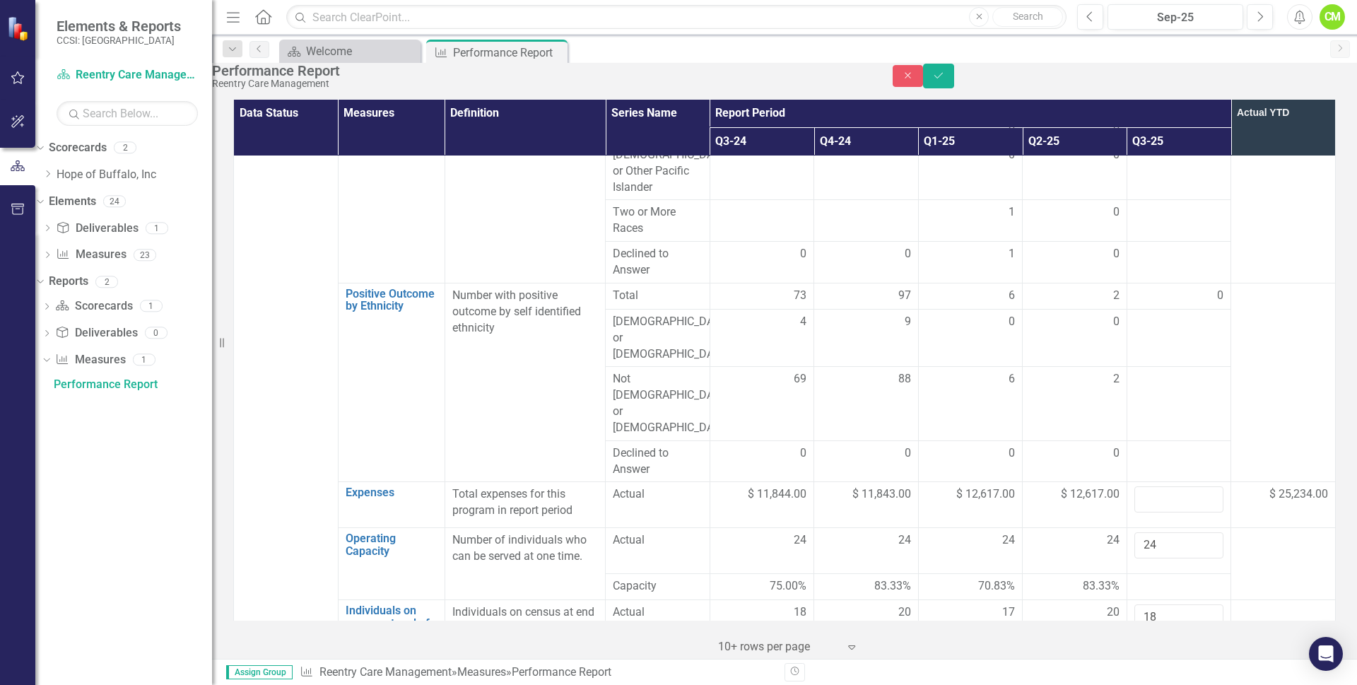
click at [1163, 646] on td at bounding box center [1179, 675] width 105 height 59
click at [1157, 651] on input "number" at bounding box center [1179, 664] width 90 height 26
type input "18"
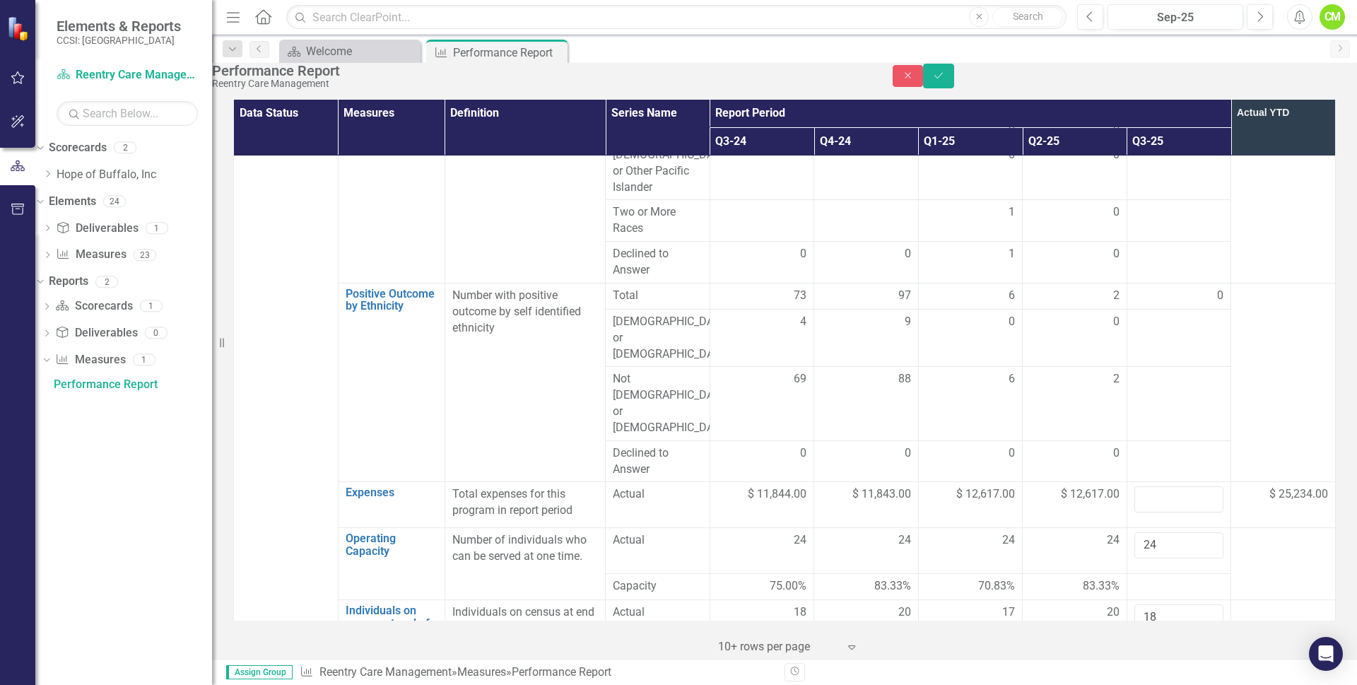
type input "3"
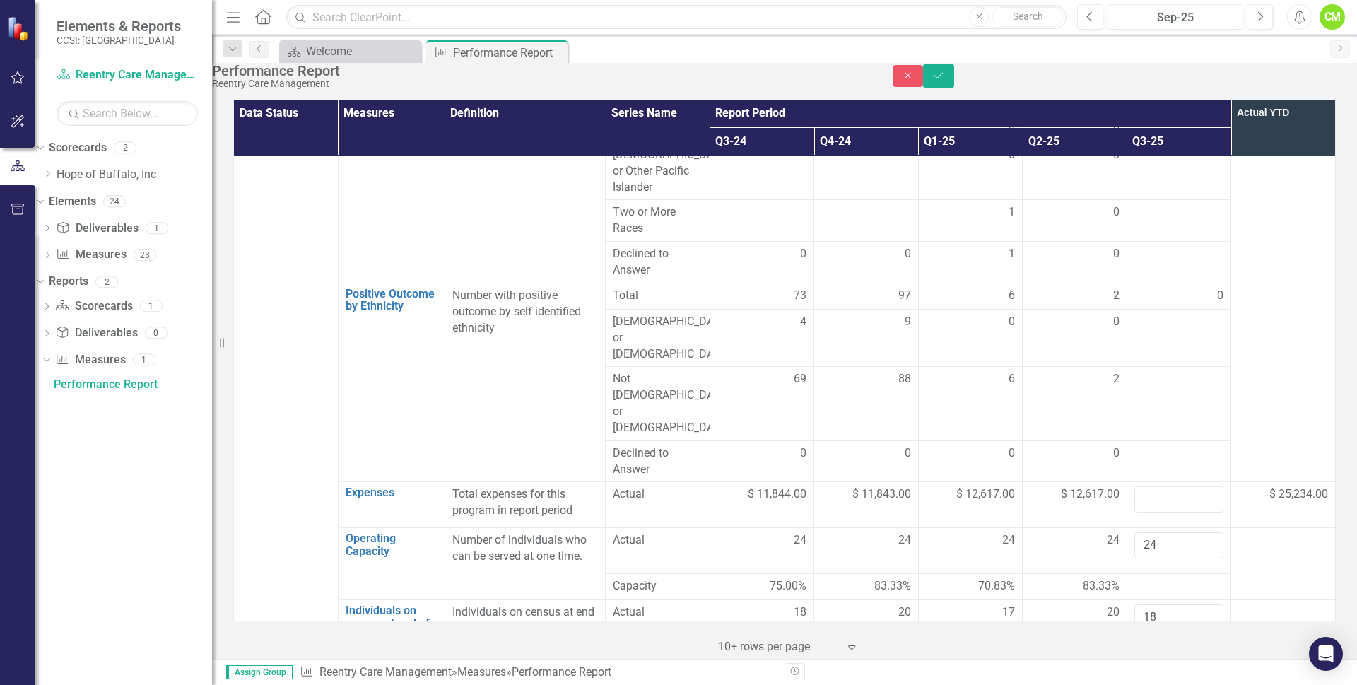
type input "2"
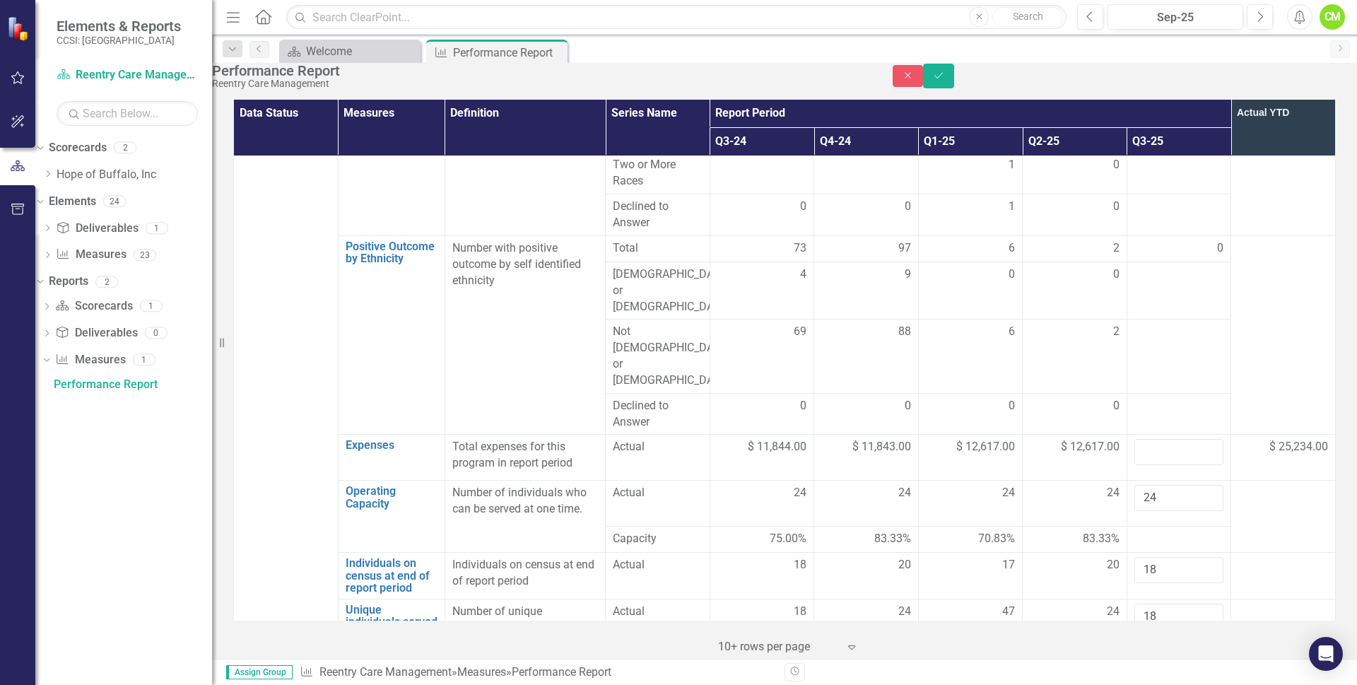
scroll to position [1767, 0]
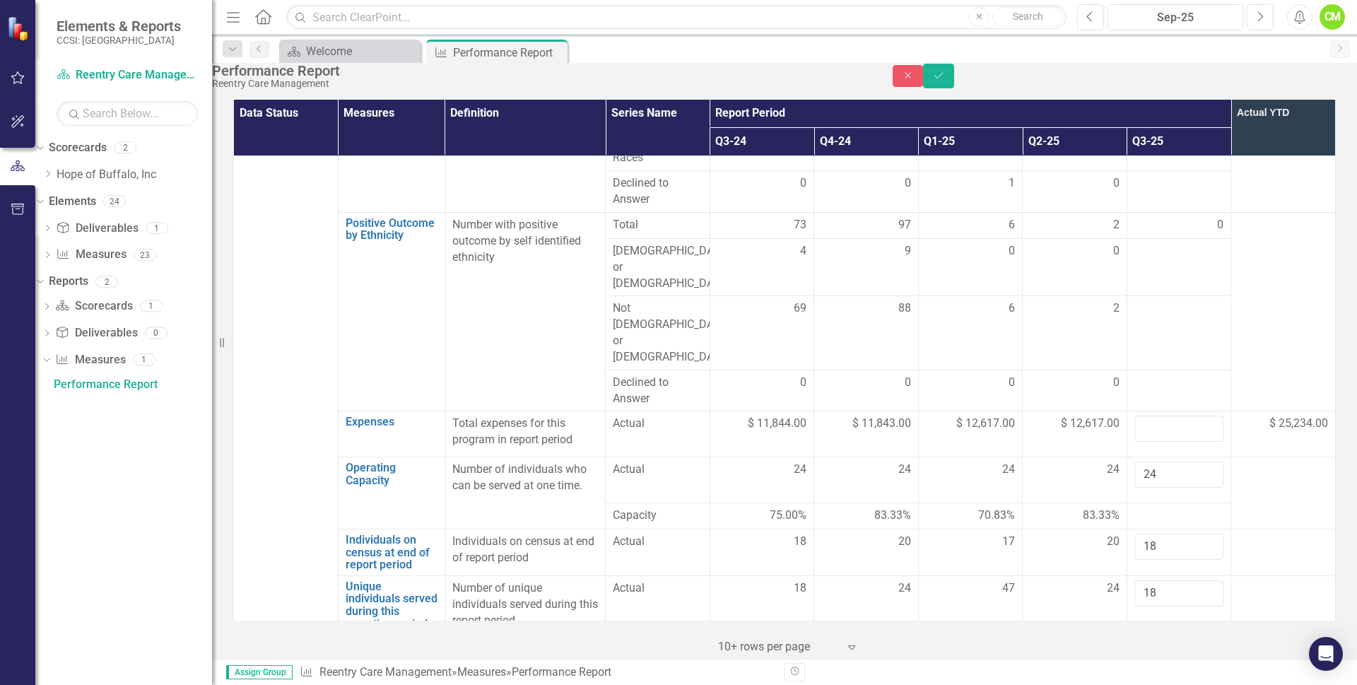
type input "76"
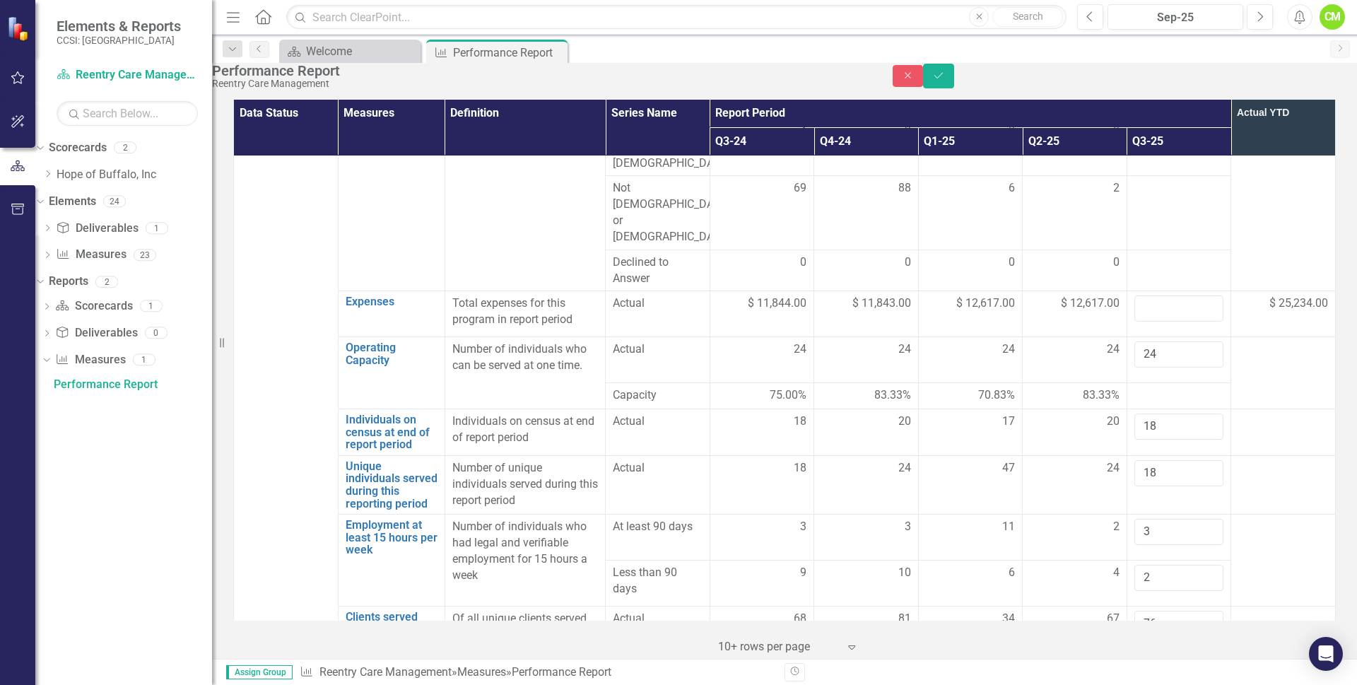
scroll to position [1908, 0]
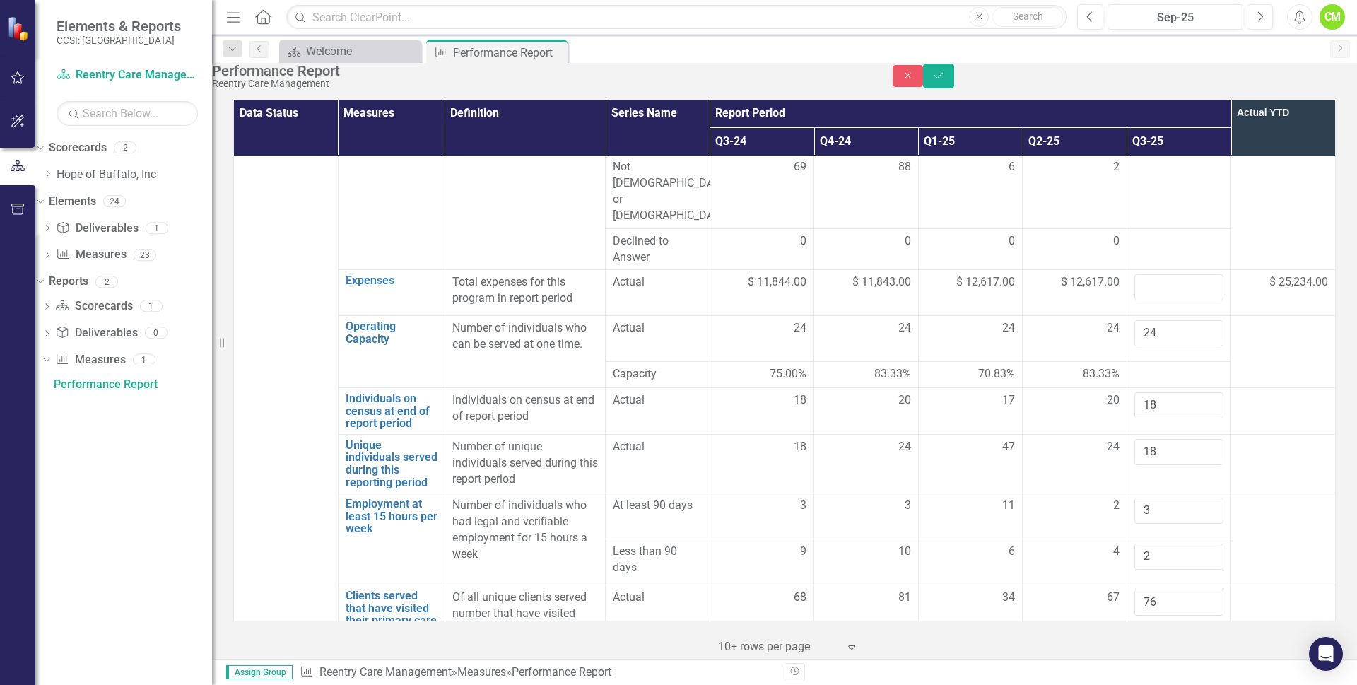
click at [1156, 674] on input "number" at bounding box center [1179, 687] width 90 height 26
type input "1"
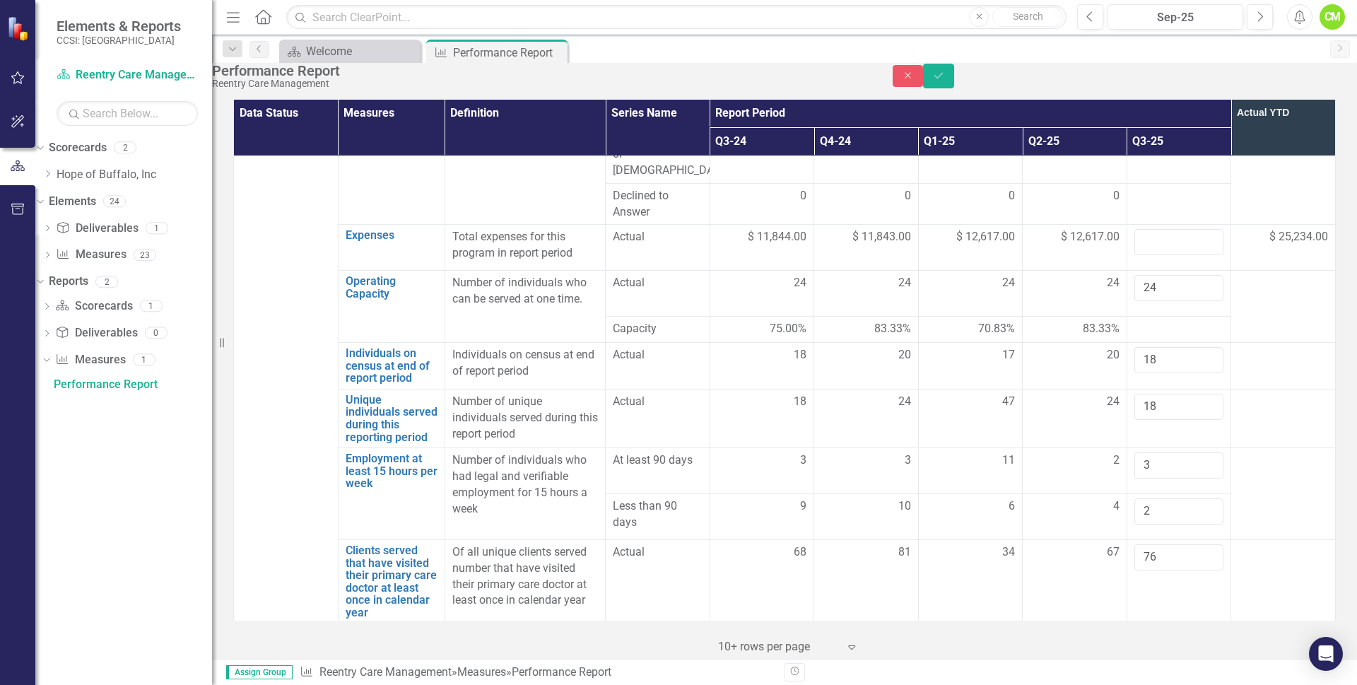
scroll to position [1979, 0]
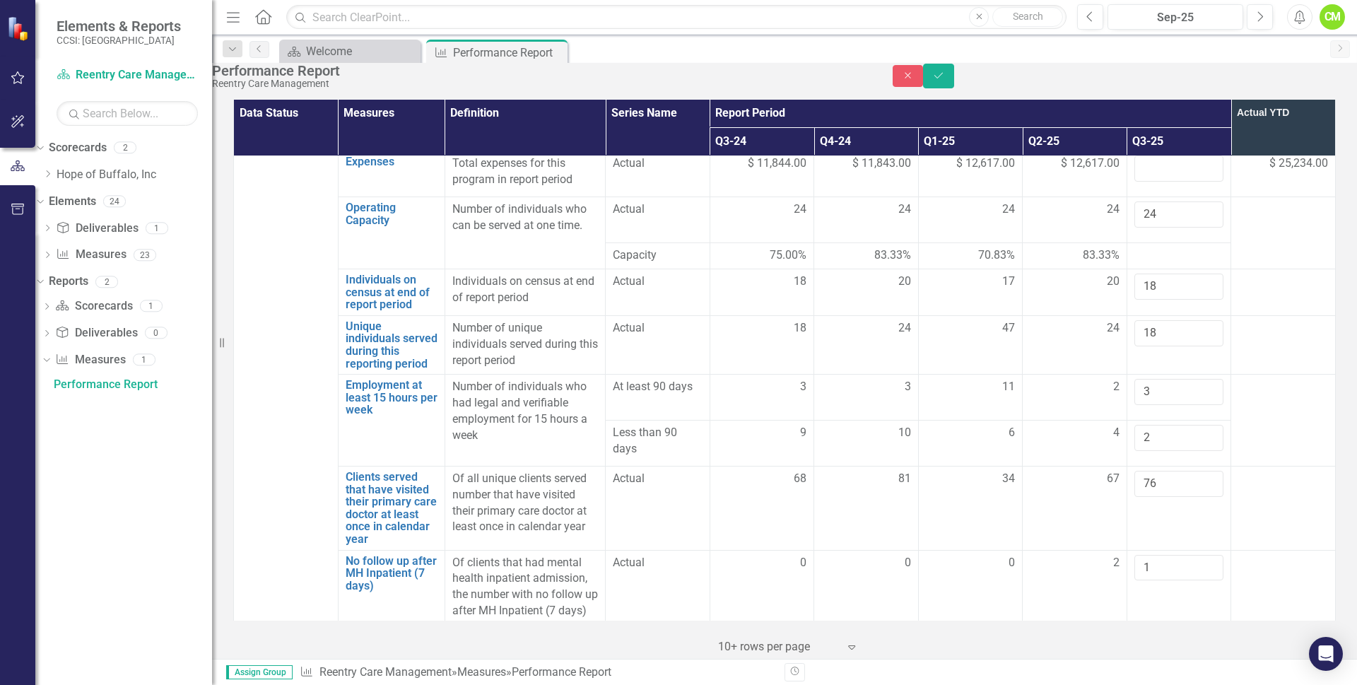
scroll to position [2043, 0]
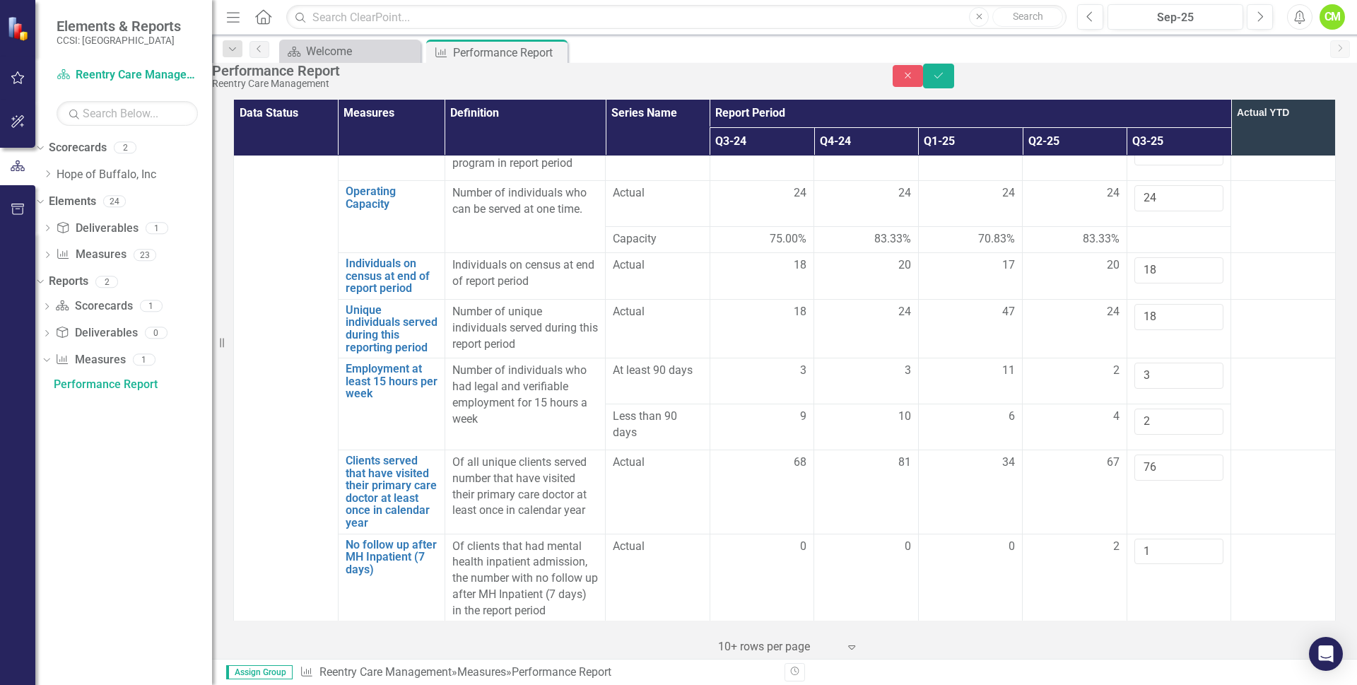
type input "3"
type input "0.00"
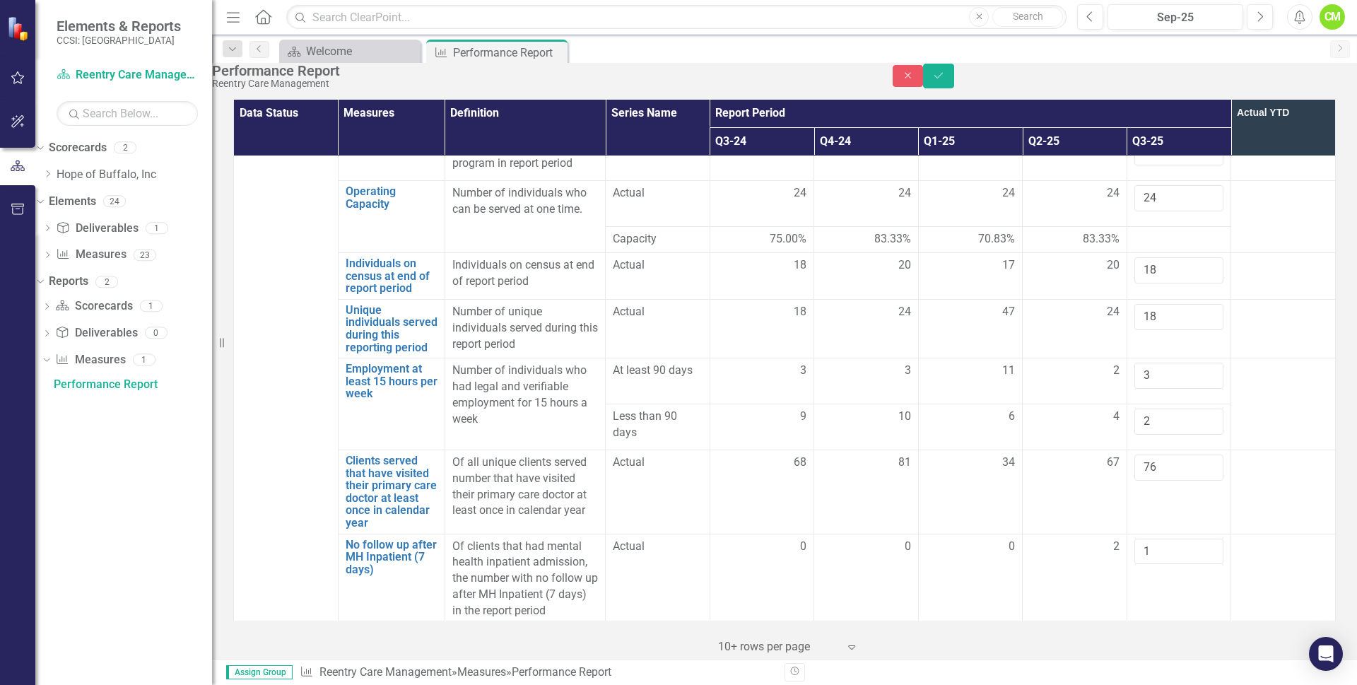
type input "1.00"
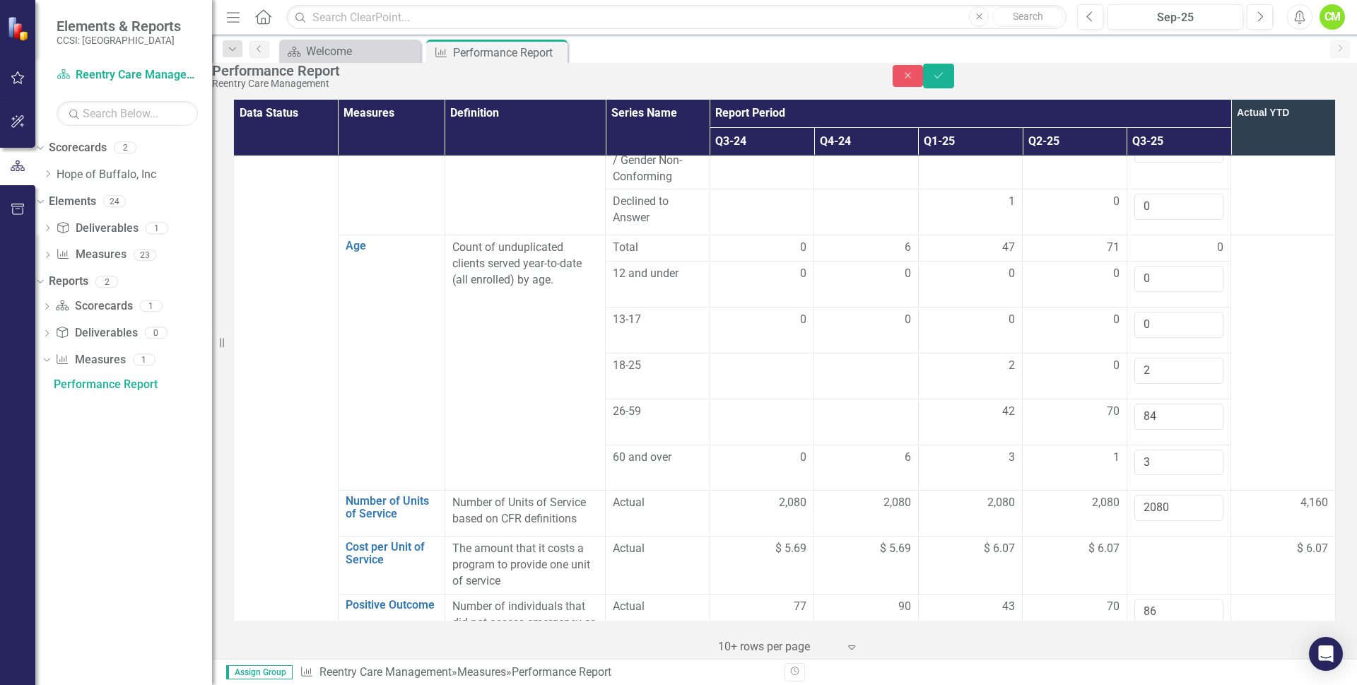
scroll to position [990, 0]
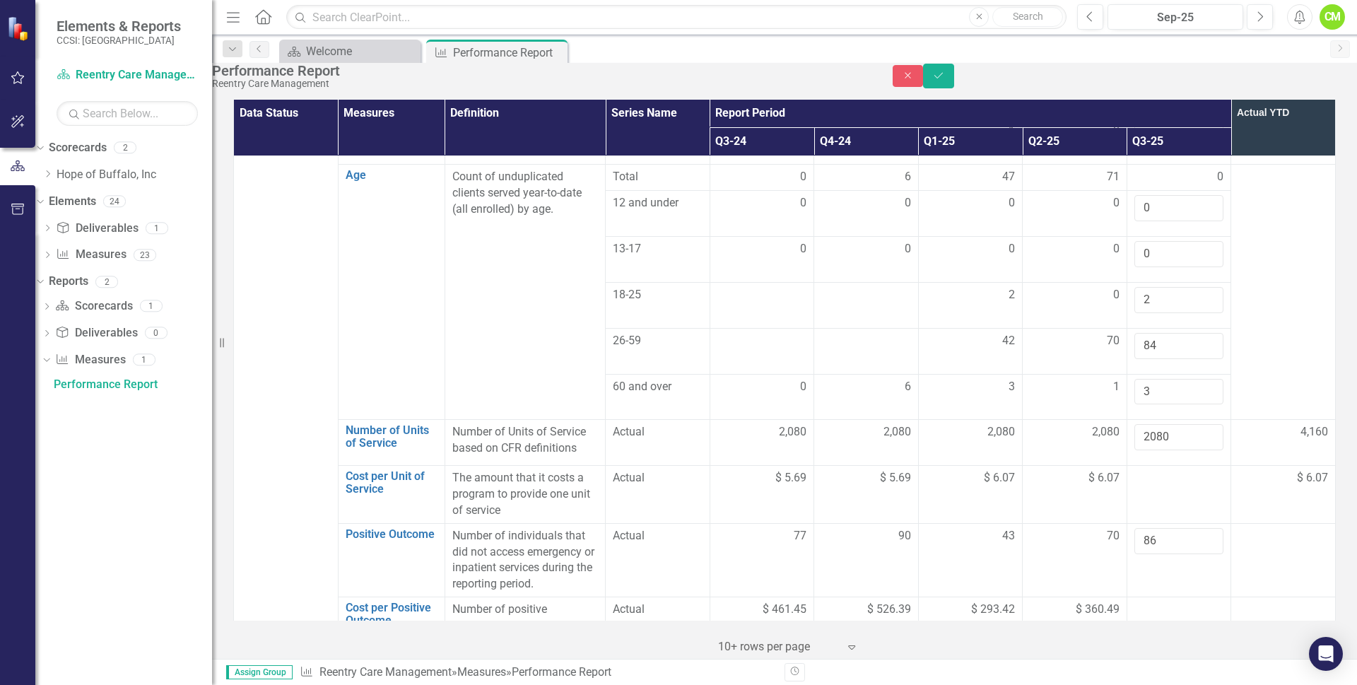
click at [1183, 602] on div at bounding box center [1179, 610] width 90 height 17
click at [1181, 602] on div at bounding box center [1179, 610] width 90 height 17
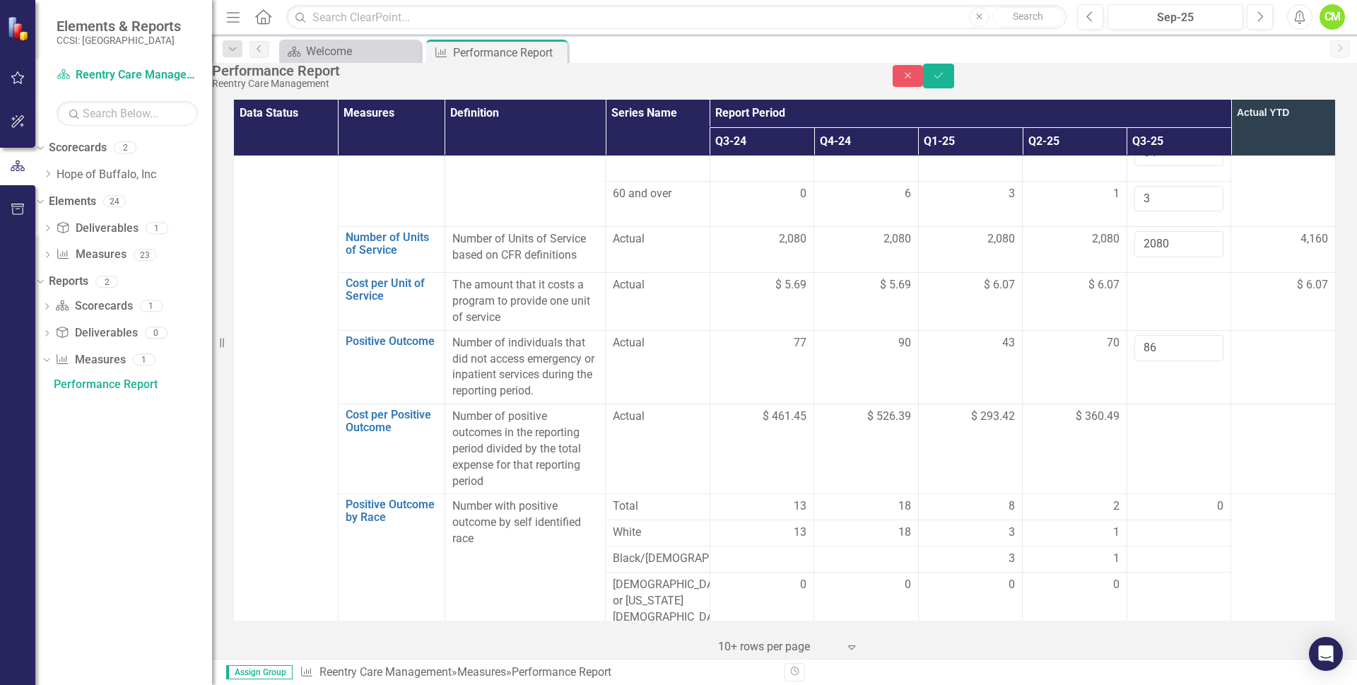
scroll to position [1202, 0]
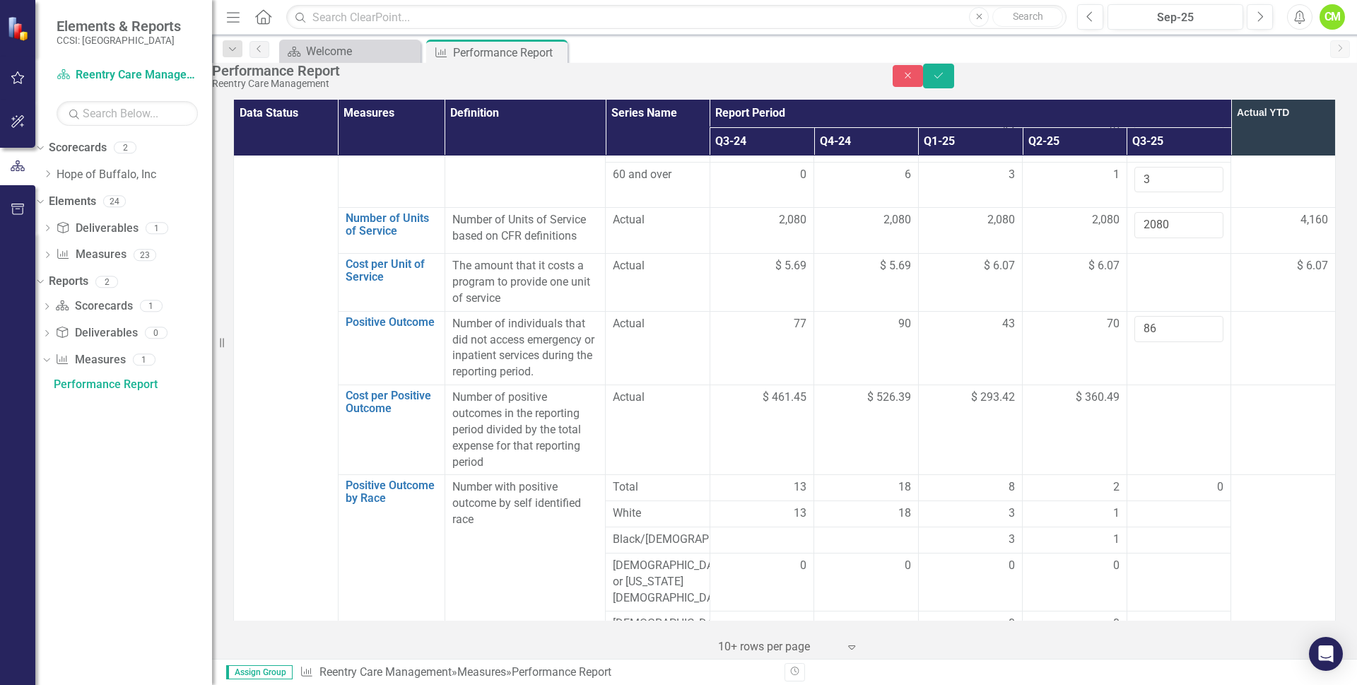
click at [1217, 475] on td "0" at bounding box center [1179, 488] width 105 height 26
click at [1206, 479] on div "0" at bounding box center [1179, 487] width 90 height 16
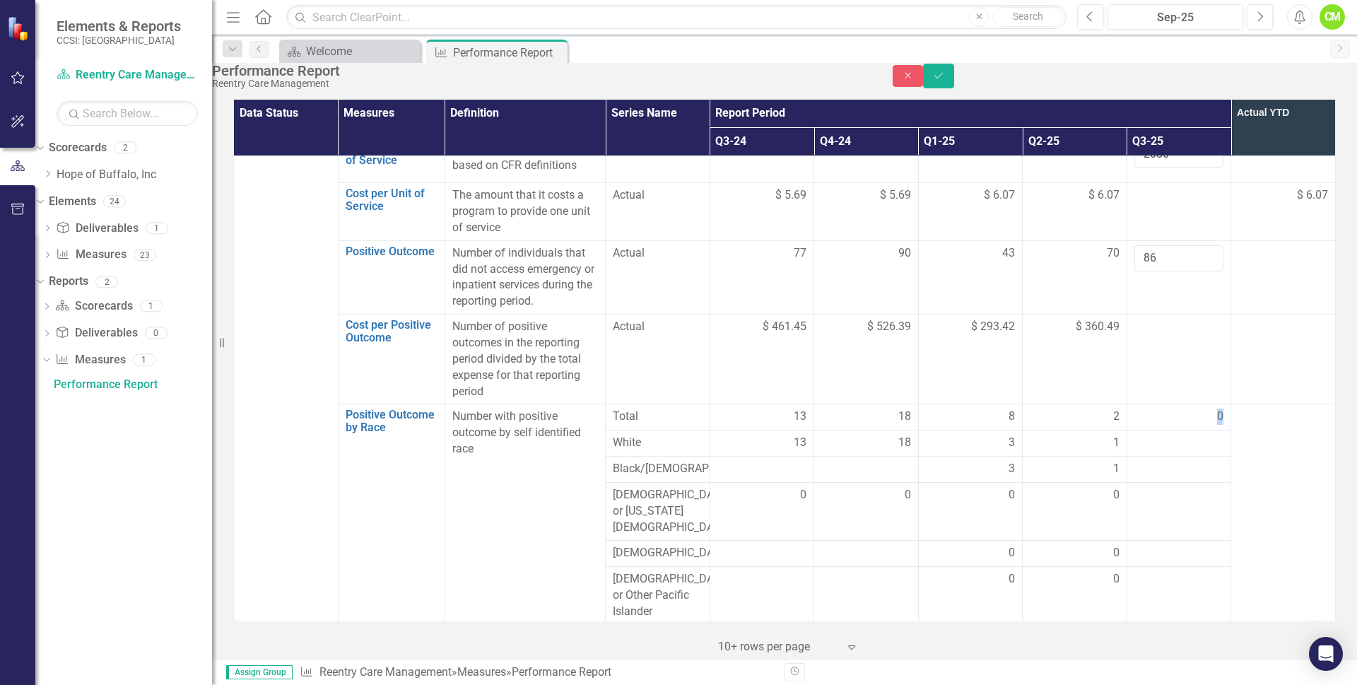
click at [1200, 409] on div "0" at bounding box center [1179, 417] width 90 height 16
click at [1166, 435] on div at bounding box center [1179, 443] width 90 height 17
click at [1166, 435] on input "number" at bounding box center [1179, 448] width 90 height 26
type input "0"
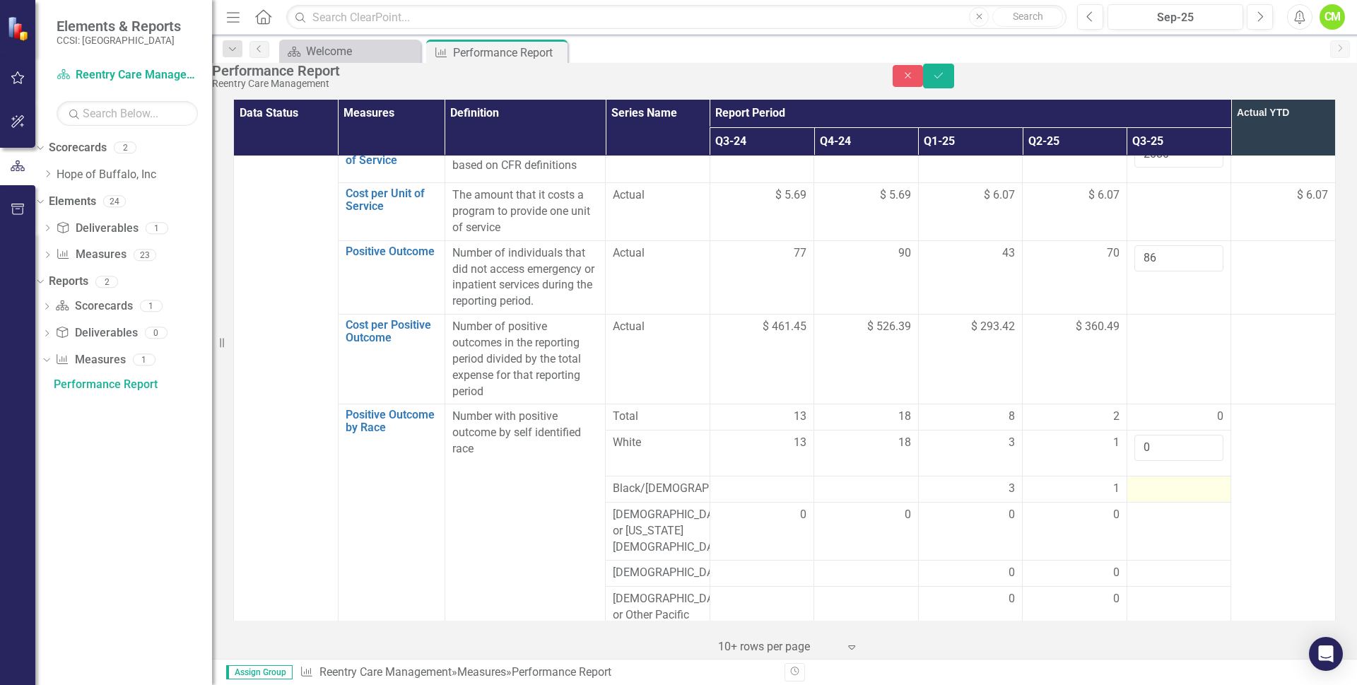
click at [1162, 481] on div at bounding box center [1179, 489] width 90 height 17
click at [1155, 481] on input "number" at bounding box center [1179, 494] width 90 height 26
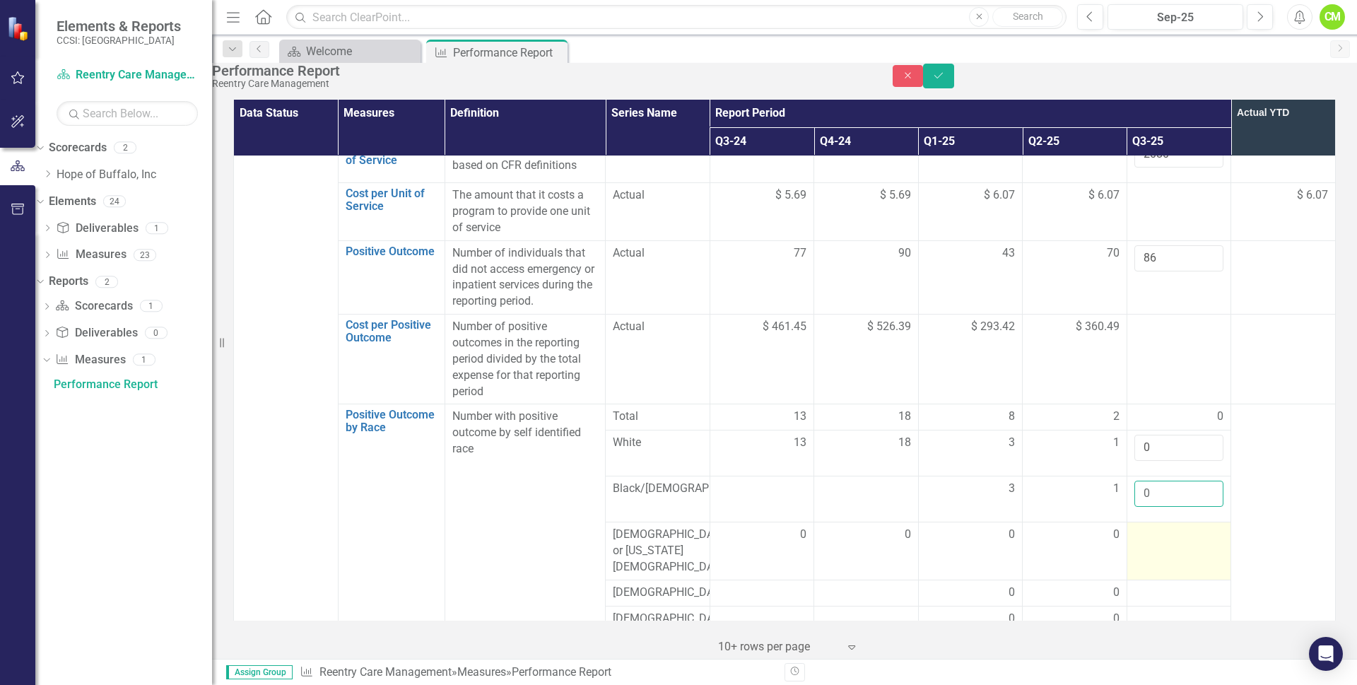
type input "0"
click at [1153, 527] on div at bounding box center [1179, 535] width 90 height 17
click at [1151, 527] on input "number" at bounding box center [1179, 540] width 90 height 26
type input "0"
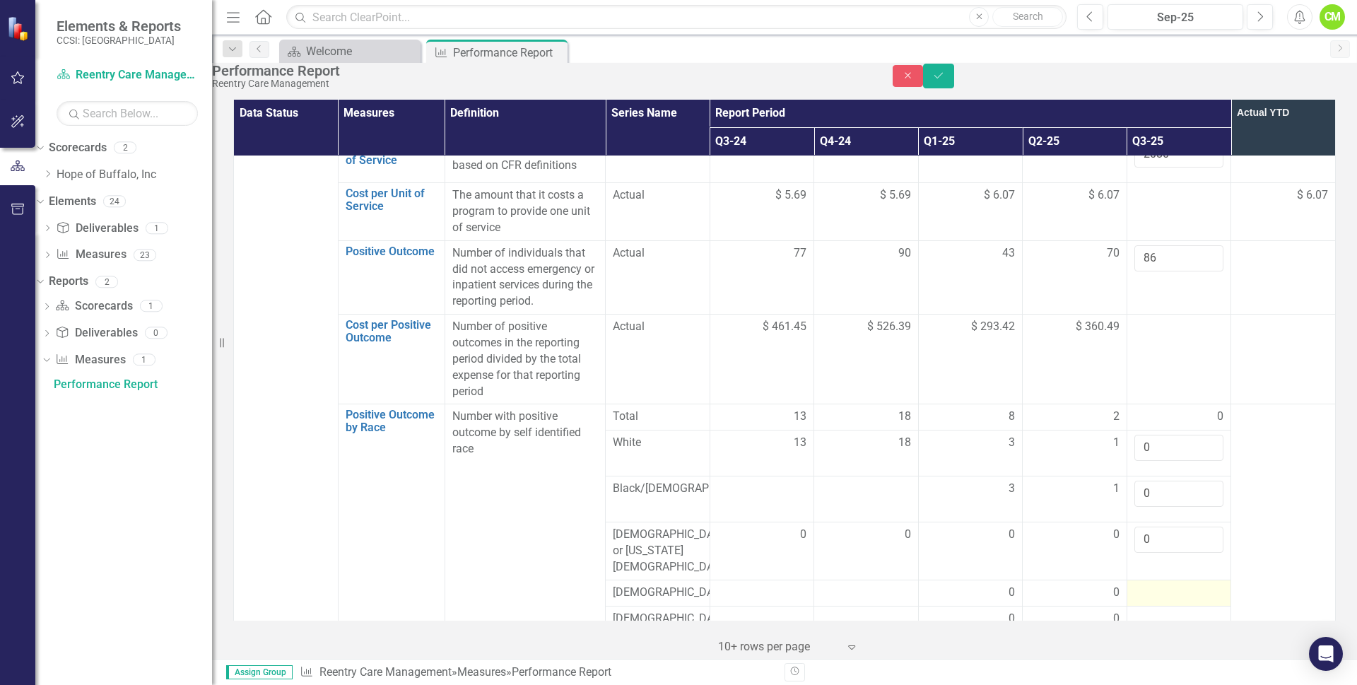
click at [1151, 585] on div at bounding box center [1179, 593] width 90 height 17
click at [1149, 585] on input "number" at bounding box center [1179, 598] width 90 height 26
type input "0"
click at [1149, 630] on div at bounding box center [1179, 638] width 90 height 17
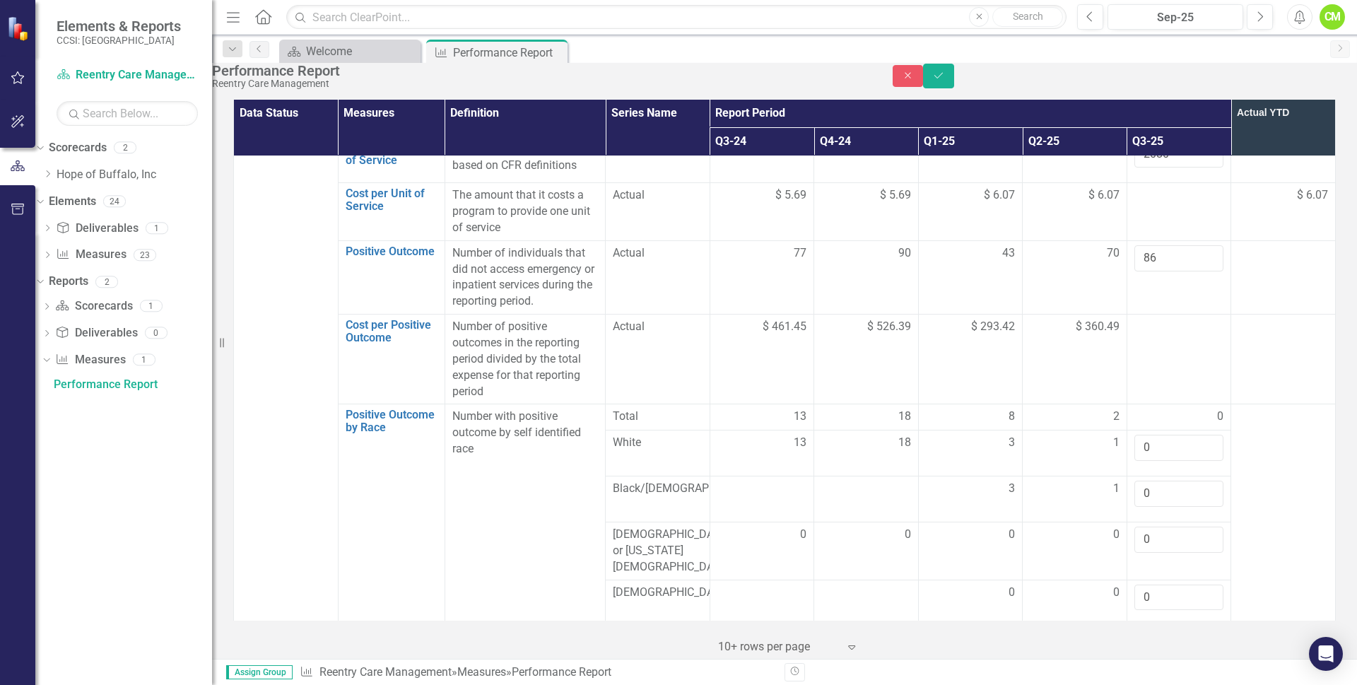
click at [1149, 630] on div at bounding box center [1179, 638] width 90 height 17
click at [1149, 630] on input "number" at bounding box center [1179, 643] width 90 height 26
type input "0"
click at [1149, 684] on div at bounding box center [1179, 696] width 90 height 17
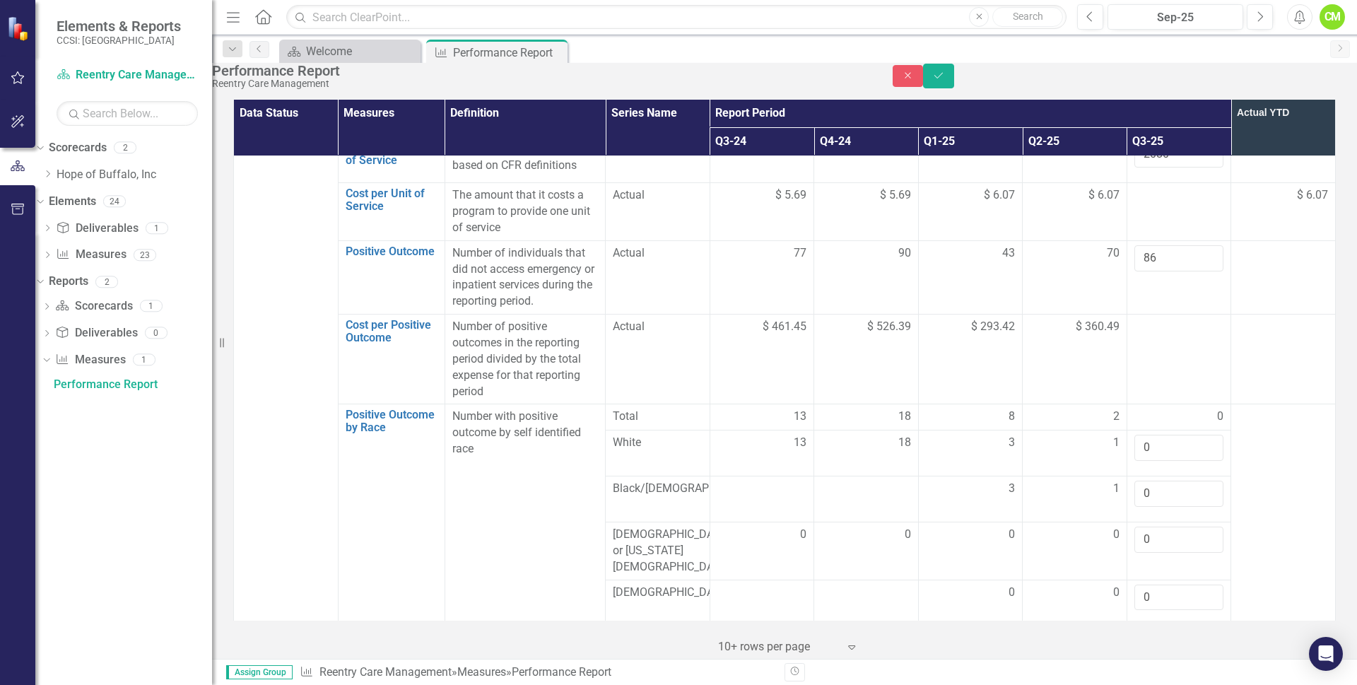
type input "0"
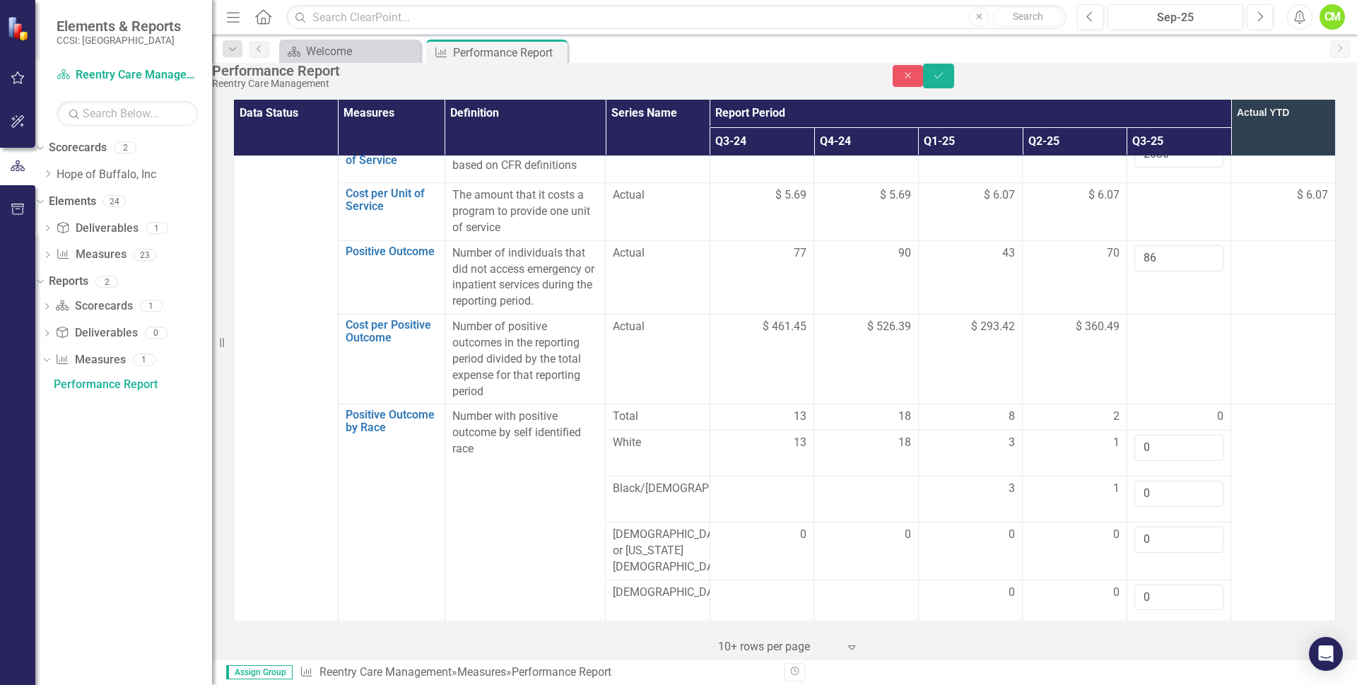
scroll to position [1414, 0]
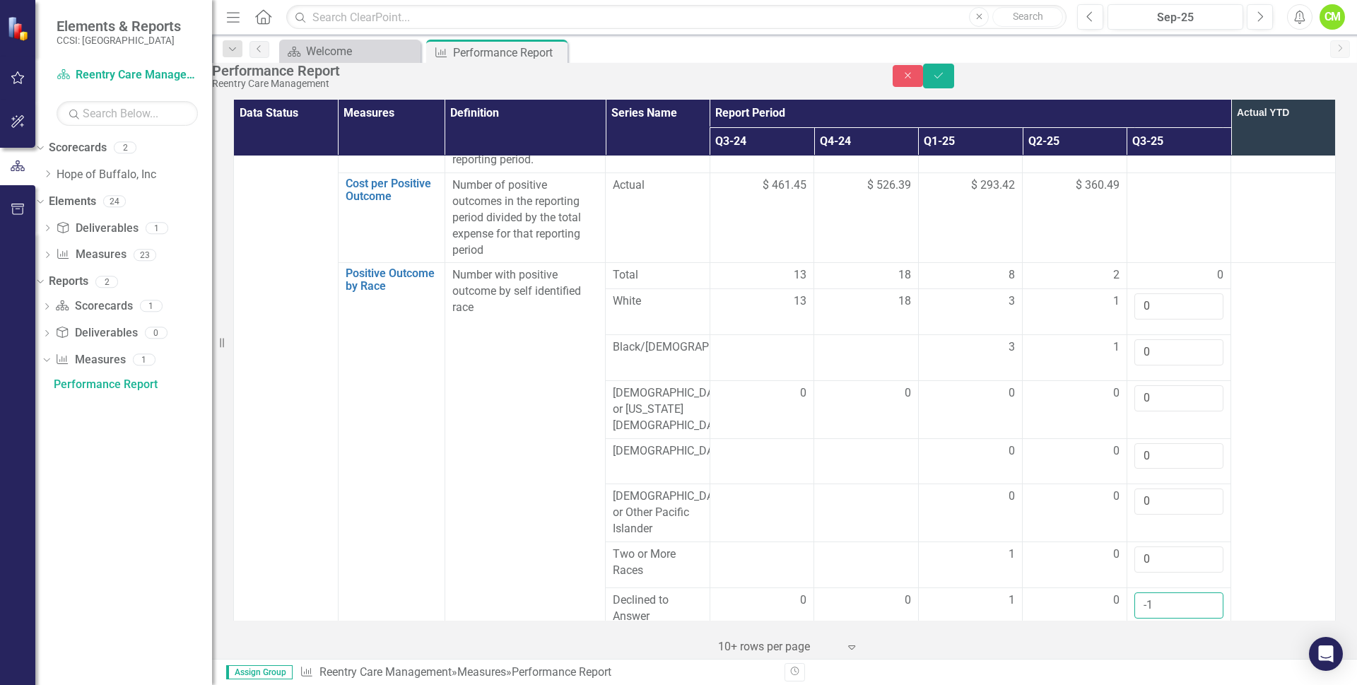
type input "-1"
click at [1178, 664] on div at bounding box center [1179, 672] width 90 height 17
click at [1169, 664] on input "number" at bounding box center [1179, 677] width 90 height 26
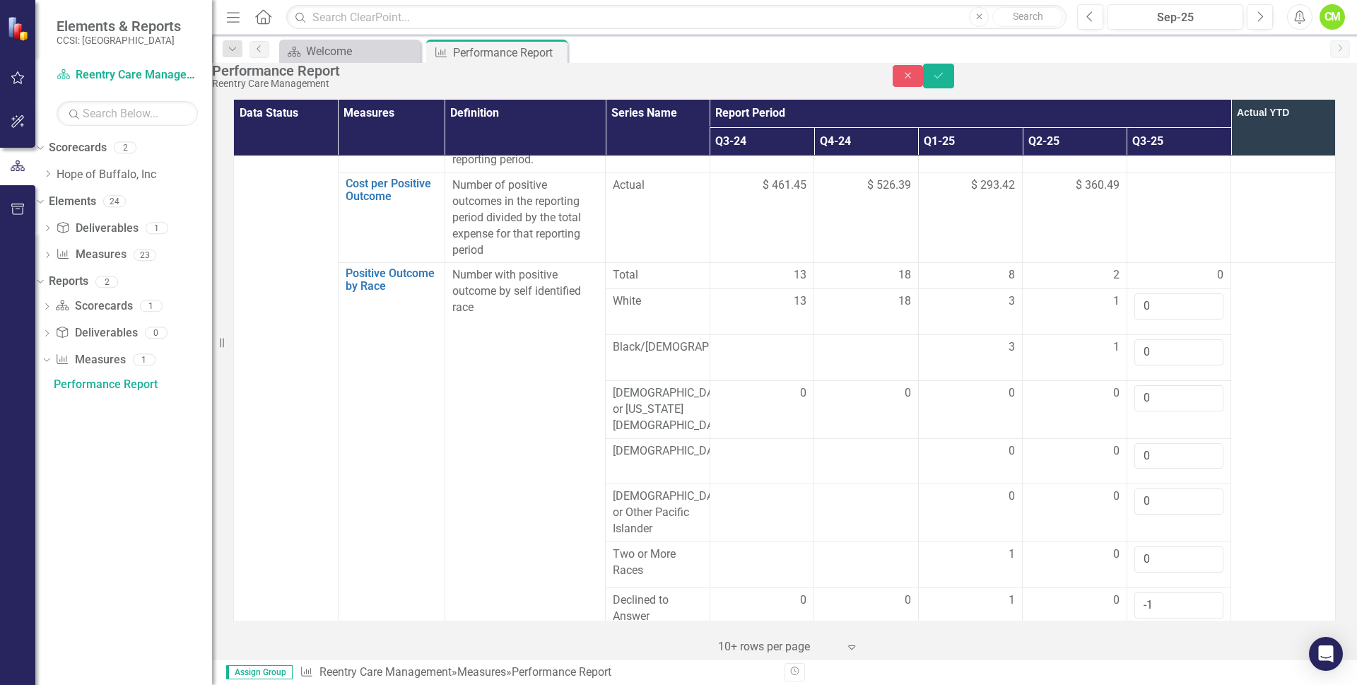
type input "0"
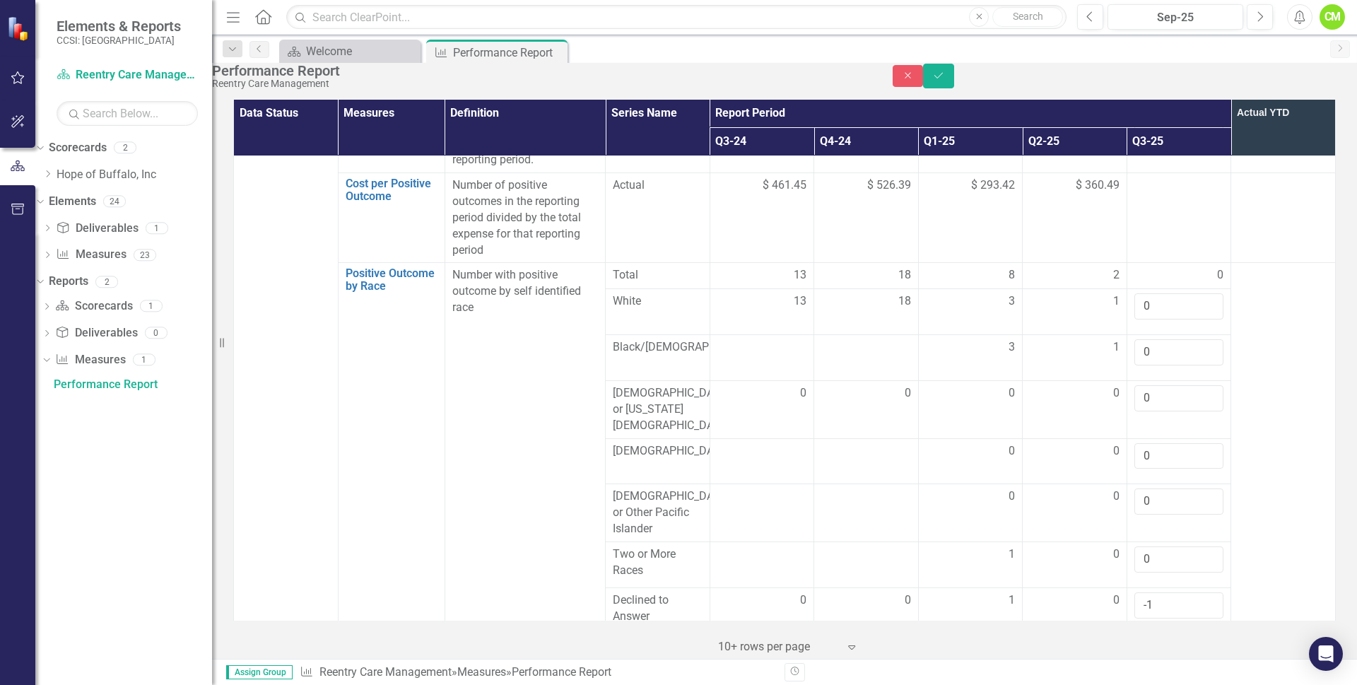
type input "0"
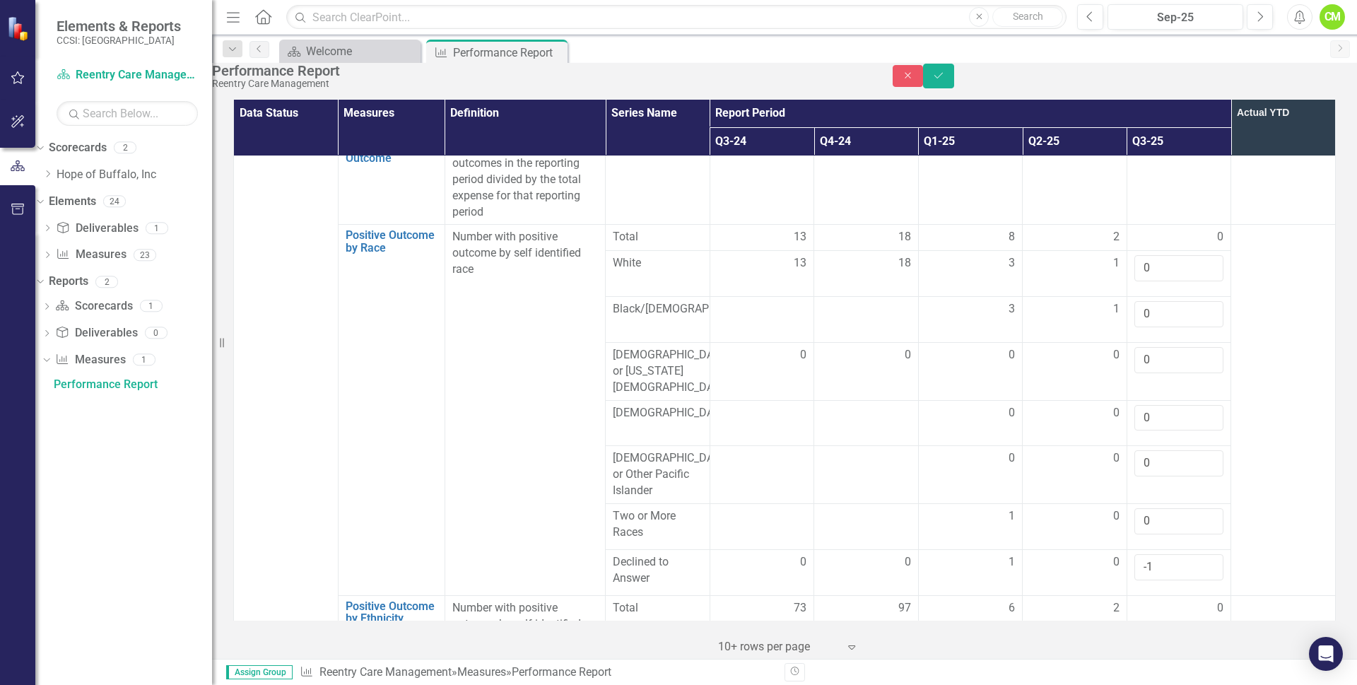
scroll to position [1484, 0]
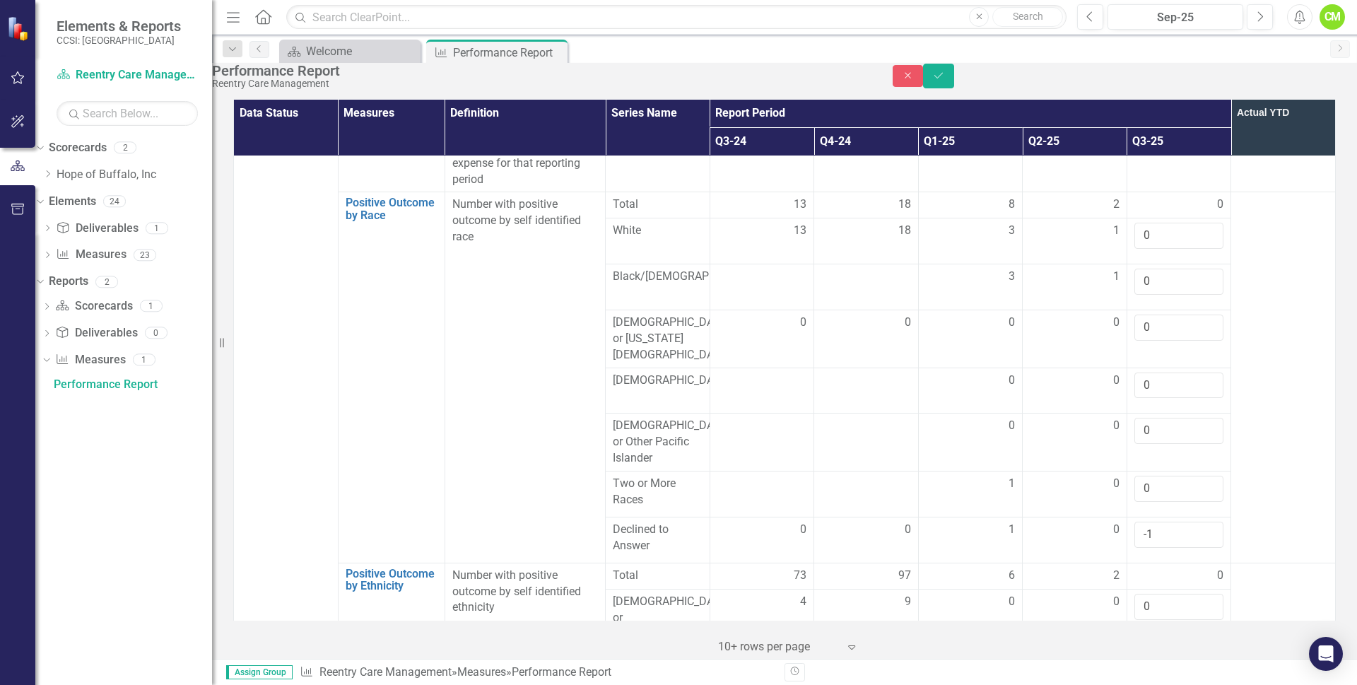
type input "12617"
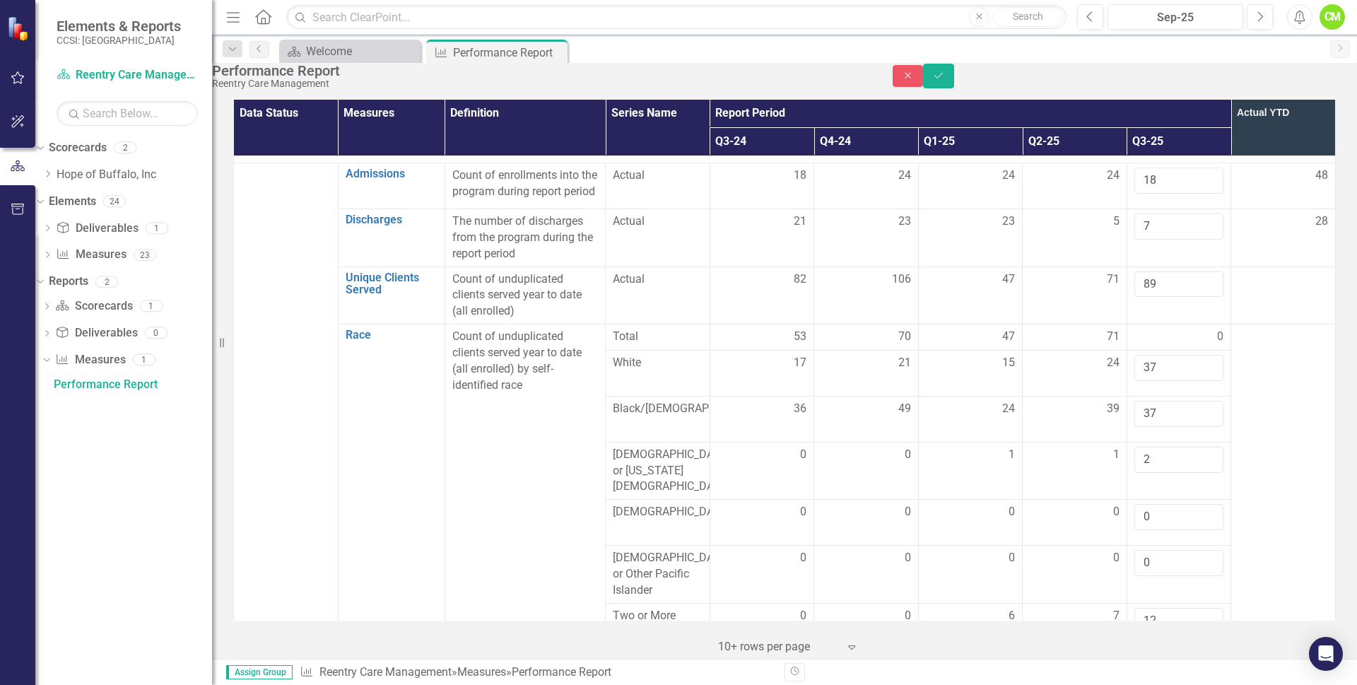
scroll to position [0, 0]
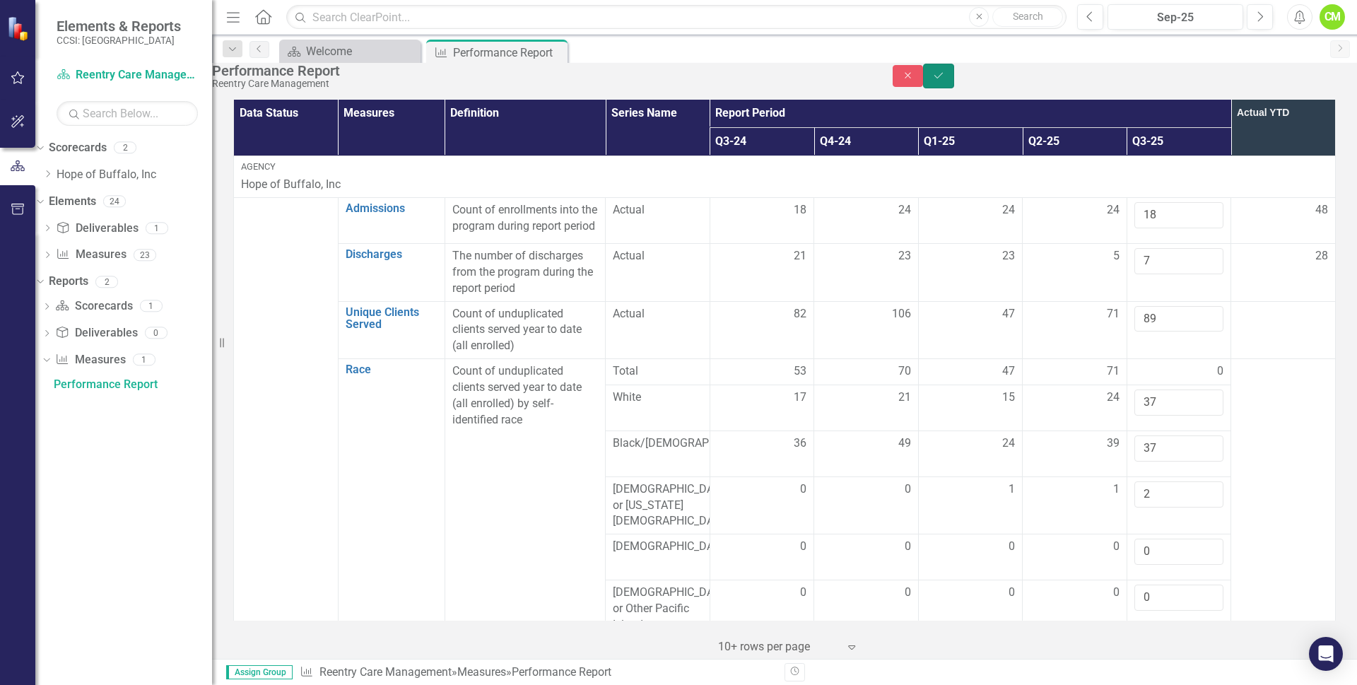
click at [954, 82] on button "Save" at bounding box center [938, 76] width 31 height 25
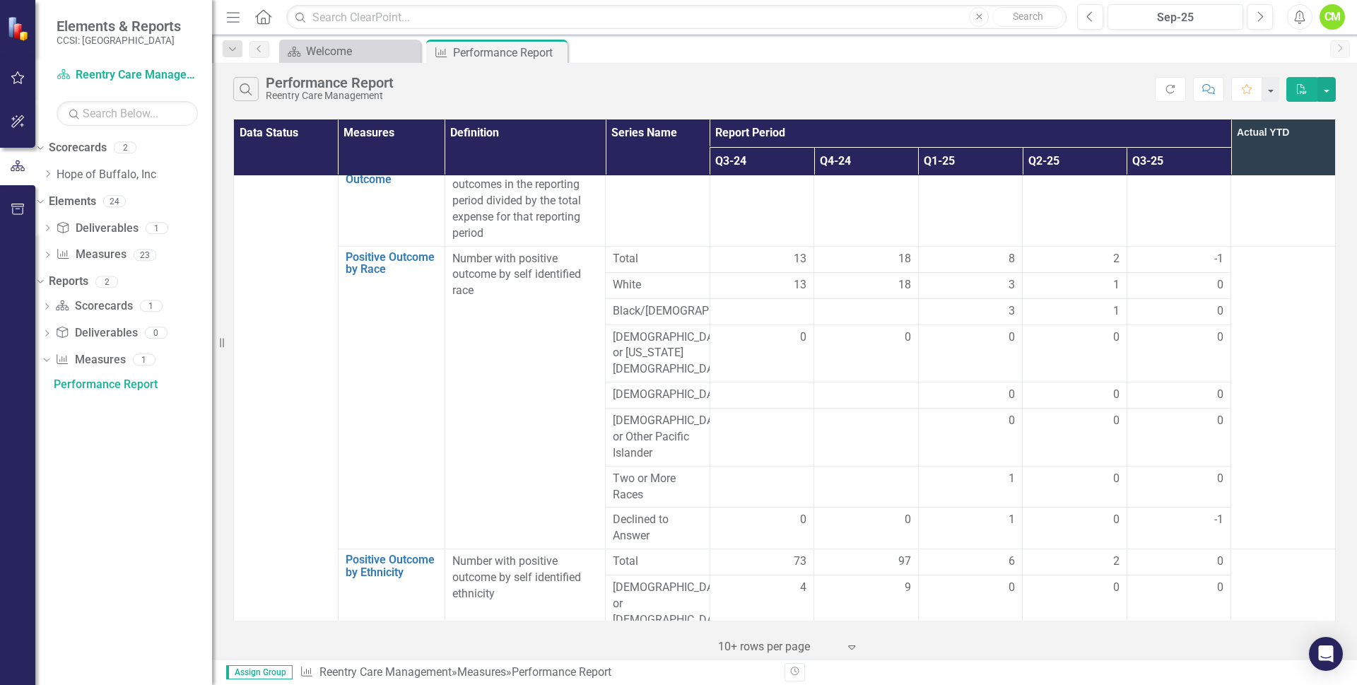
scroll to position [1202, 0]
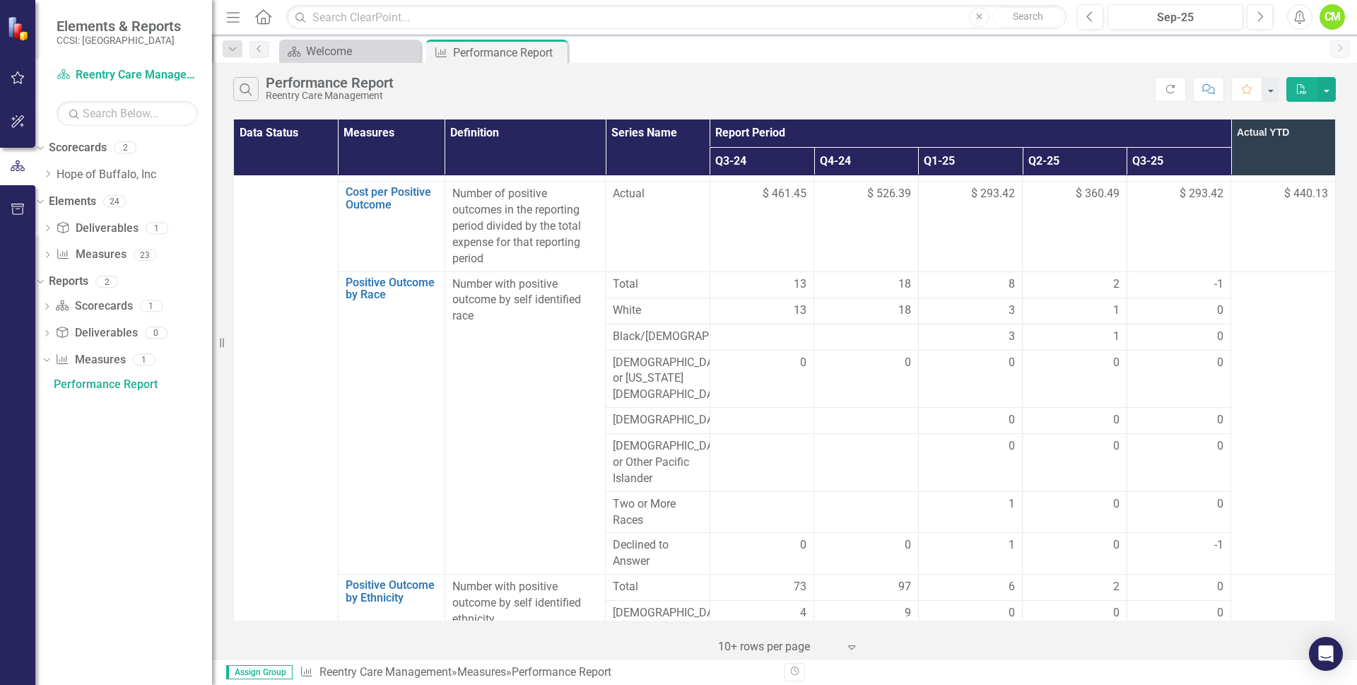
click at [1149, 276] on div "-1" at bounding box center [1179, 284] width 90 height 16
click at [1161, 537] on div "-1" at bounding box center [1179, 545] width 90 height 16
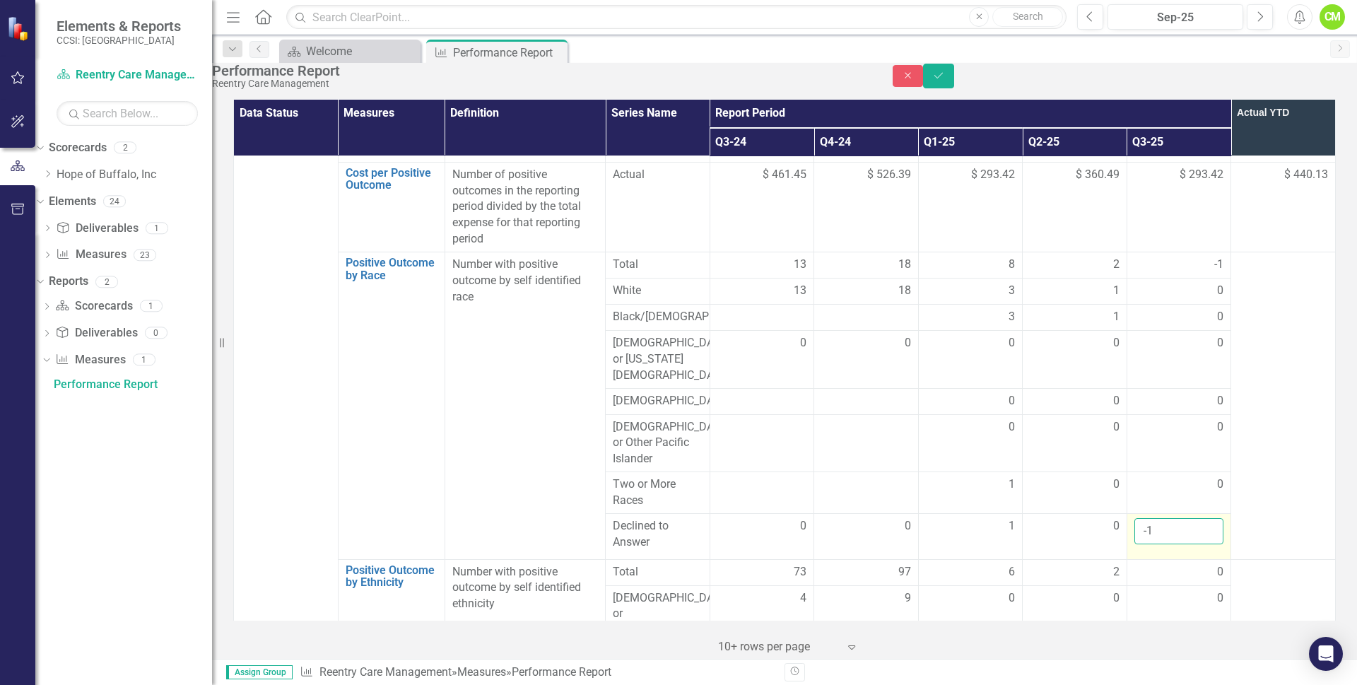
click at [1170, 518] on input "-1" at bounding box center [1179, 531] width 90 height 26
type input "0"
click at [1272, 329] on td at bounding box center [1283, 405] width 105 height 307
click at [954, 88] on button "Save" at bounding box center [938, 76] width 31 height 25
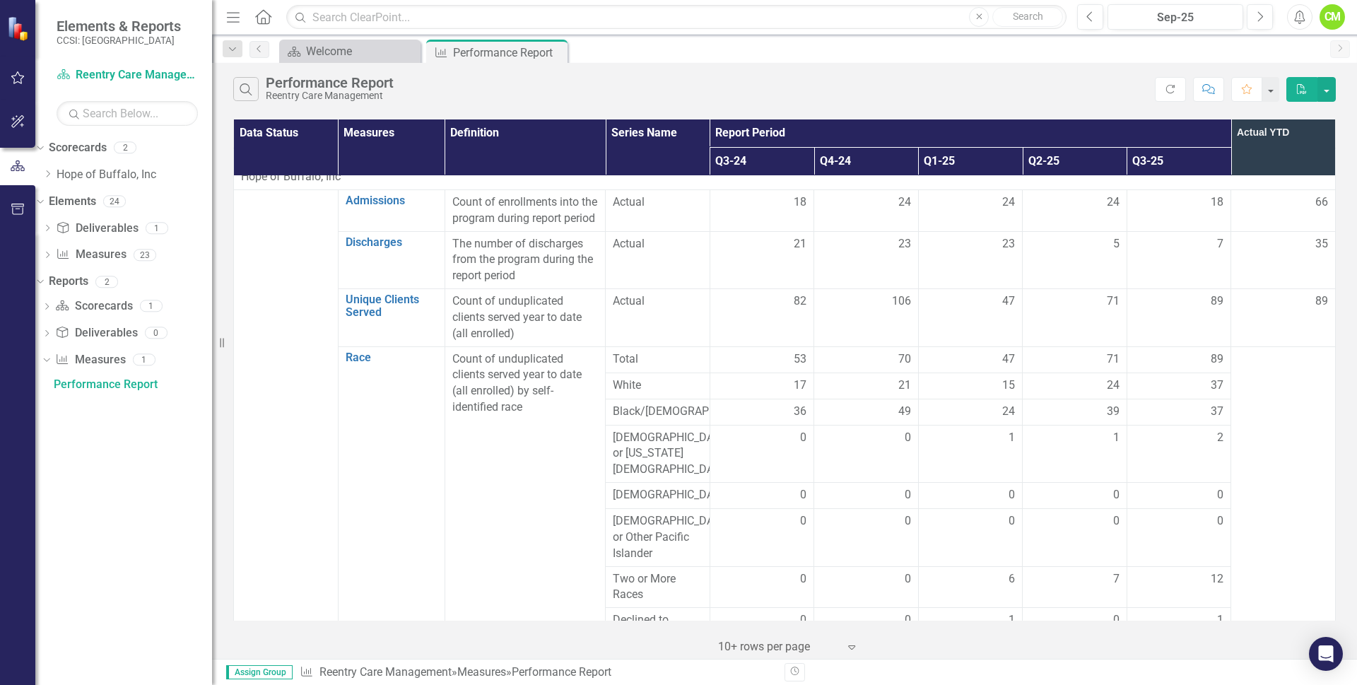
scroll to position [0, 0]
